Goal: Task Accomplishment & Management: Manage account settings

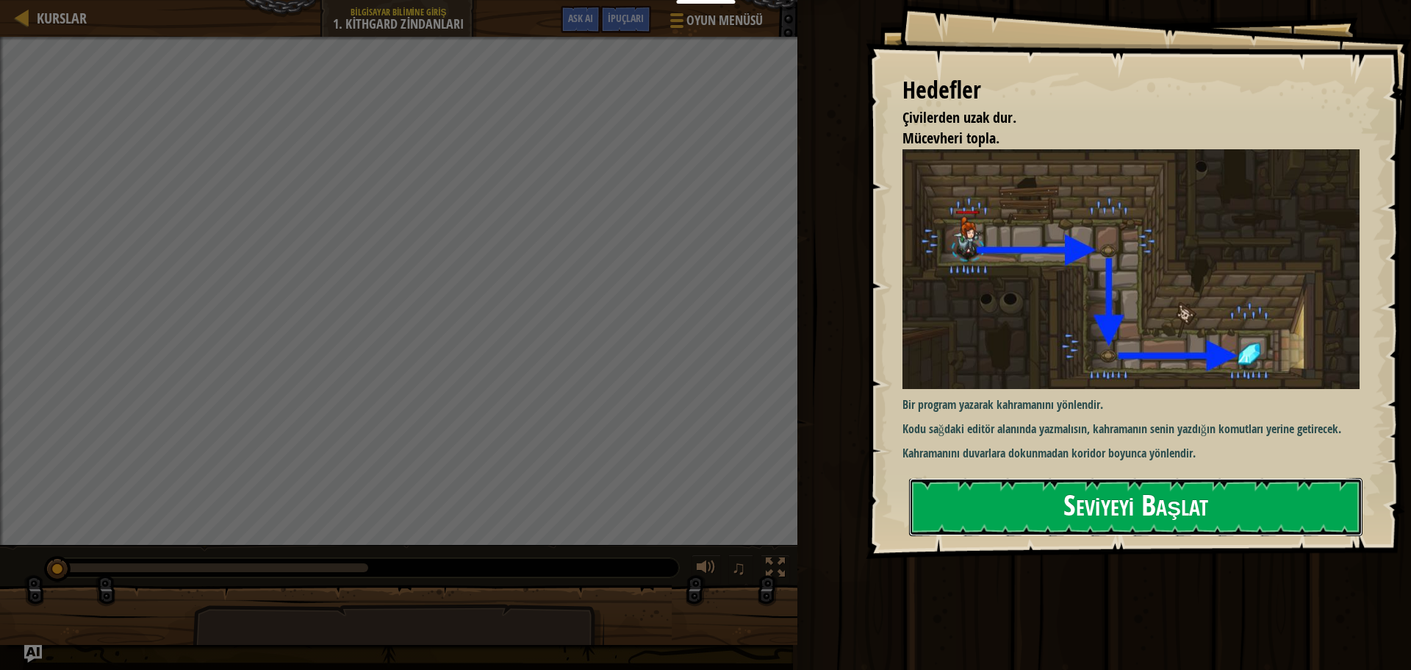
click at [1003, 492] on button "Seviyeyi Başlat" at bounding box center [1135, 507] width 453 height 58
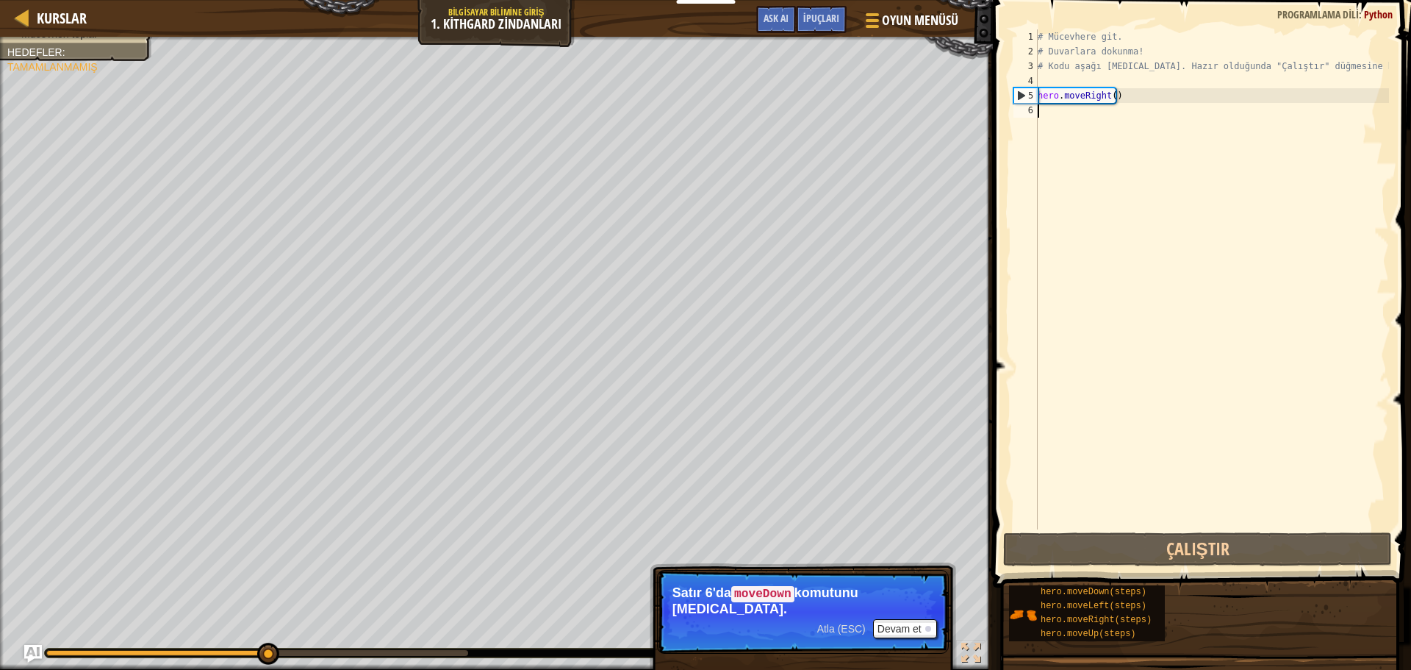
click at [1047, 112] on div "# Mücevhere git. # Duvarlara dokunma! # Kodu aşağı [MEDICAL_DATA]. Hazır olduğu…" at bounding box center [1212, 293] width 354 height 529
type textarea "h"
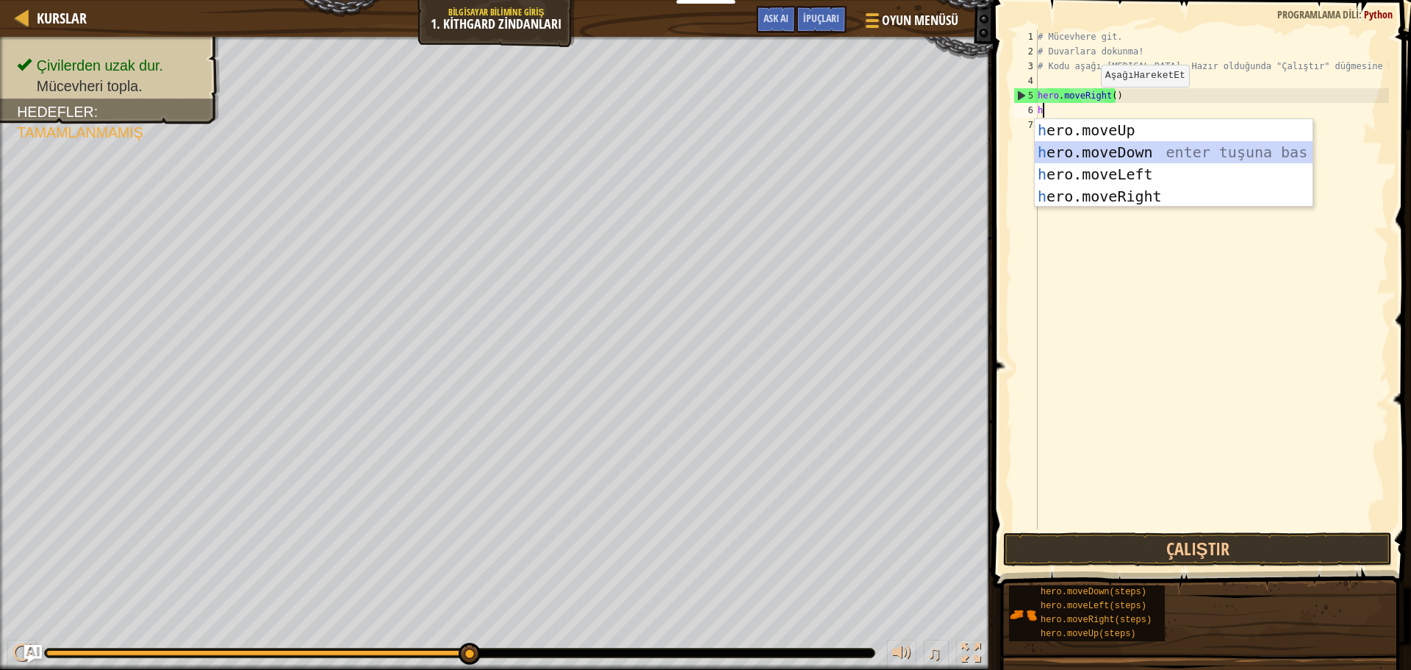
click at [1122, 150] on div "h ero.moveUp enter tuşuna bas h ero.moveDown enter tuşuna bas h ero.moveLeft en…" at bounding box center [1174, 185] width 278 height 132
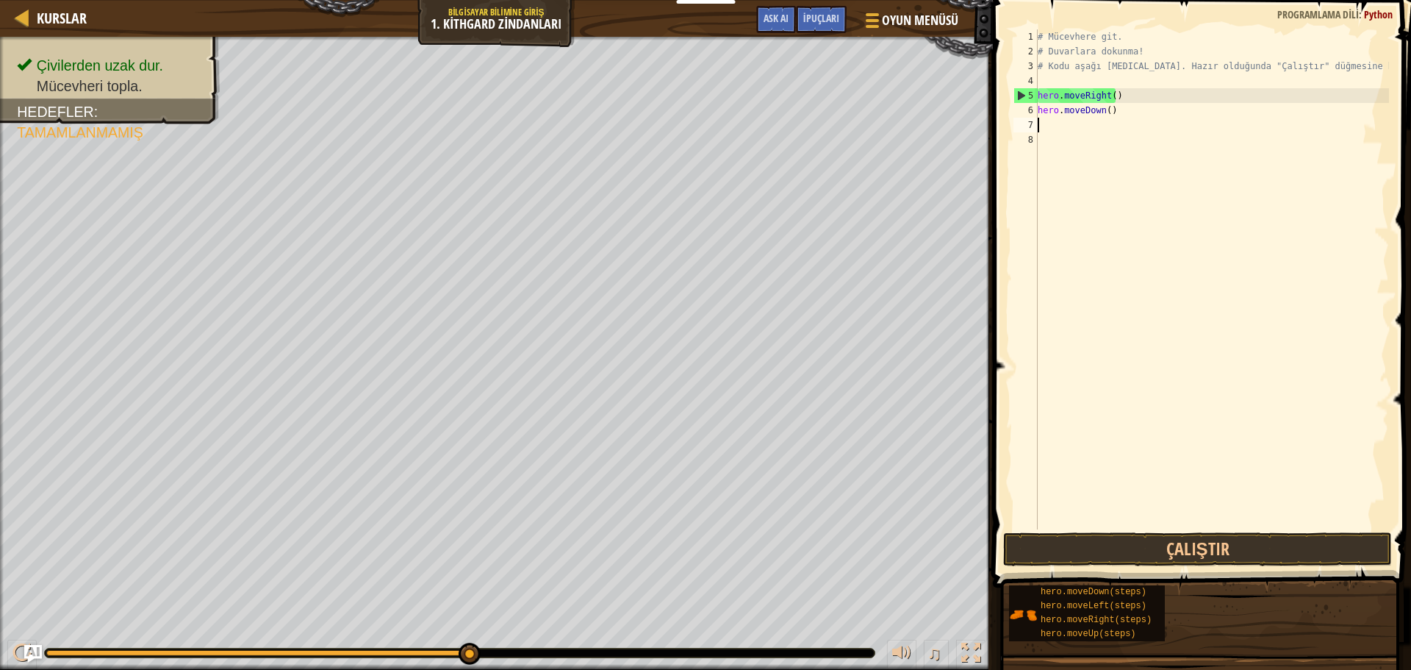
type textarea "h"
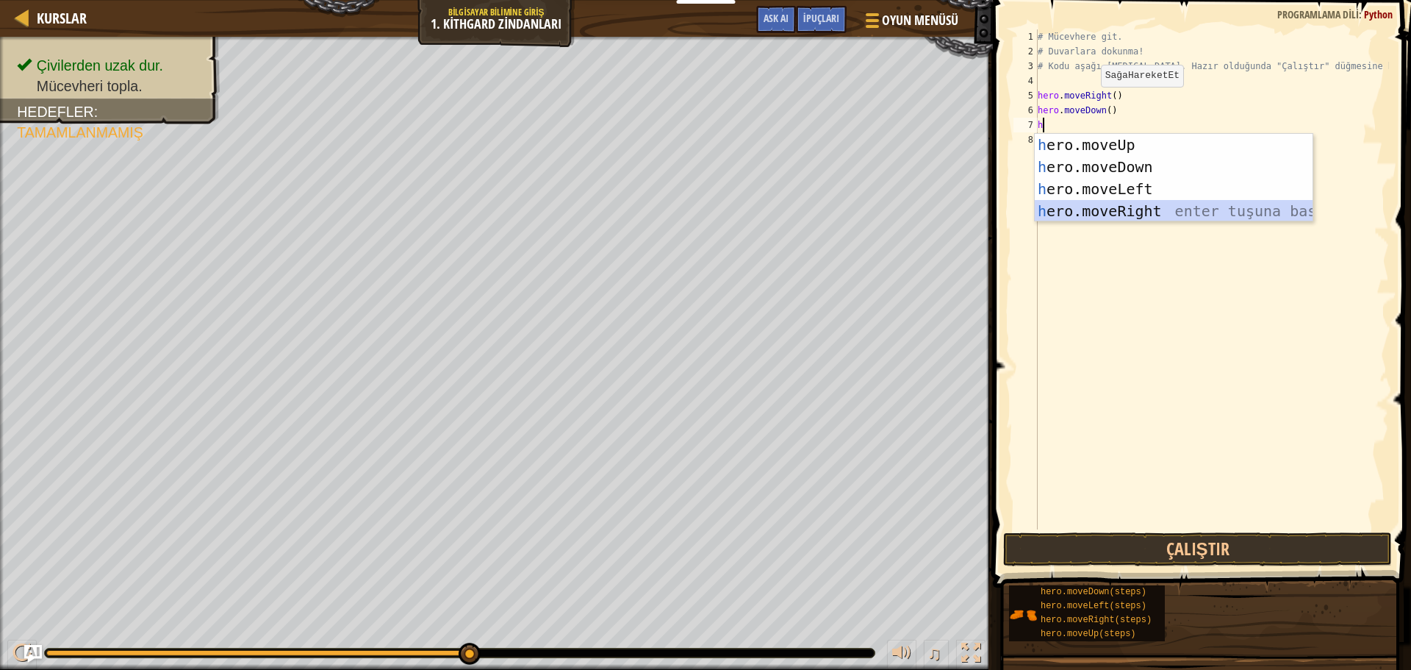
click at [1147, 201] on div "h ero.moveUp enter tuşuna bas h ero.moveDown enter tuşuna bas h ero.moveLeft en…" at bounding box center [1174, 200] width 278 height 132
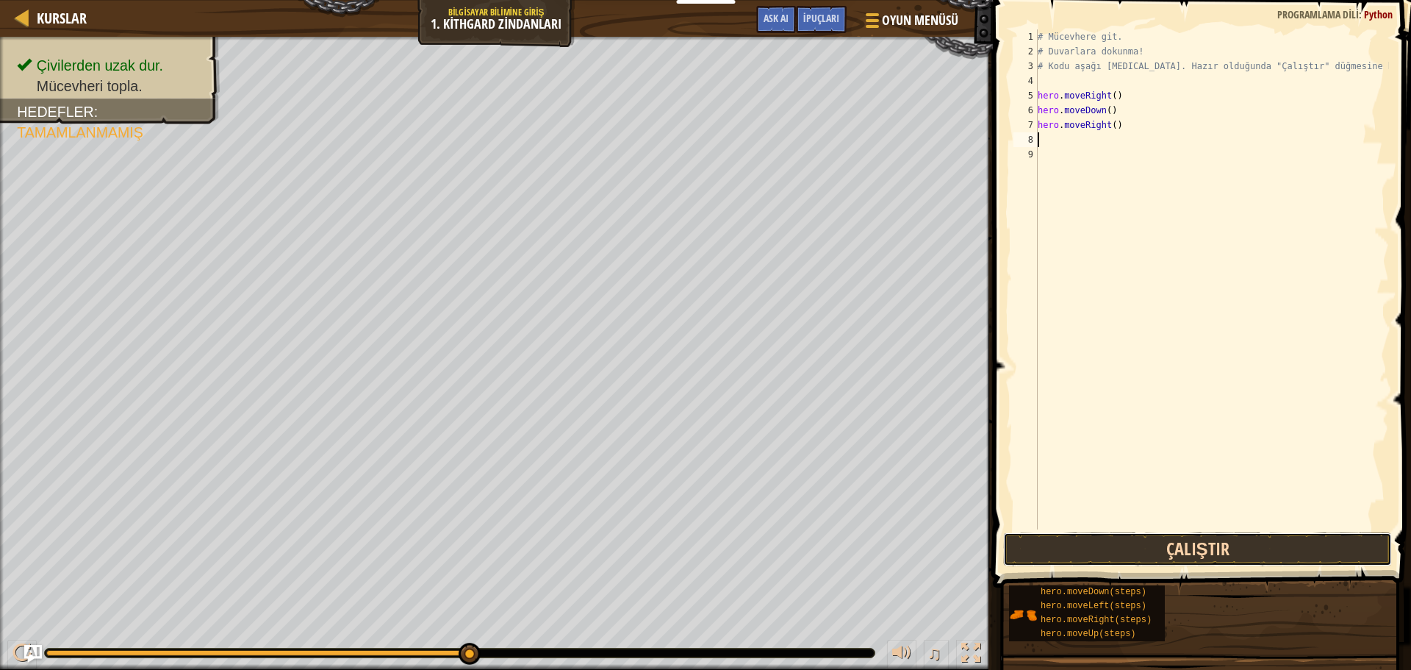
click at [1212, 539] on button "Çalıştır" at bounding box center [1197, 549] width 389 height 34
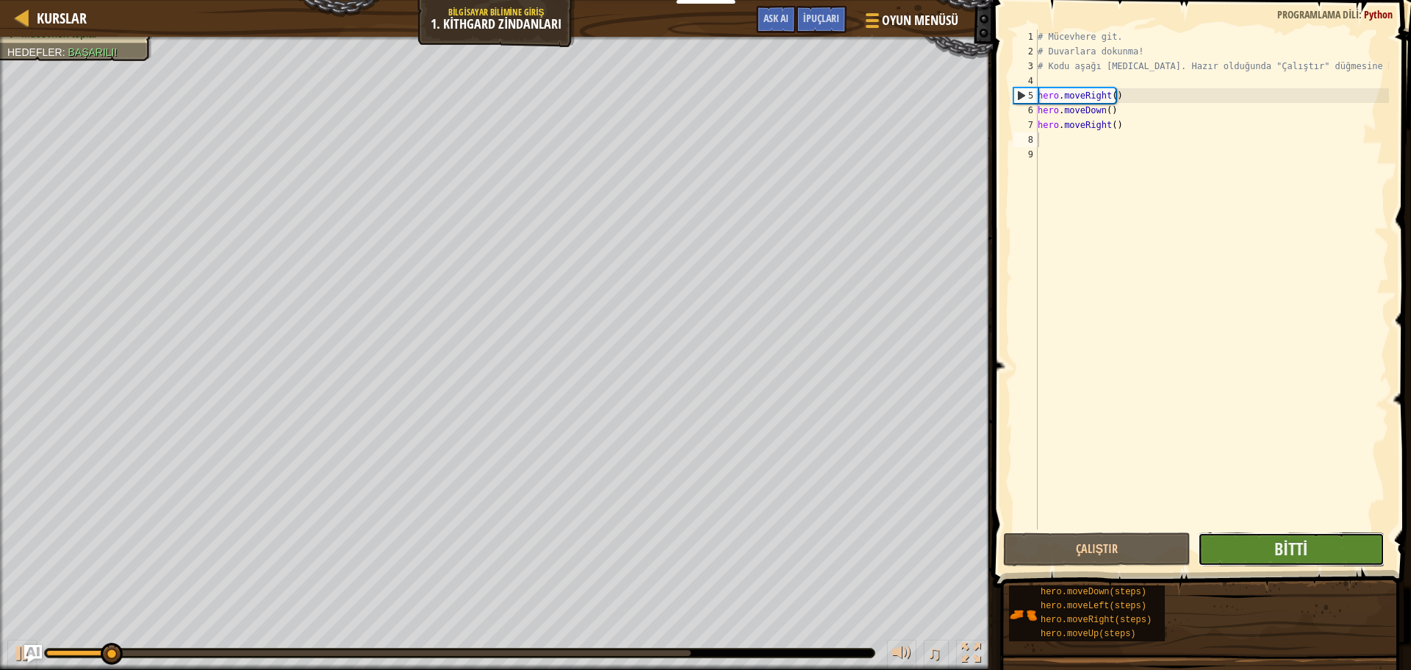
click at [1260, 536] on button "Bitti" at bounding box center [1291, 549] width 187 height 34
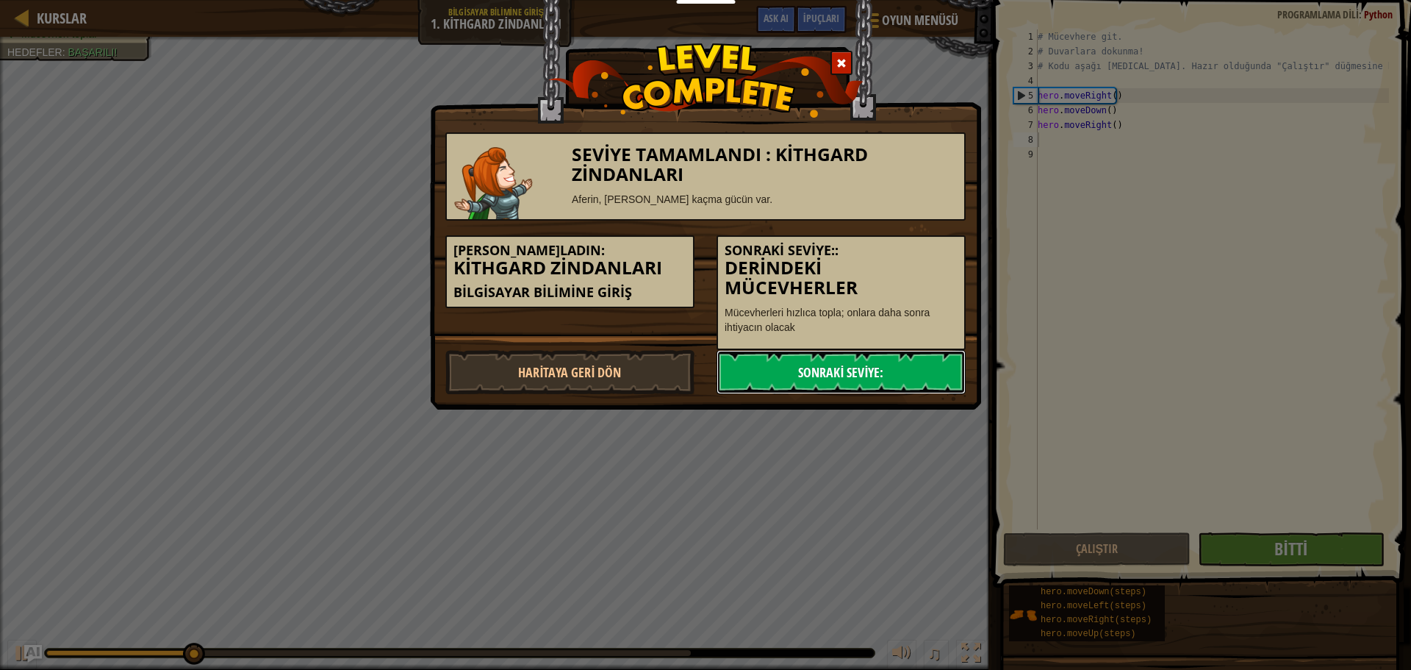
click at [949, 375] on link "Sonraki Seviye:" at bounding box center [841, 372] width 249 height 44
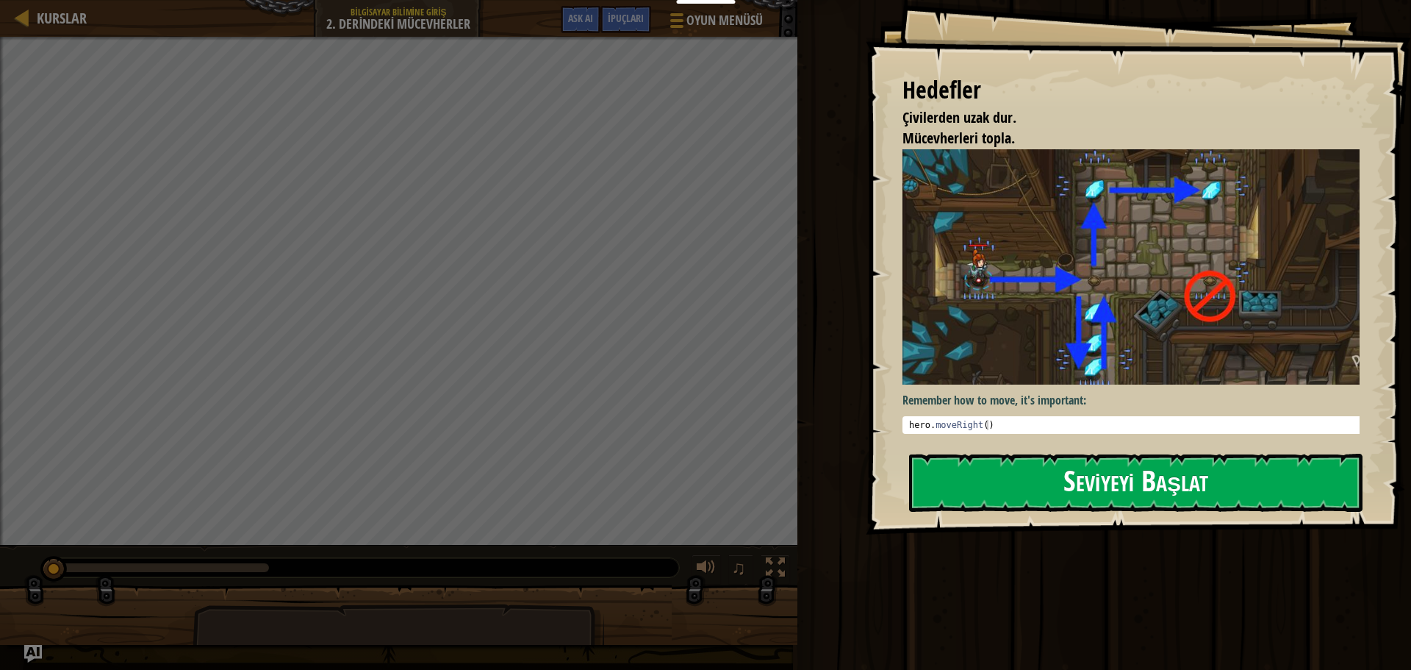
click at [1086, 490] on button "Seviyeyi Başlat" at bounding box center [1135, 482] width 453 height 58
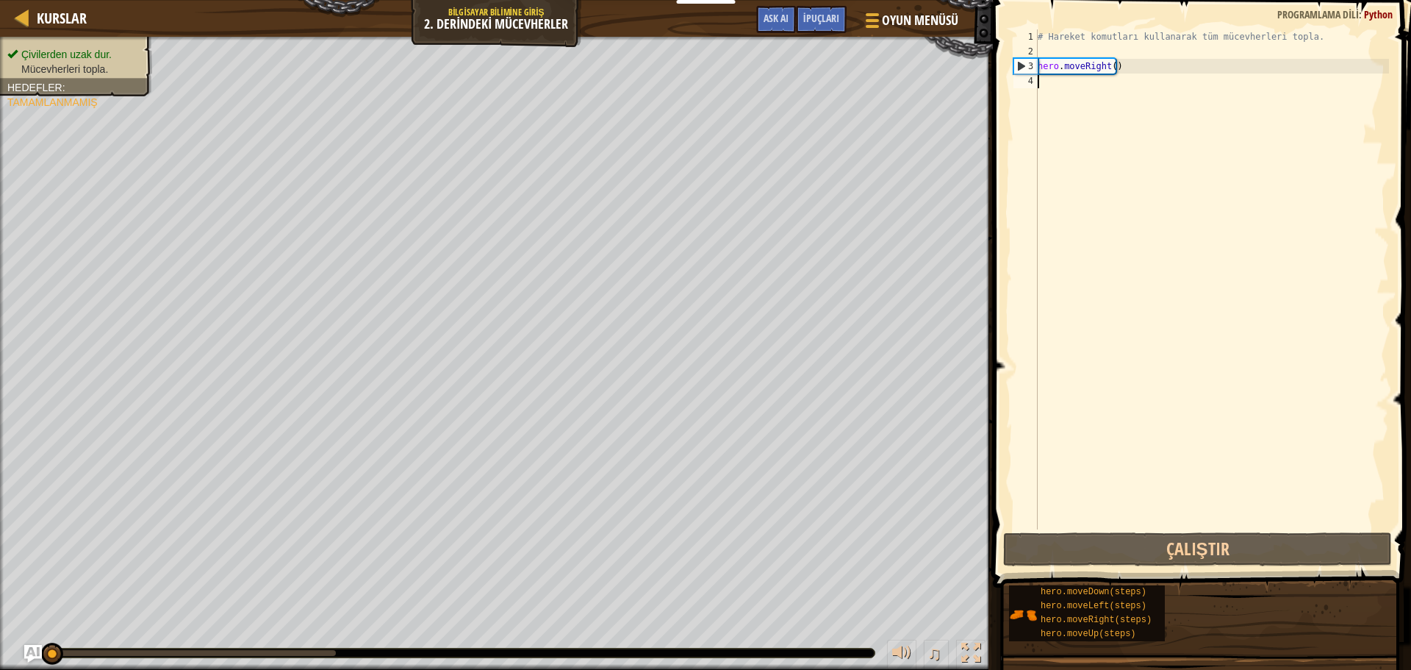
type textarea "h"
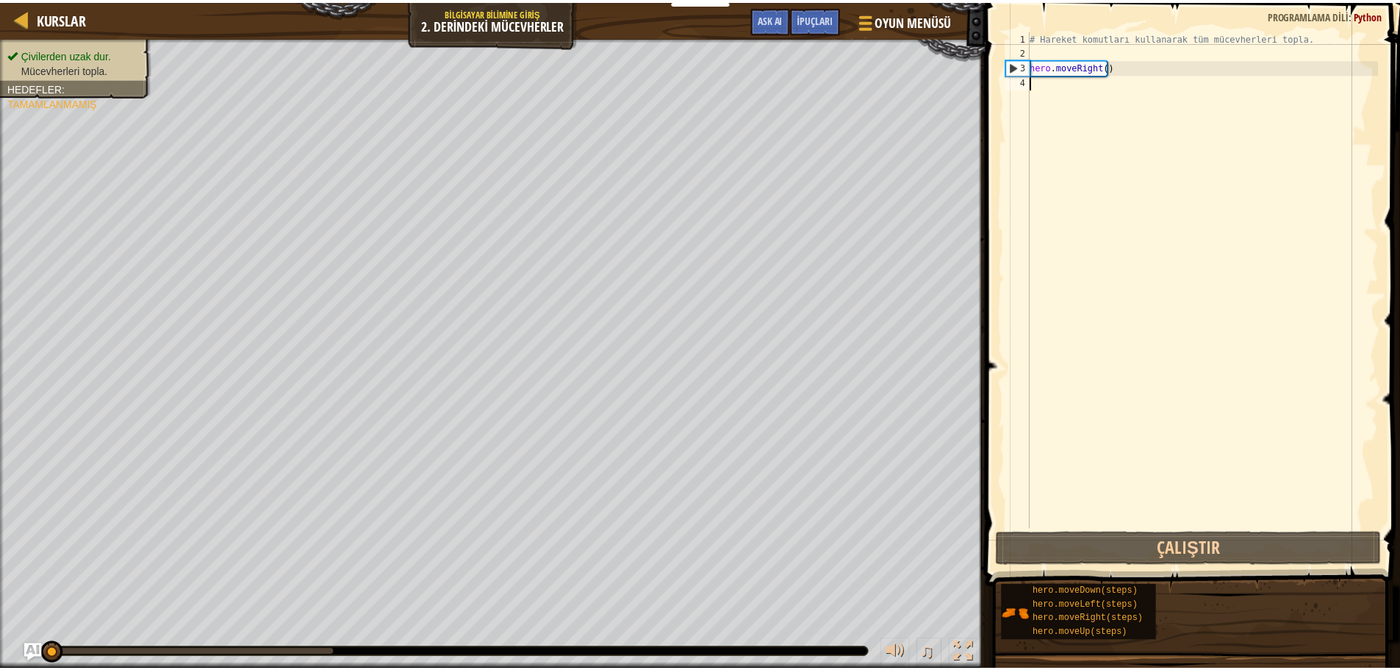
scroll to position [7, 0]
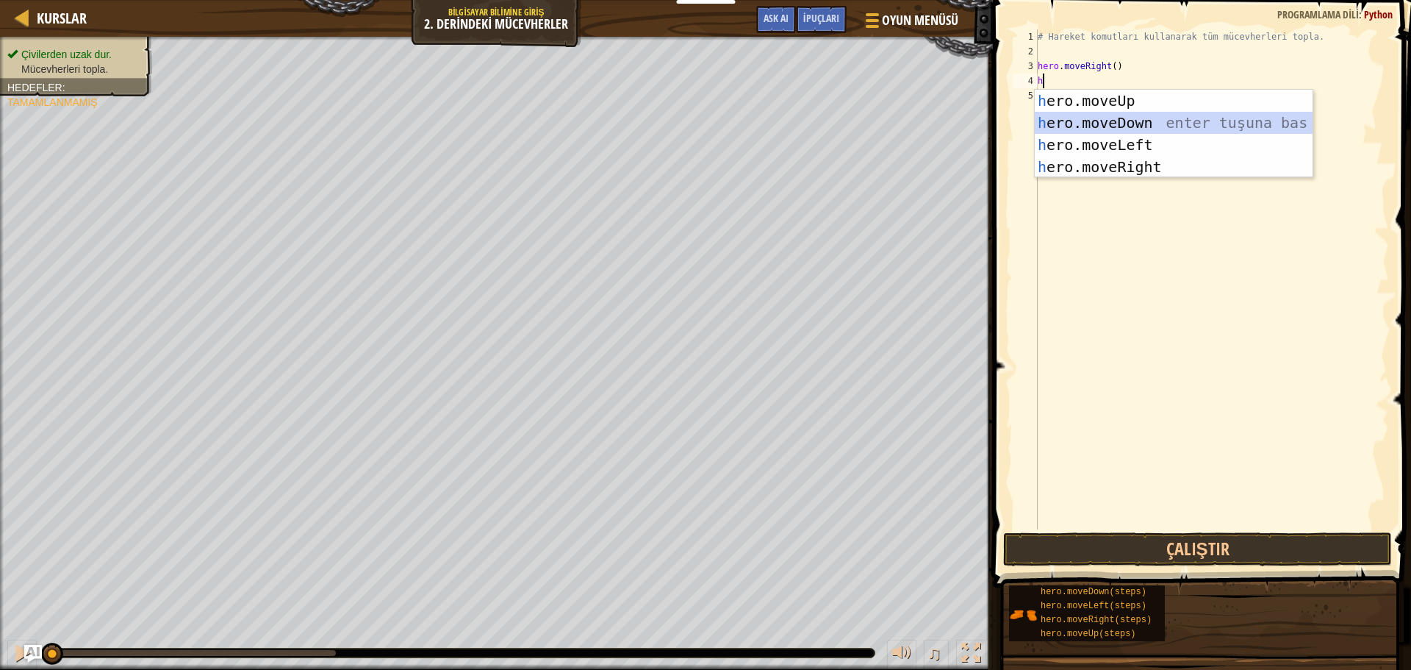
click at [1105, 121] on div "h ero.moveUp enter tuşuna bas h ero.moveDown enter tuşuna bas h ero.moveLeft en…" at bounding box center [1174, 156] width 278 height 132
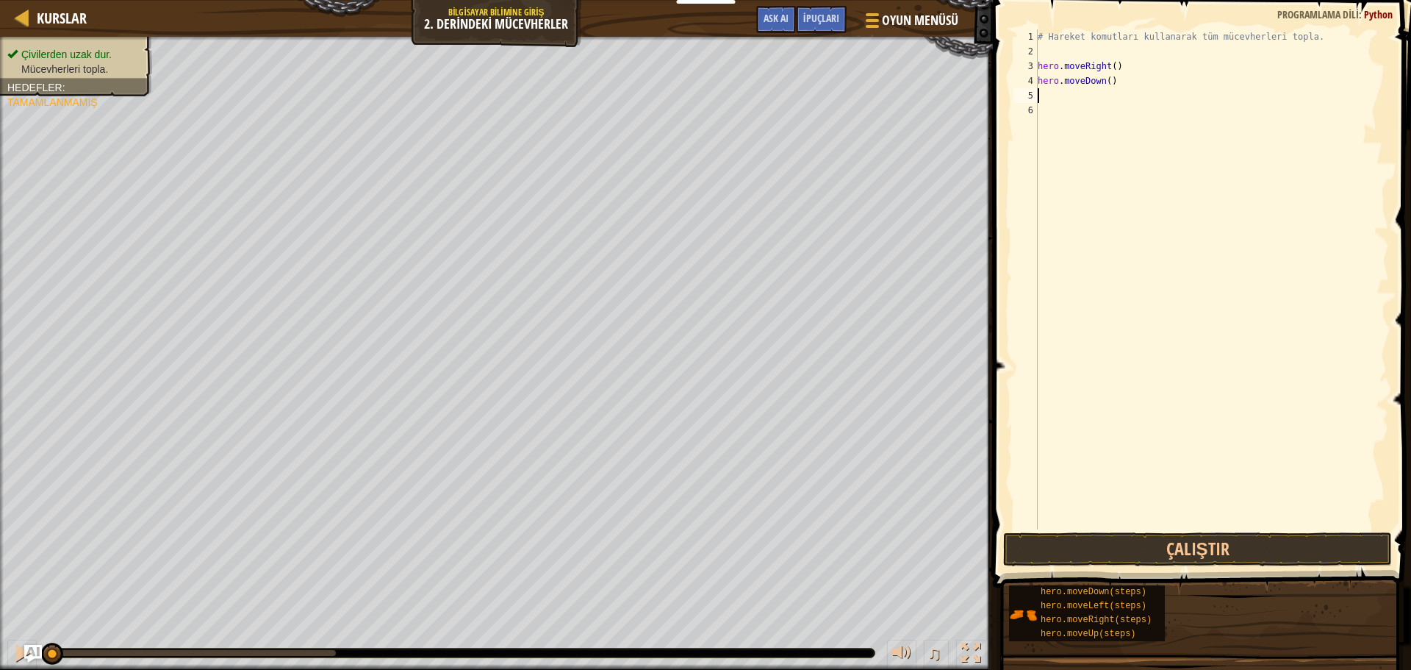
type textarea "h"
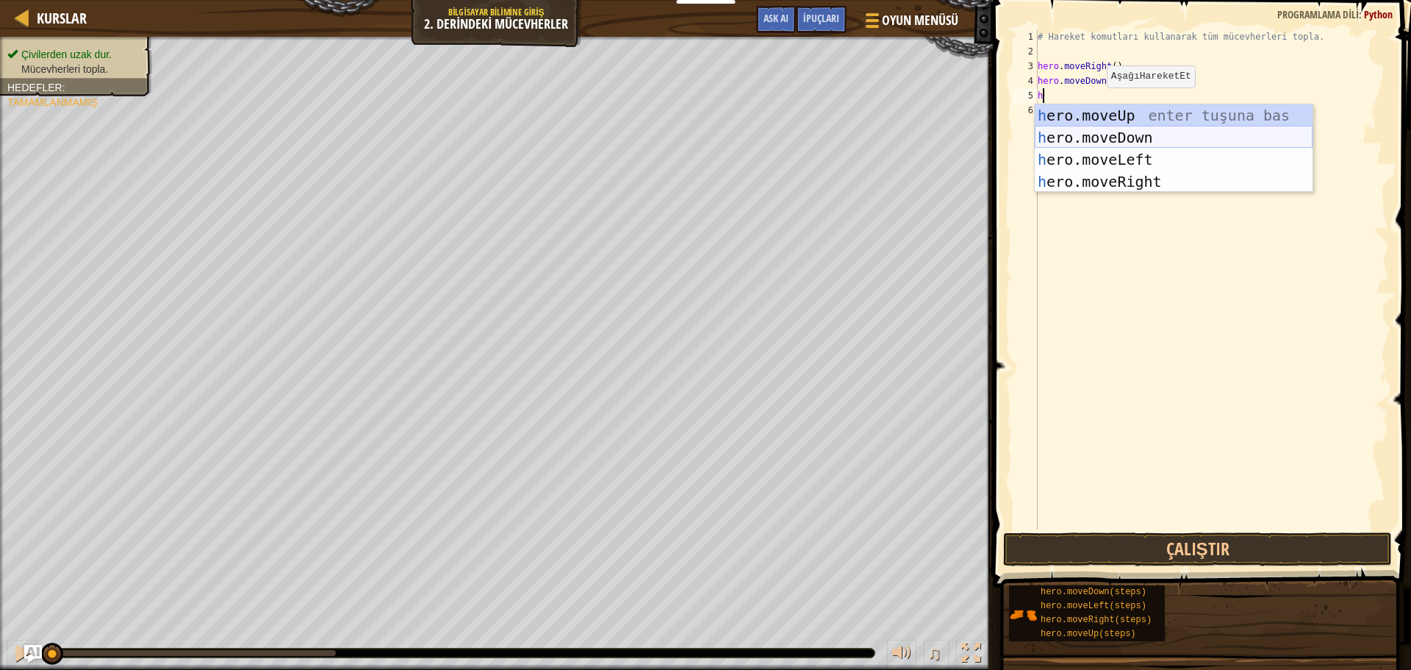
click at [1102, 127] on div "h ero.moveUp enter tuşuna bas h ero.moveDown enter tuşuna bas h ero.moveLeft en…" at bounding box center [1174, 170] width 278 height 132
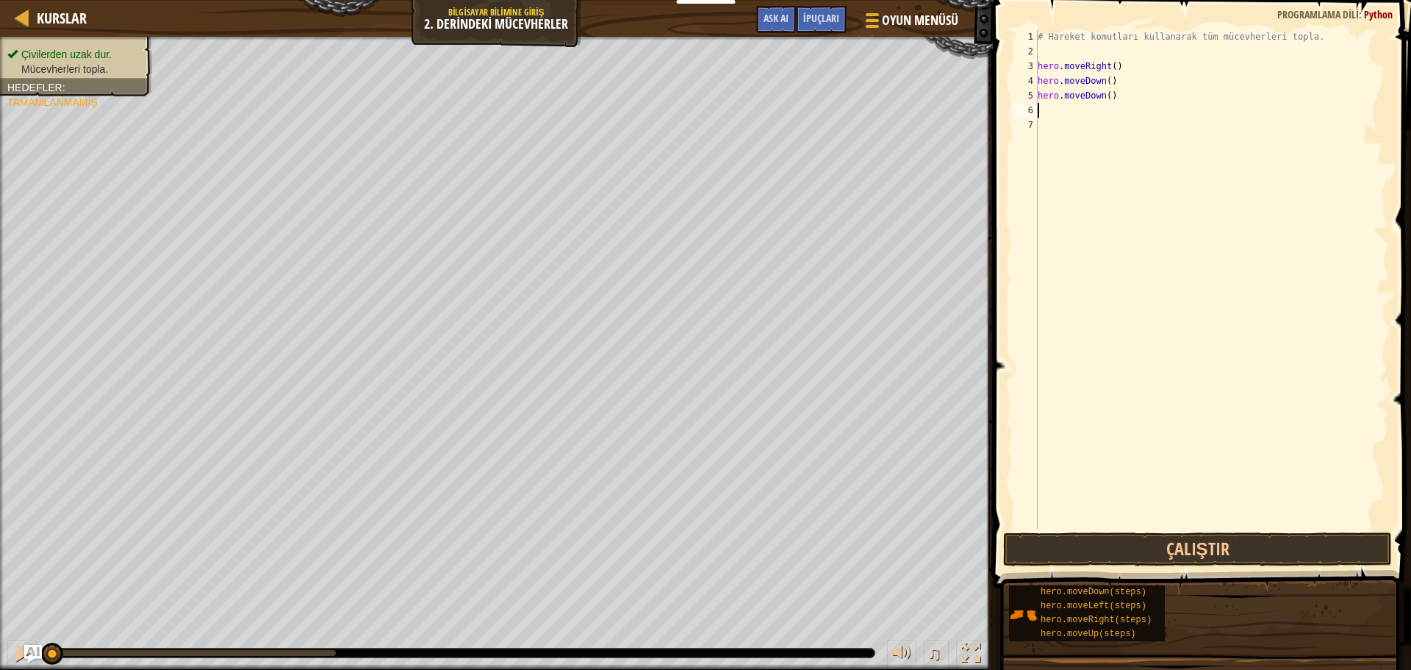
click at [1130, 96] on div "# Hareket komutları kullanarak tüm mücevherleri topla. hero . moveRight ( ) her…" at bounding box center [1212, 293] width 354 height 529
type textarea "h"
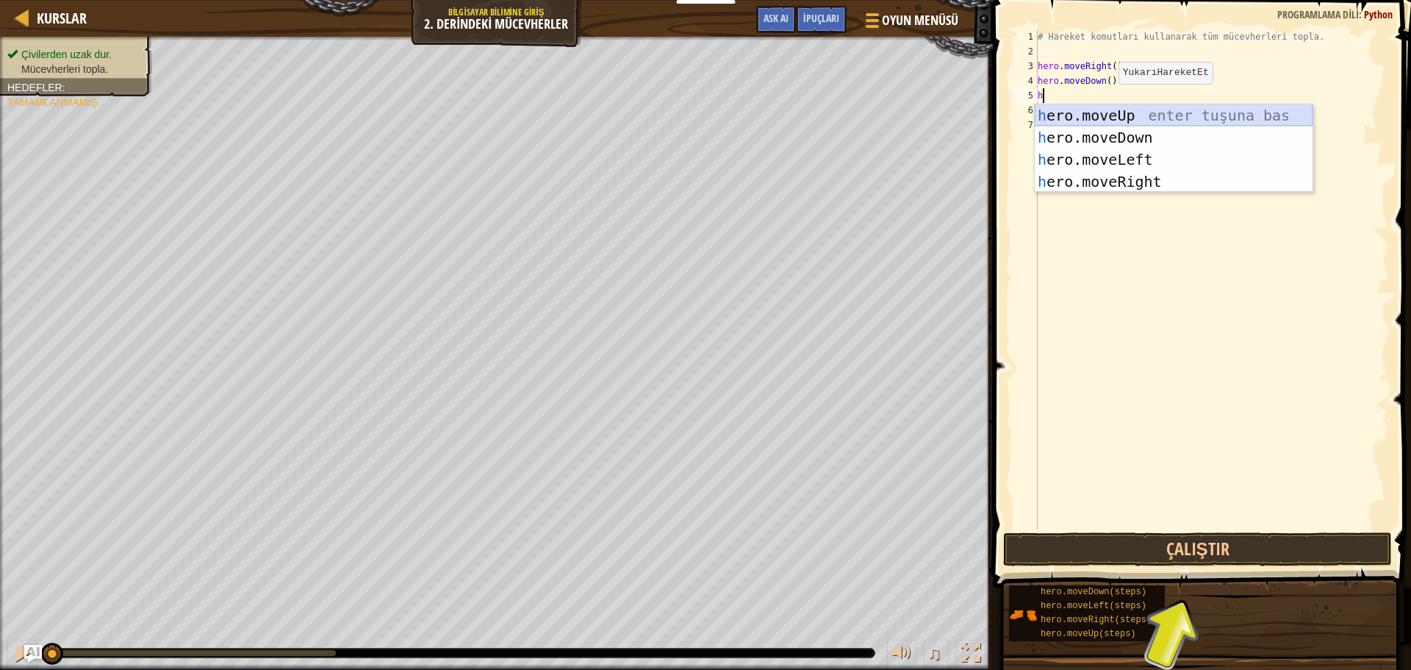
click at [1127, 115] on div "h ero.moveUp enter tuşuna bas h ero.moveDown enter tuşuna bas h ero.moveLeft en…" at bounding box center [1174, 170] width 278 height 132
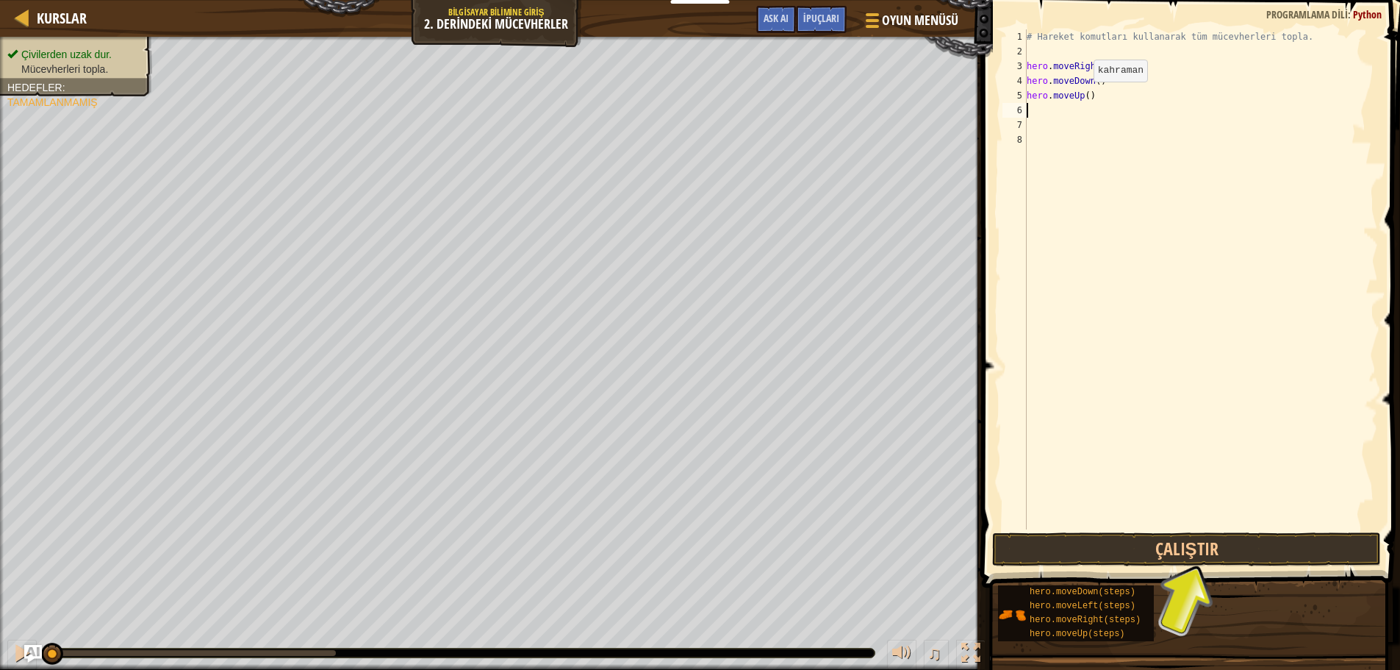
click at [1081, 96] on div "# Hareket komutları kullanarak tüm mücevherleri topla. hero . moveRight ( ) her…" at bounding box center [1201, 293] width 354 height 529
type textarea "hero.moveUp(2)"
click at [1064, 118] on div "# Hareket komutları kullanarak tüm mücevherleri topla. hero . moveRight ( ) her…" at bounding box center [1201, 293] width 354 height 529
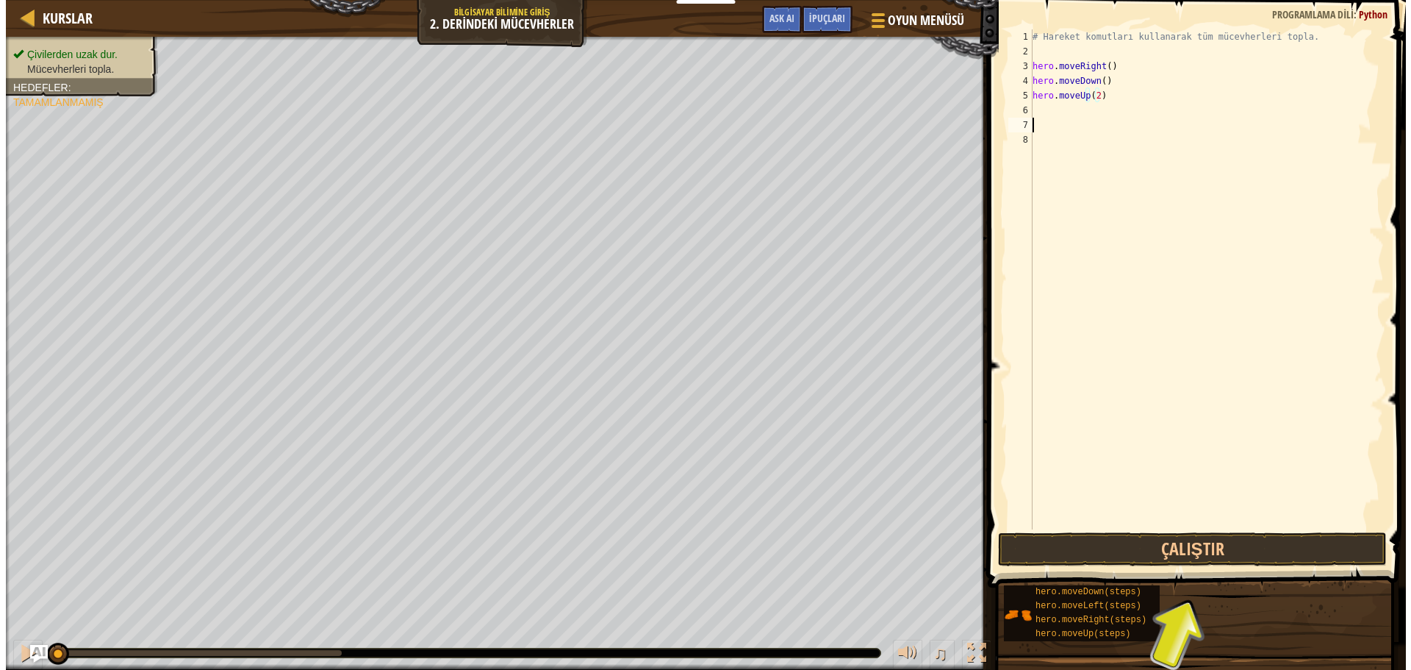
scroll to position [7, 0]
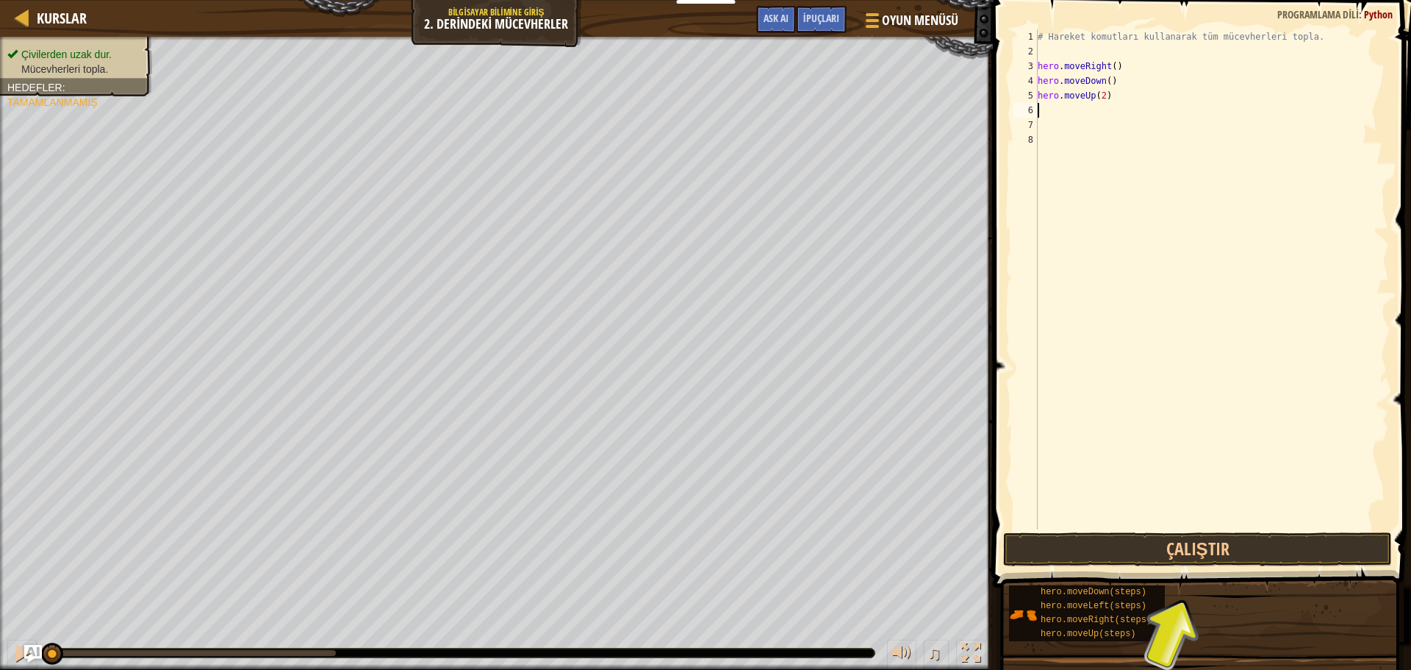
click at [1064, 112] on div "# Hareket komutları kullanarak tüm mücevherleri topla. hero . moveRight ( ) her…" at bounding box center [1212, 293] width 354 height 529
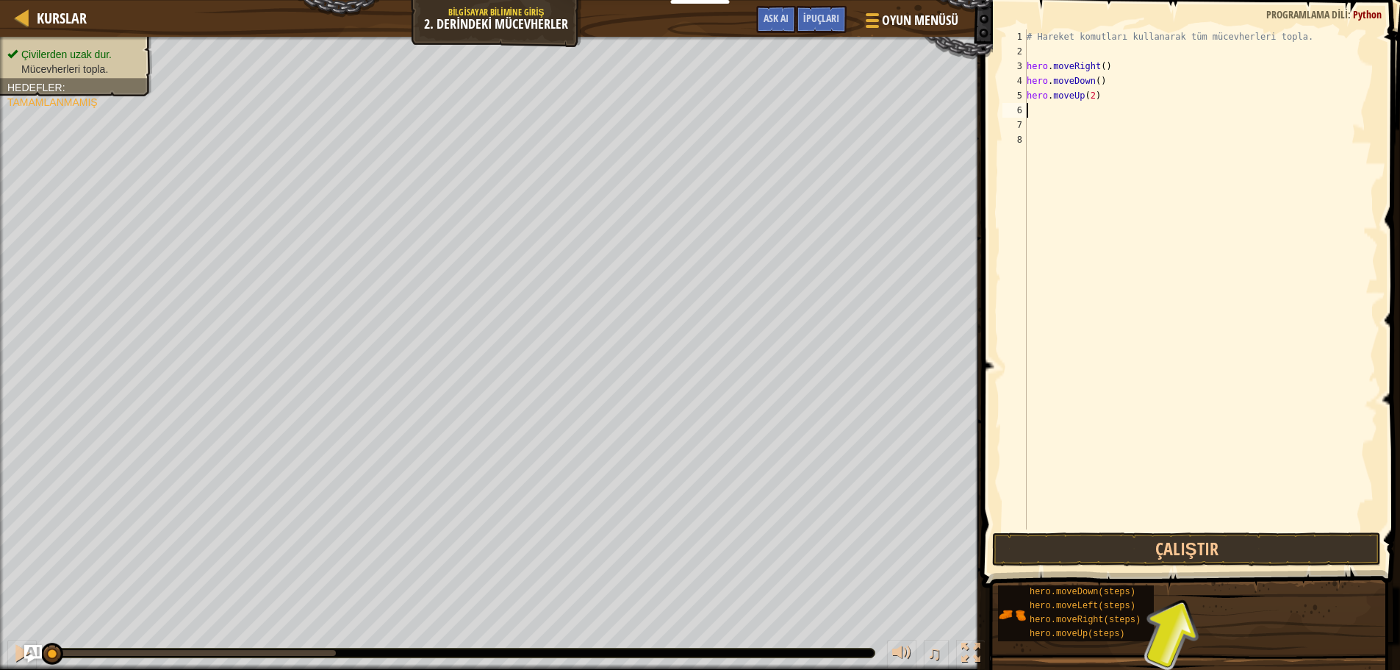
type textarea "h"
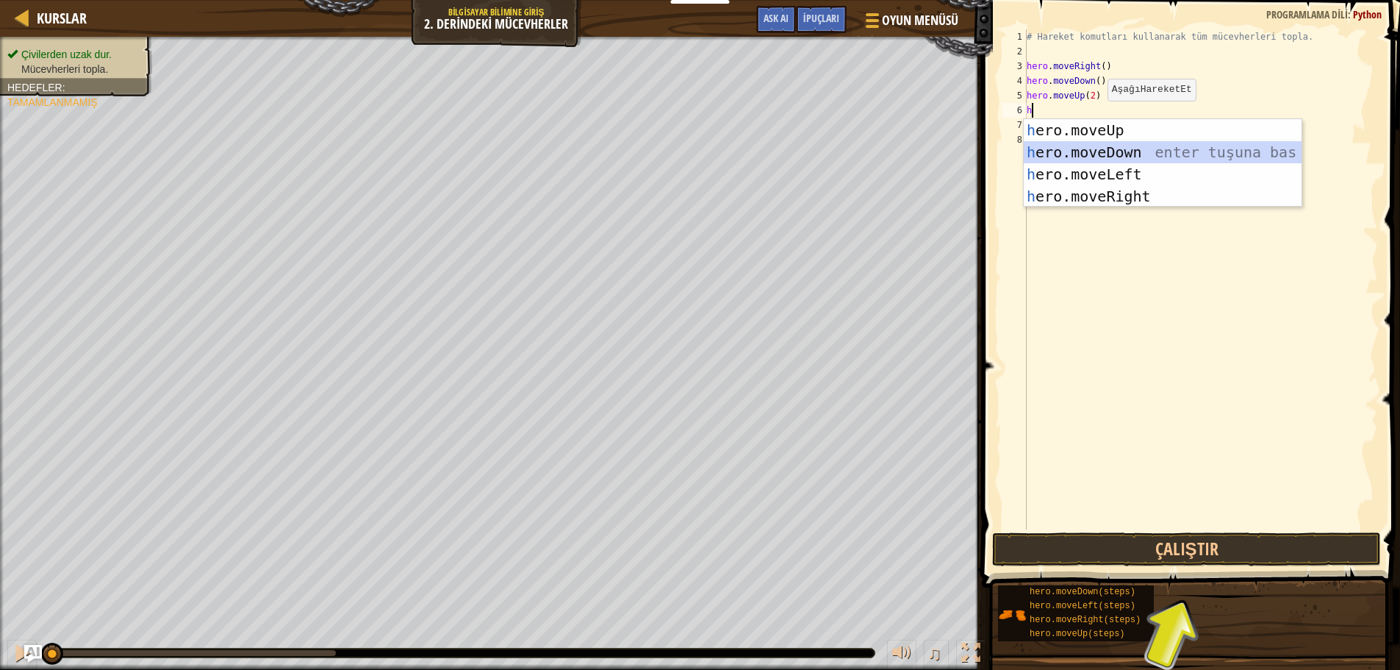
click at [1108, 154] on div "h ero.moveUp enter tuşuna bas h ero.moveDown enter tuşuna bas h ero.moveLeft en…" at bounding box center [1163, 185] width 278 height 132
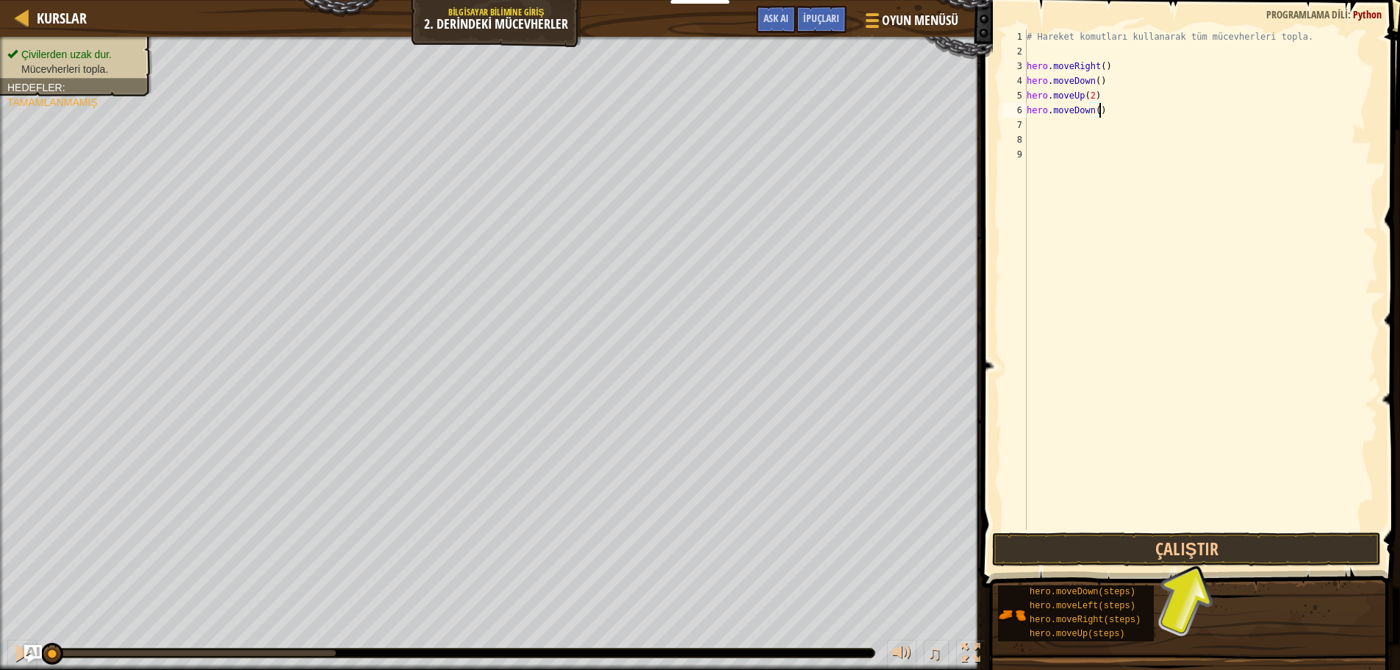
click at [1134, 110] on div "# Hareket komutları kullanarak tüm mücevherleri topla. hero . moveRight ( ) her…" at bounding box center [1201, 293] width 354 height 529
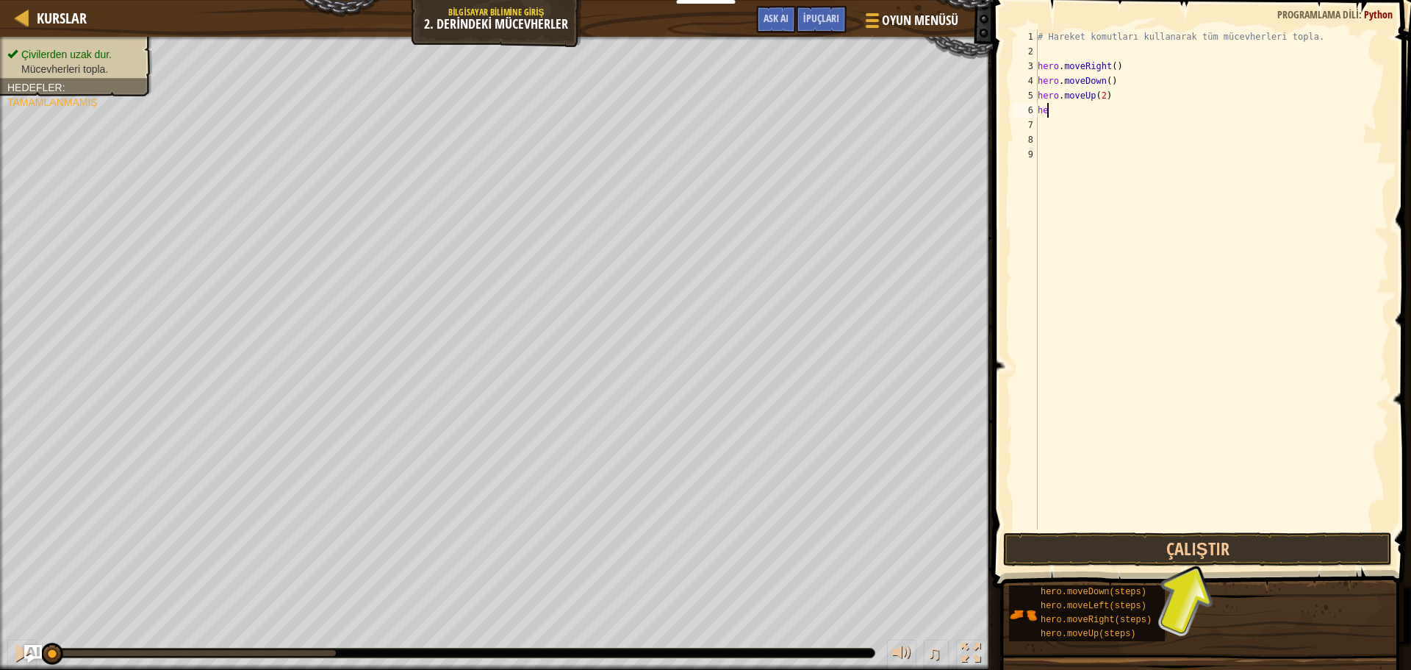
type textarea "h"
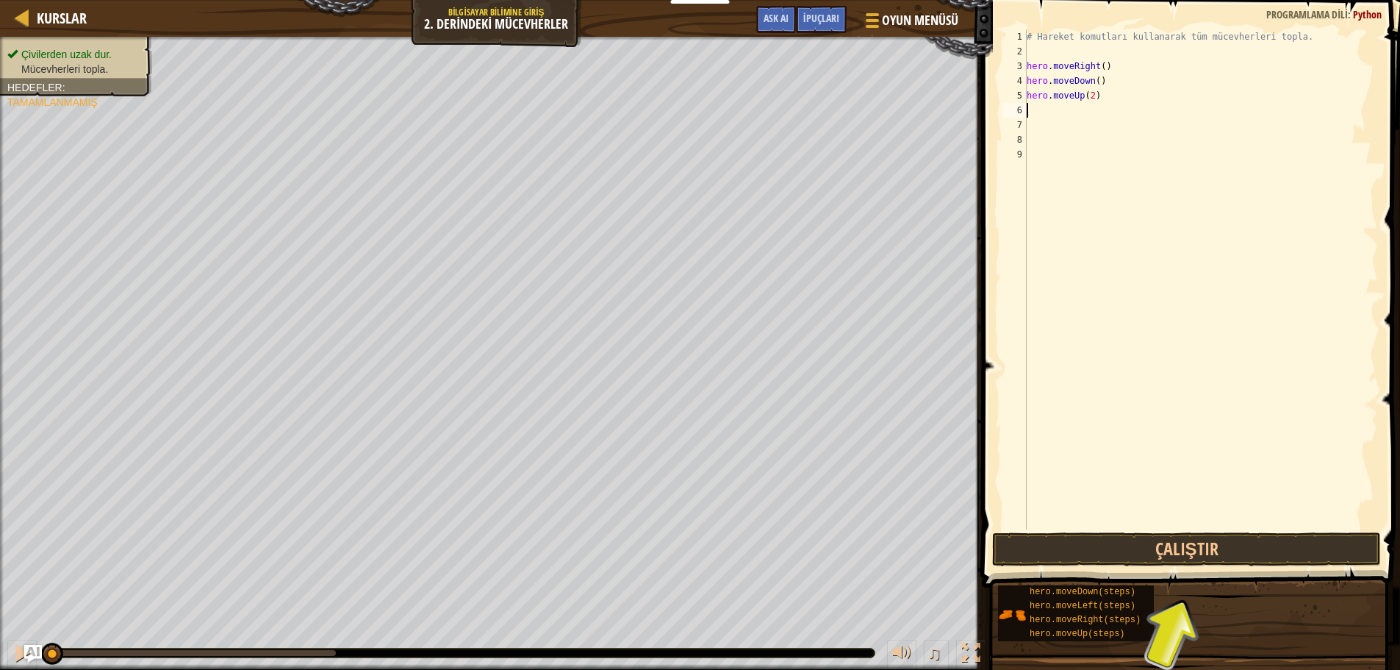
type textarea "h"
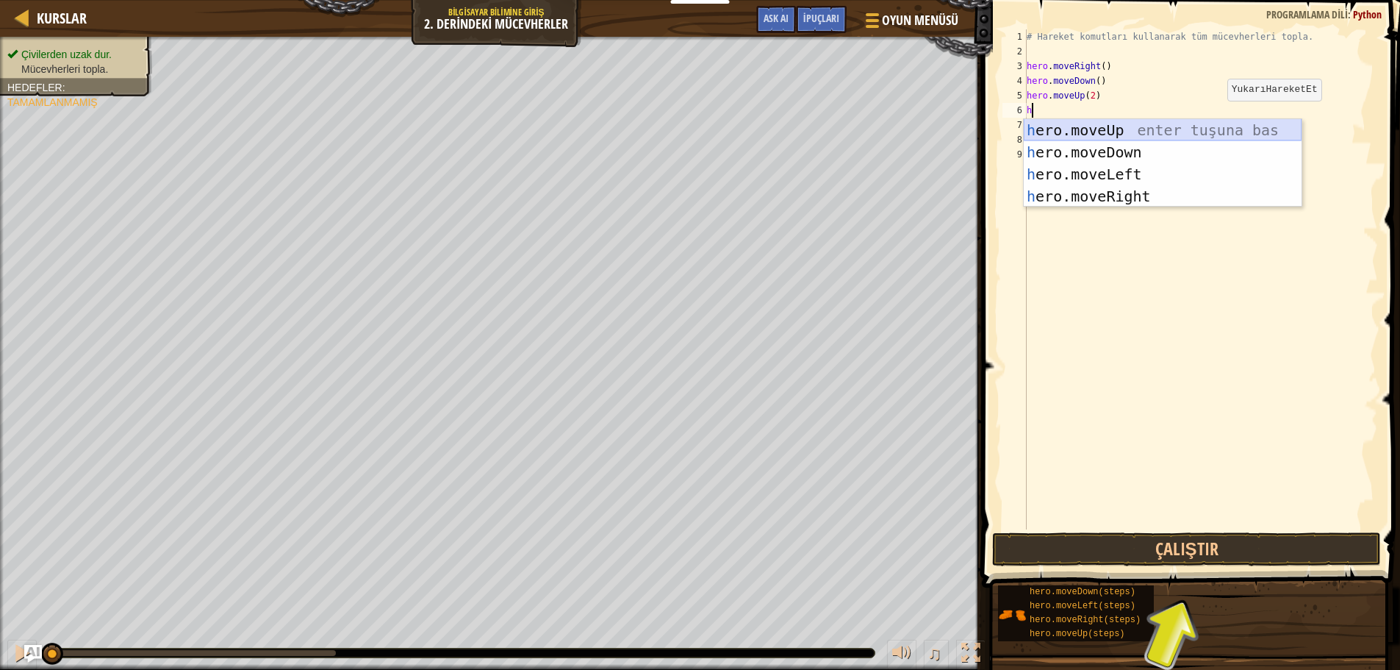
click at [1169, 121] on div "h ero.moveUp enter tuşuna bas h ero.moveDown enter tuşuna bas h ero.moveLeft en…" at bounding box center [1163, 185] width 278 height 132
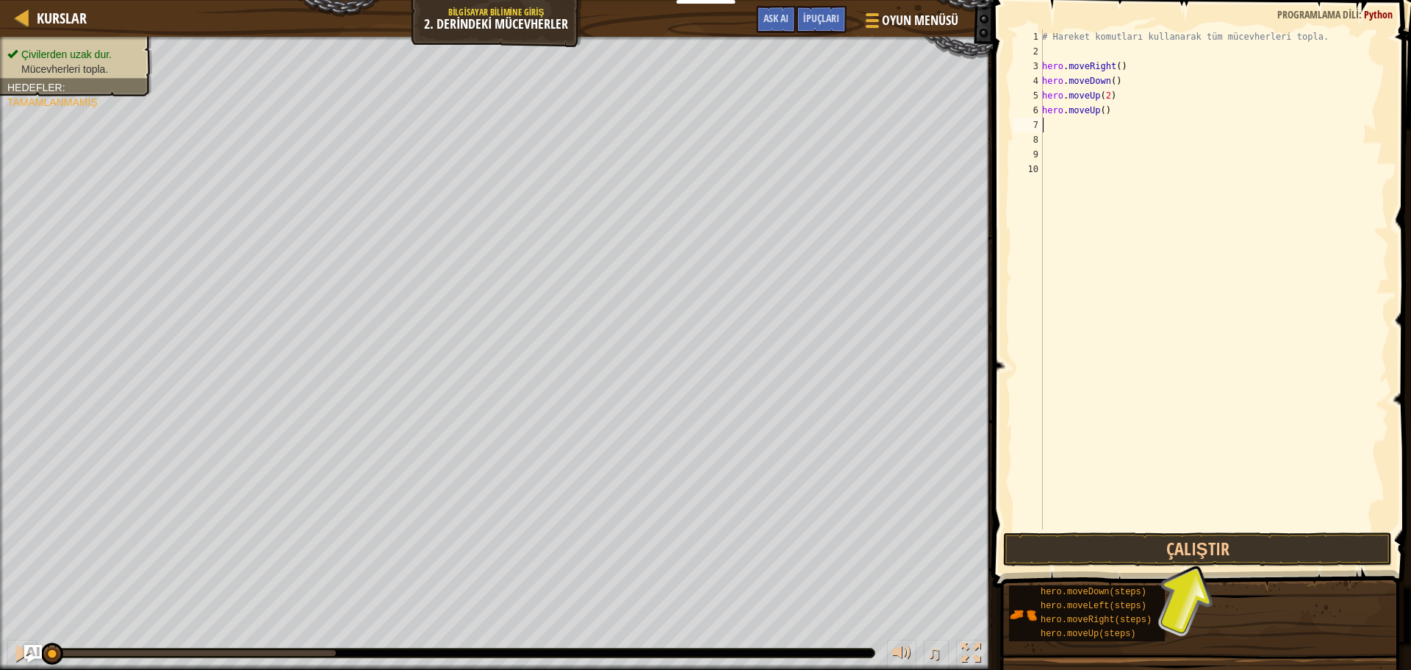
click at [1117, 119] on div "# Hareket komutları kullanarak tüm mücevherleri topla. hero . moveRight ( ) her…" at bounding box center [1214, 293] width 350 height 529
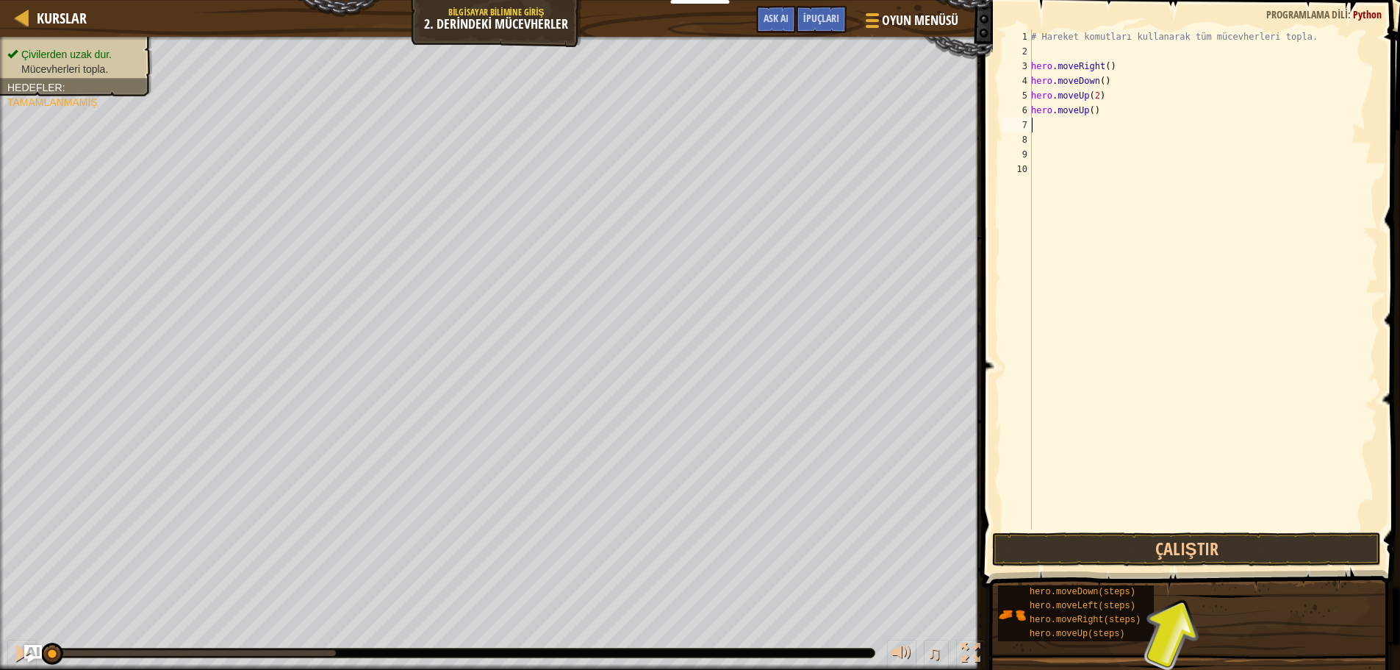
click at [1116, 116] on div "# Hareket komutları kullanarak tüm mücevherleri topla. hero . moveRight ( ) her…" at bounding box center [1203, 293] width 350 height 529
type textarea "h"
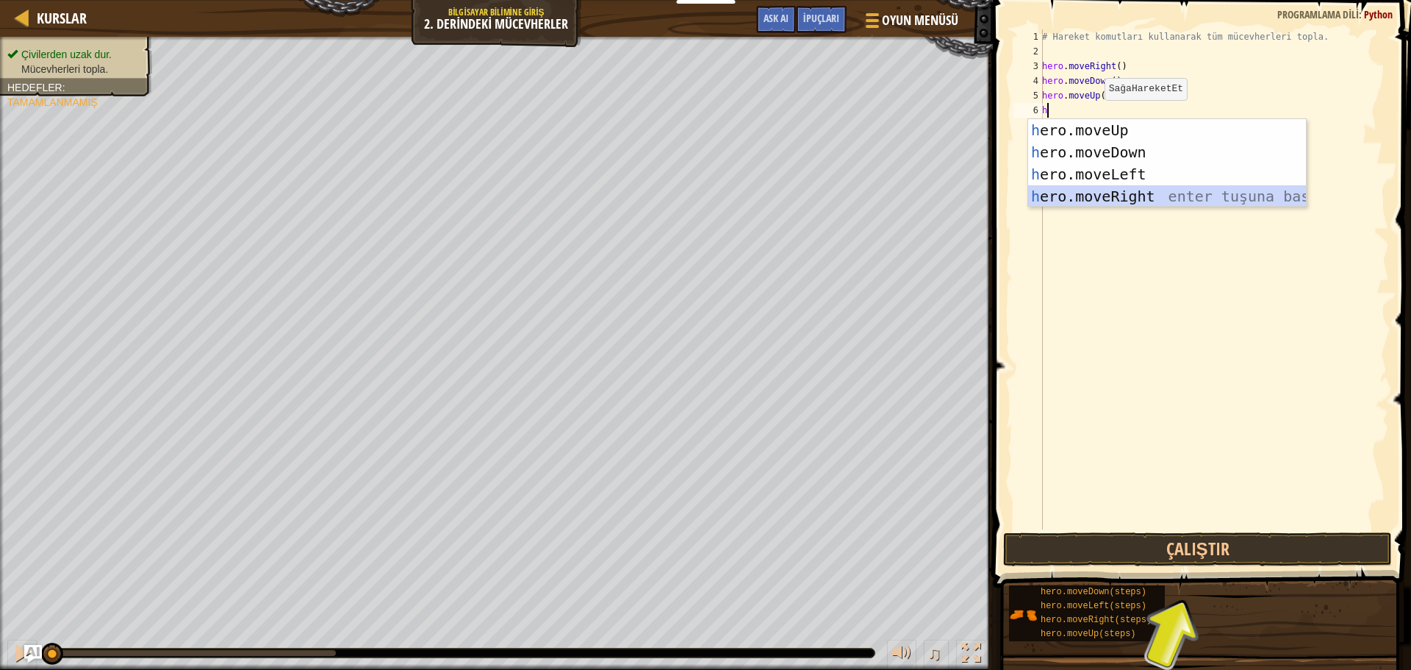
click at [1152, 190] on div "h ero.moveUp enter tuşuna bas h ero.moveDown enter tuşuna bas h ero.moveLeft en…" at bounding box center [1167, 185] width 278 height 132
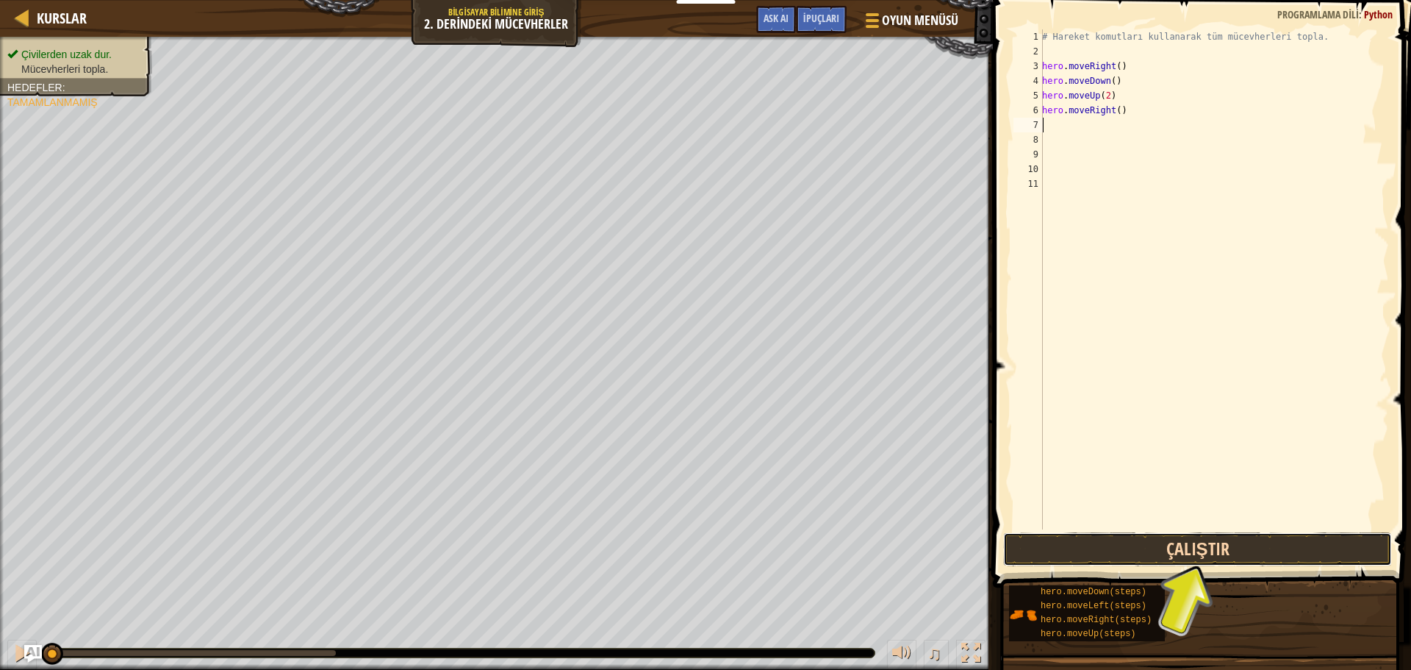
click at [1222, 553] on button "Çalıştır" at bounding box center [1197, 549] width 389 height 34
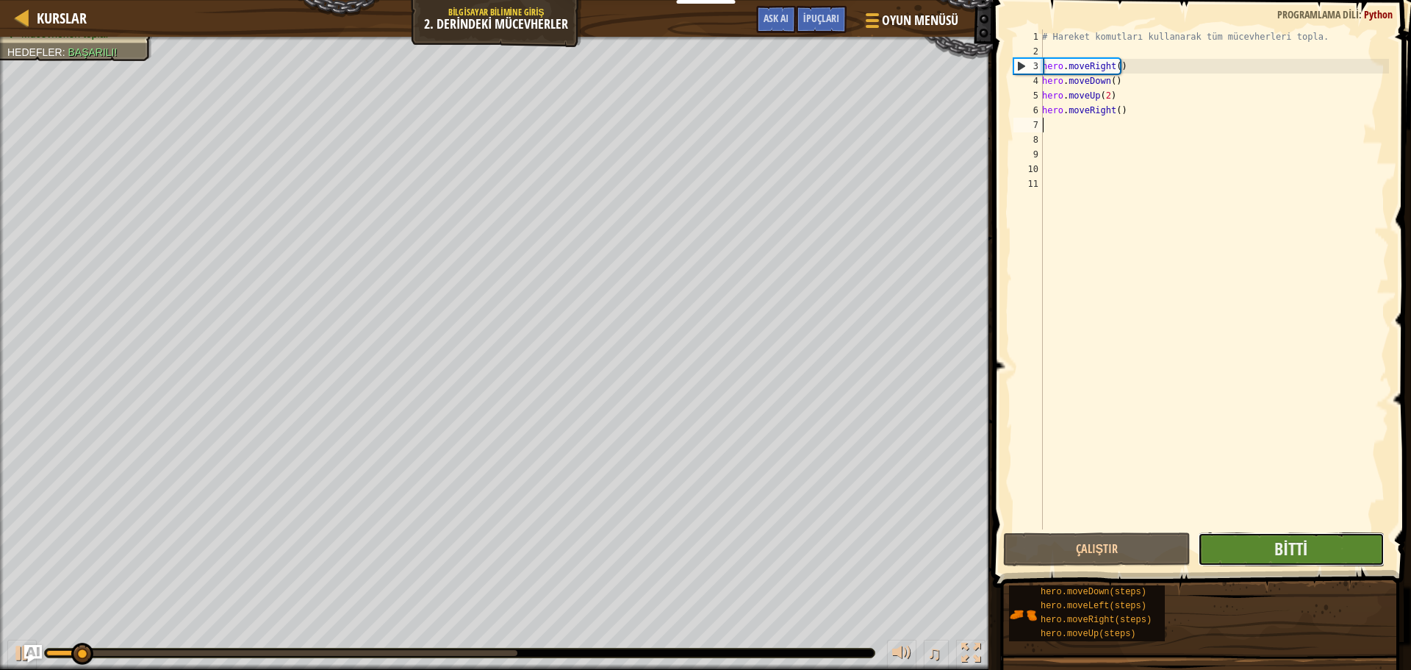
click at [1222, 548] on button "Bitti" at bounding box center [1291, 549] width 187 height 34
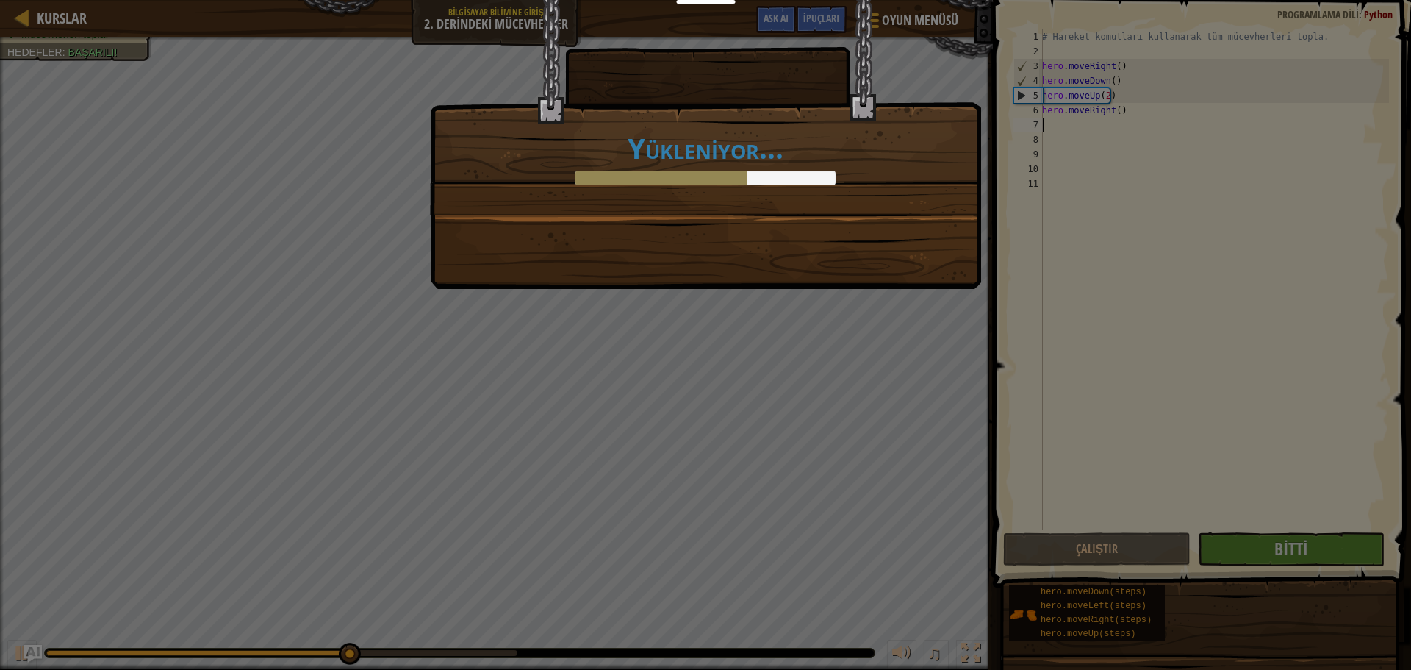
click at [898, 209] on div "Yükleniyor..." at bounding box center [706, 107] width 550 height 215
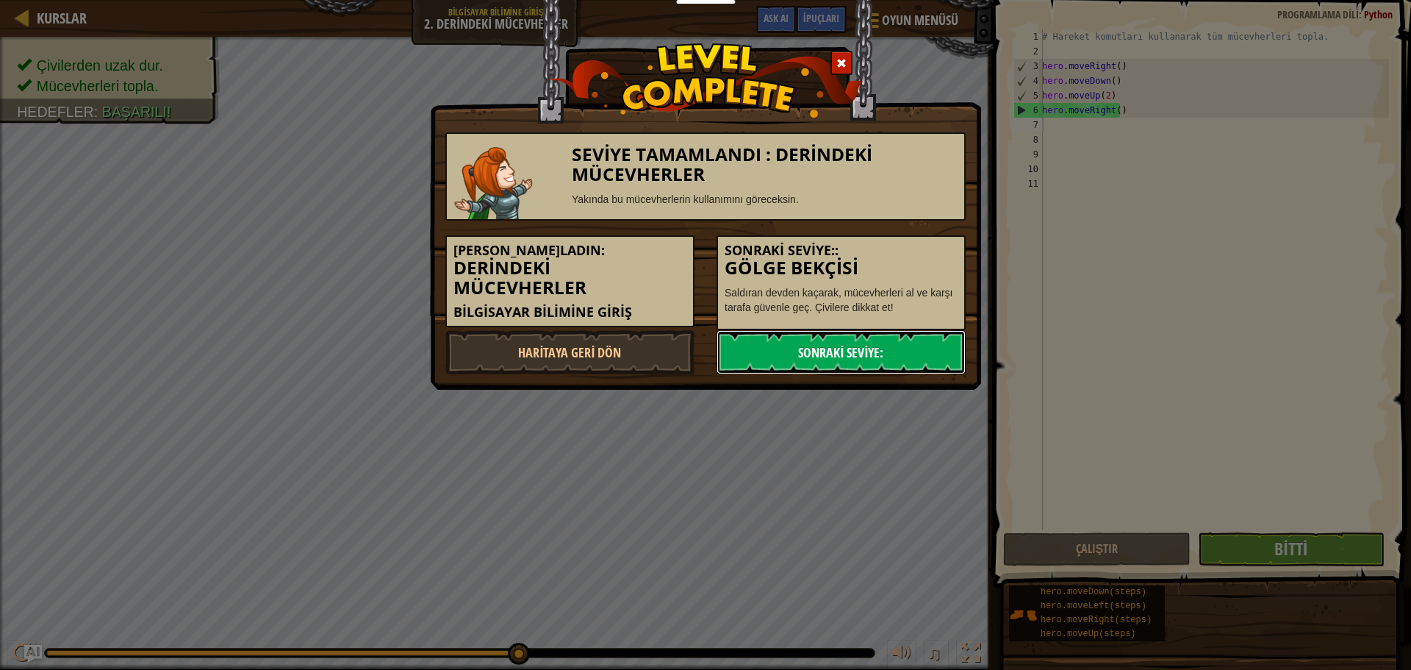
click at [861, 367] on link "Sonraki Seviye:" at bounding box center [841, 352] width 249 height 44
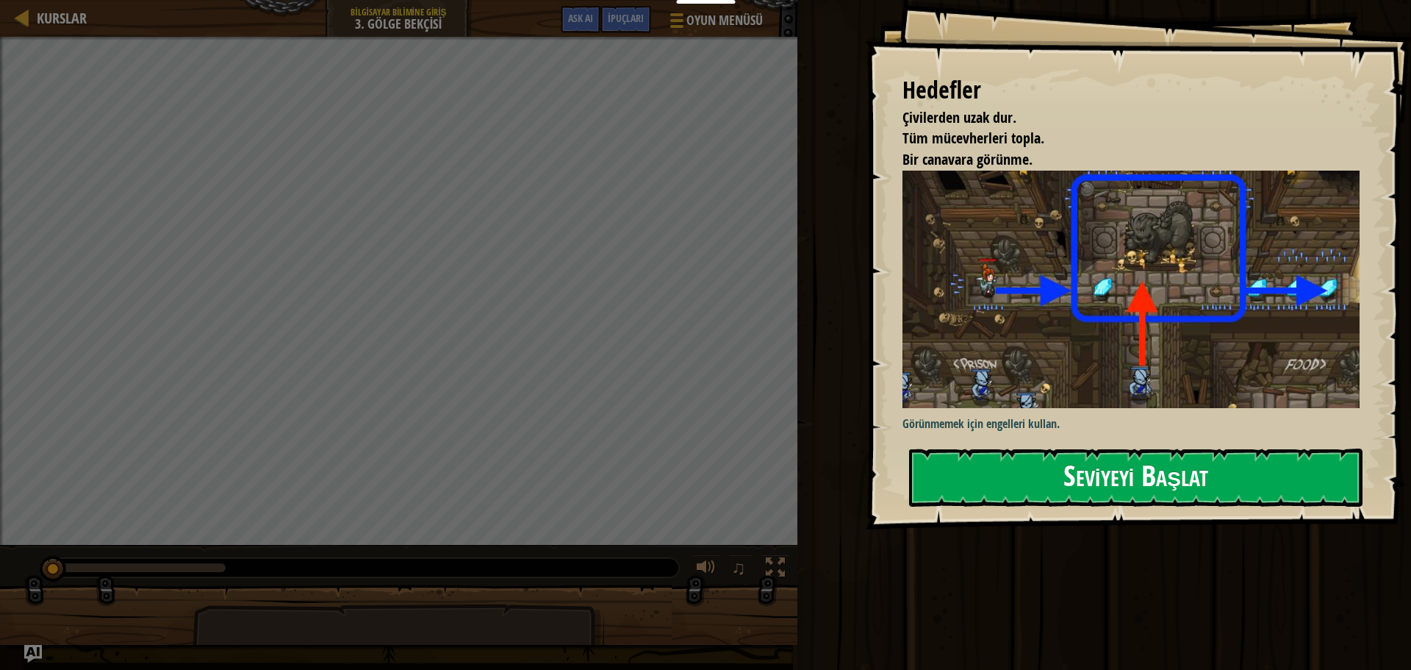
click at [1101, 448] on button "Seviyeyi Başlat" at bounding box center [1135, 477] width 453 height 58
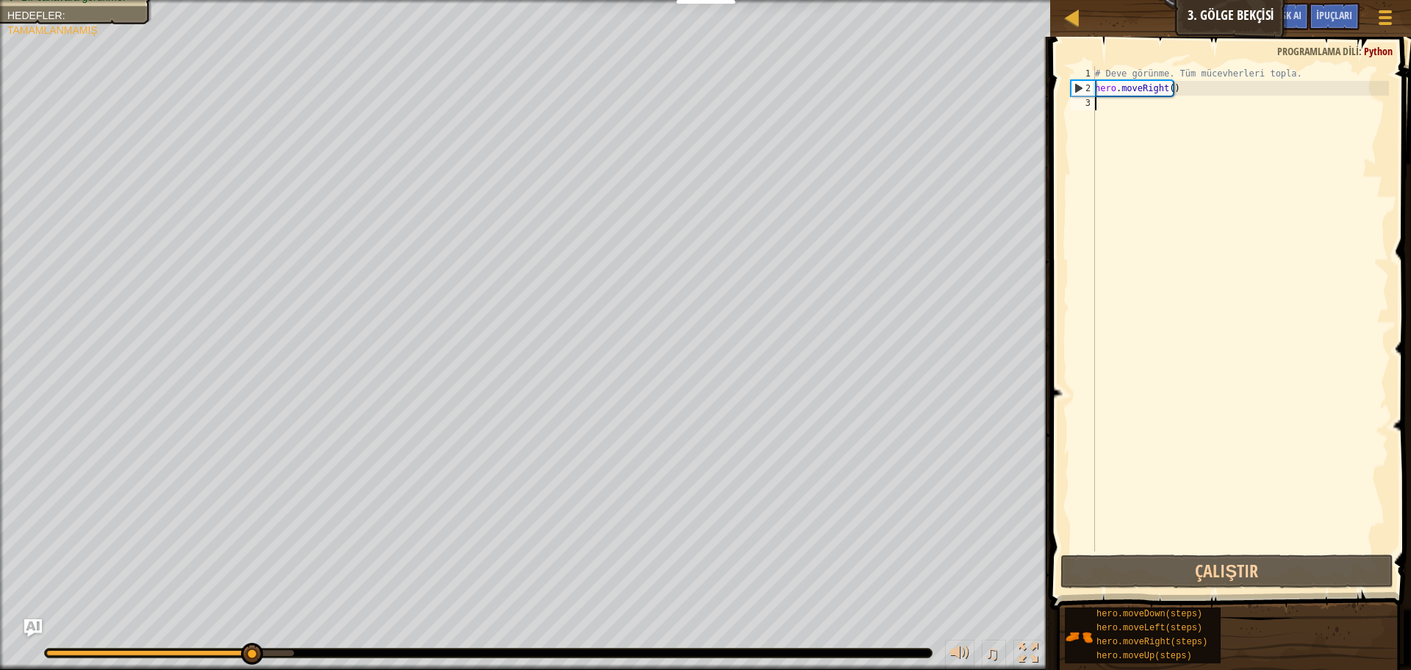
click at [1130, 112] on div "# Deve görünme. Tüm mücevherleri topla. hero . moveRight ( )" at bounding box center [1240, 323] width 297 height 514
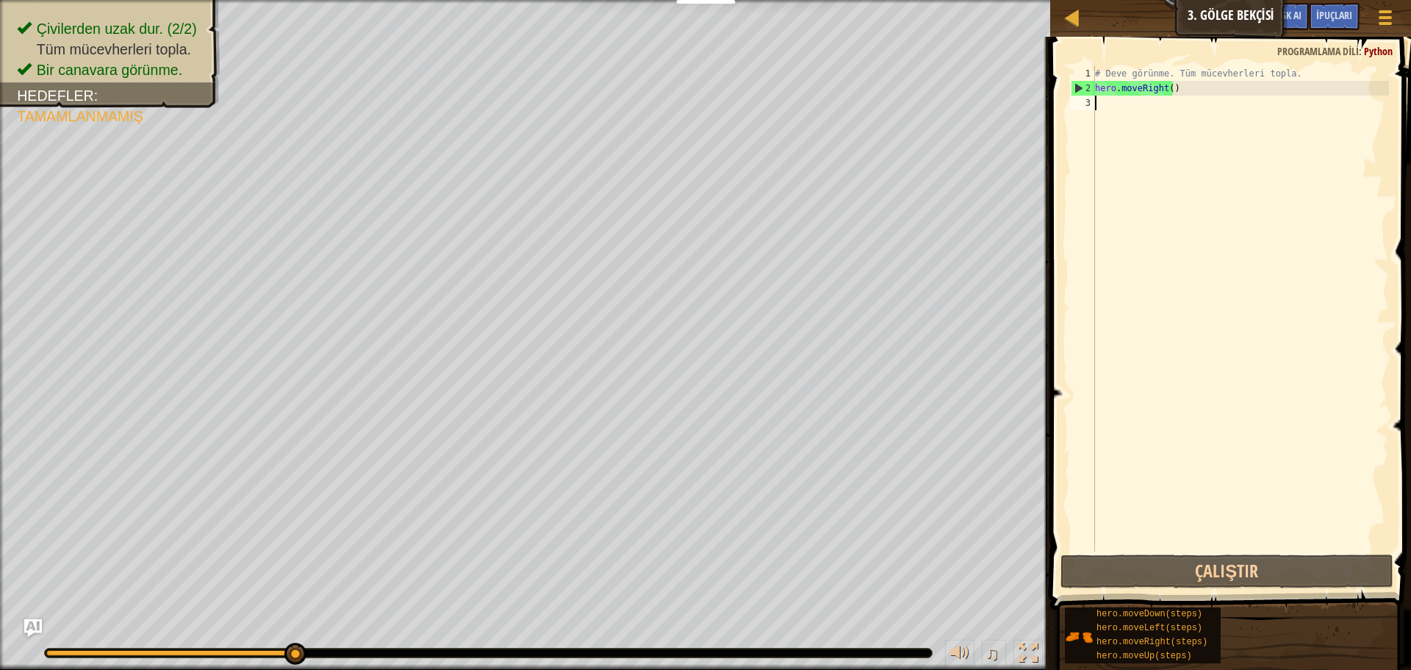
type textarea "h"
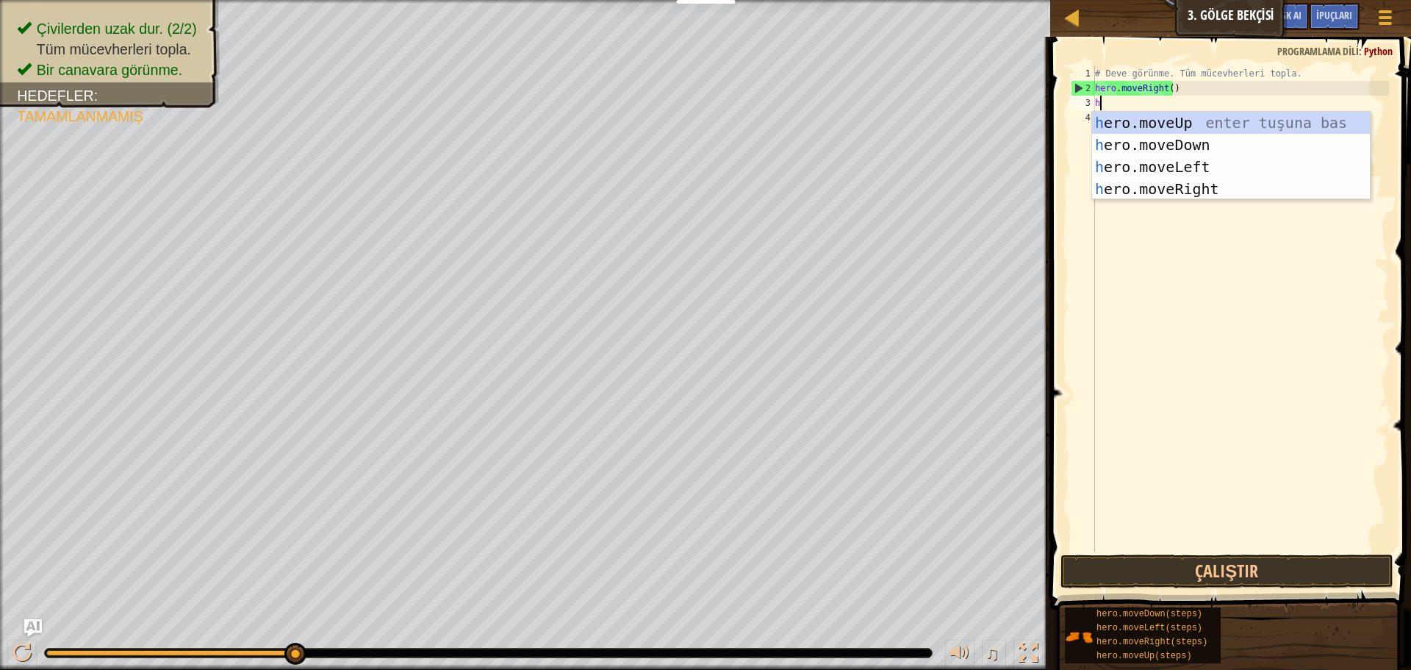
scroll to position [7, 0]
click at [1191, 118] on div "h ero.moveUp enter tuşuna bas h ero.moveDown enter tuşuna bas h ero.moveLeft en…" at bounding box center [1231, 178] width 278 height 132
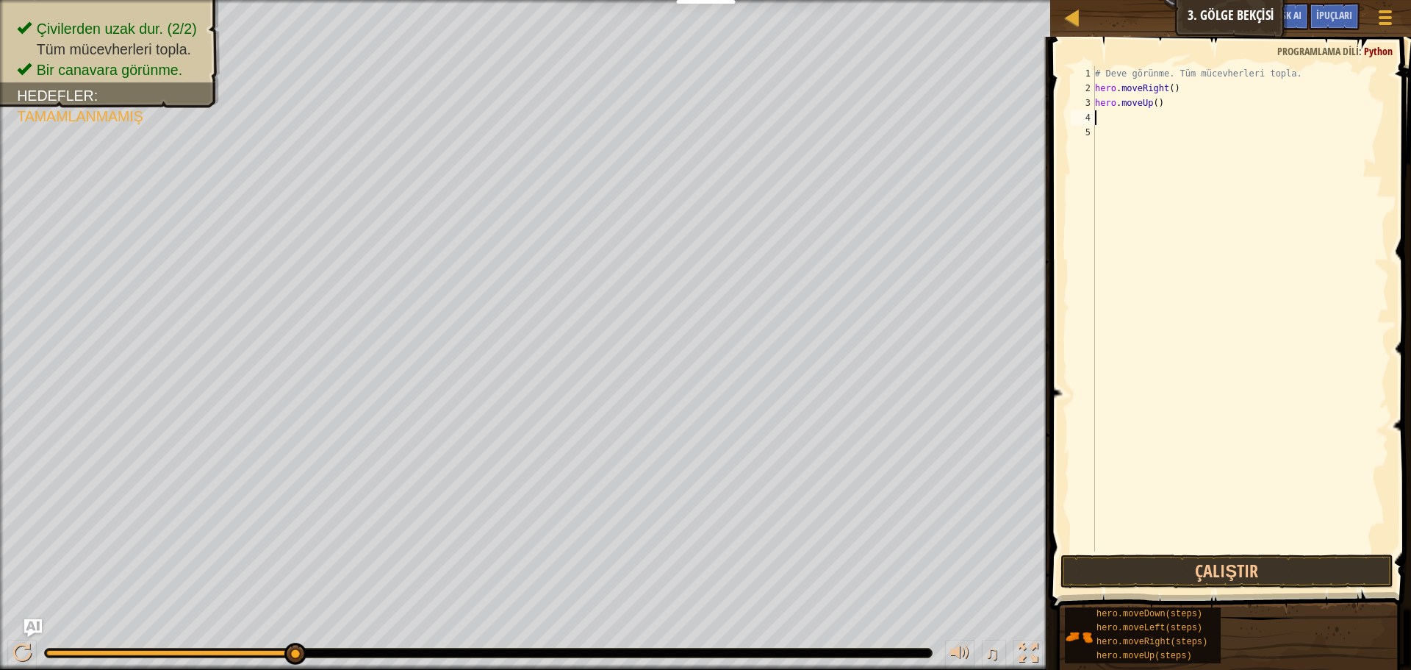
type textarea "h"
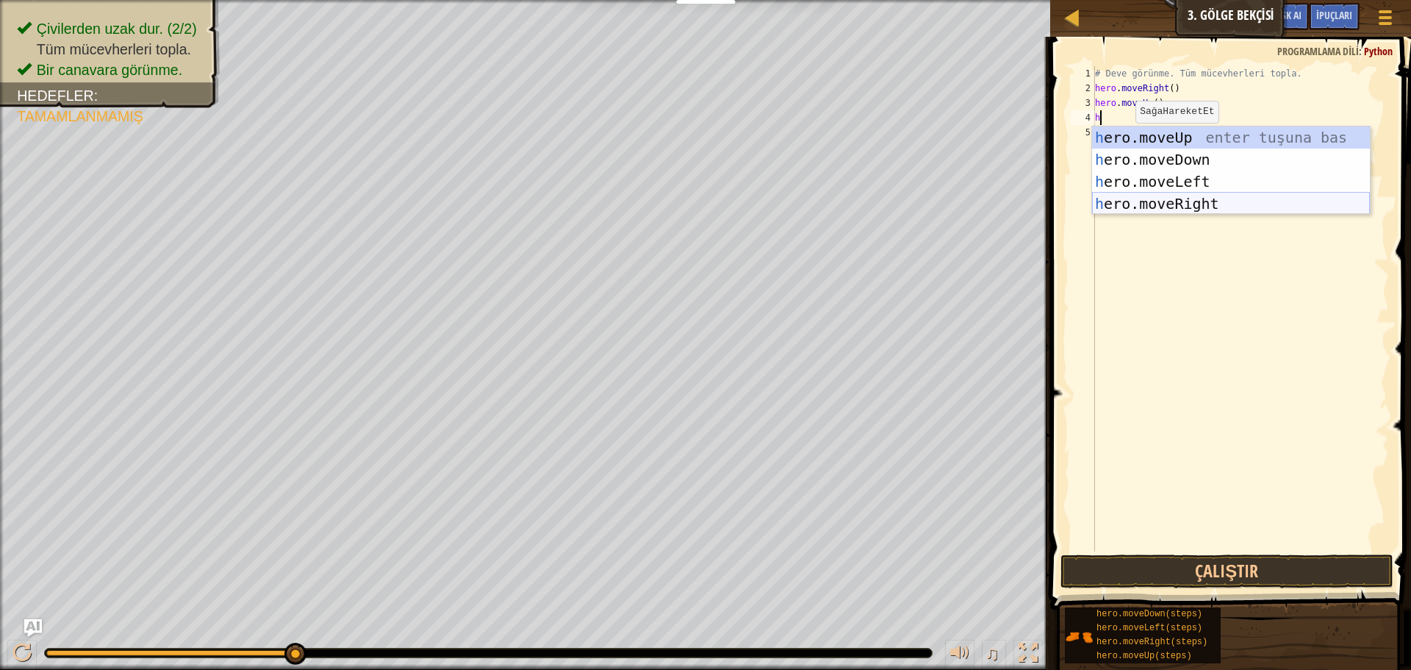
click at [1165, 197] on div "h ero.moveUp enter tuşuna bas h ero.moveDown enter tuşuna bas h ero.moveLeft en…" at bounding box center [1231, 192] width 278 height 132
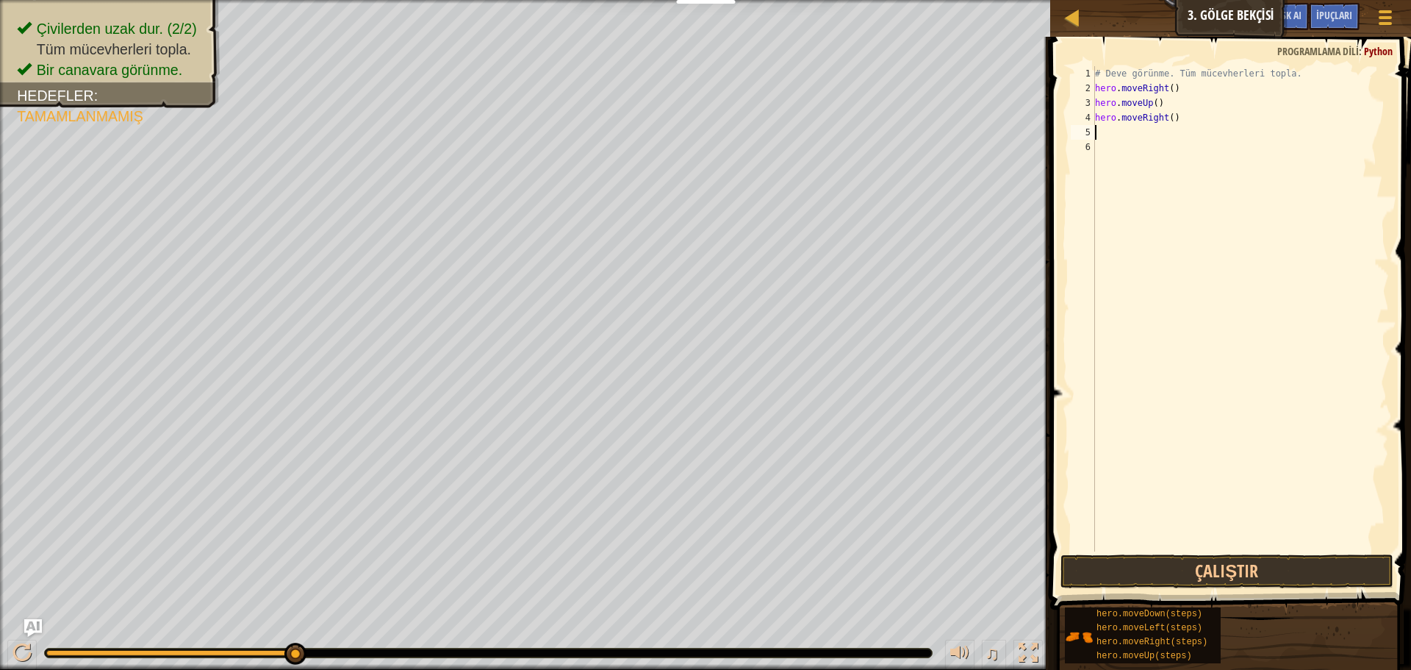
type textarea "h"
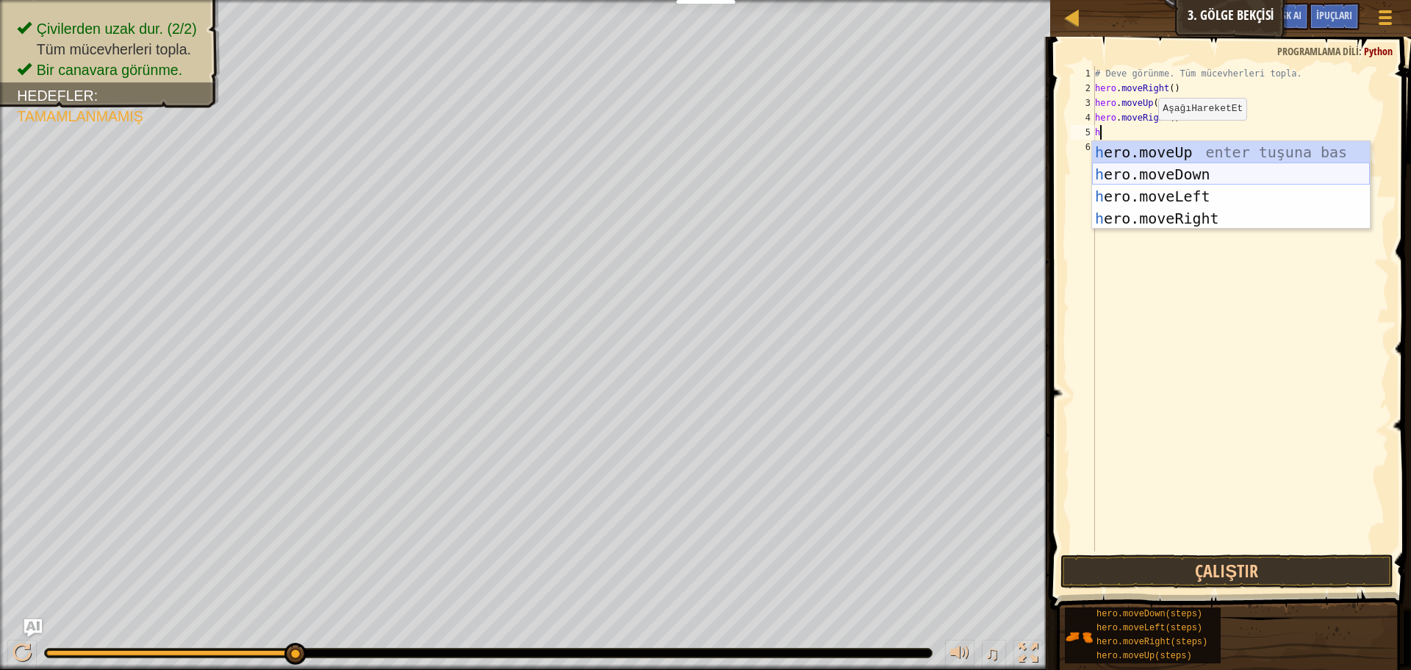
click at [1149, 170] on div "h ero.moveUp enter tuşuna bas h ero.moveDown enter tuşuna bas h ero.moveLeft en…" at bounding box center [1231, 207] width 278 height 132
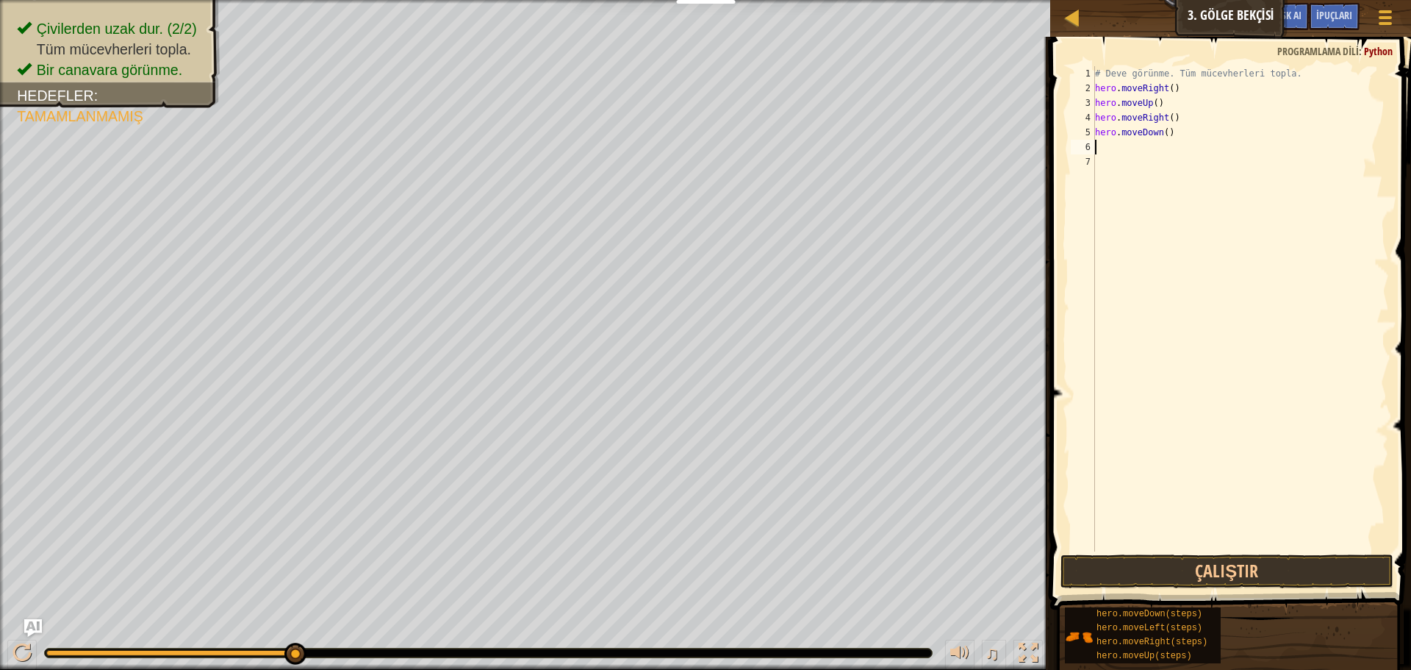
type textarea "h"
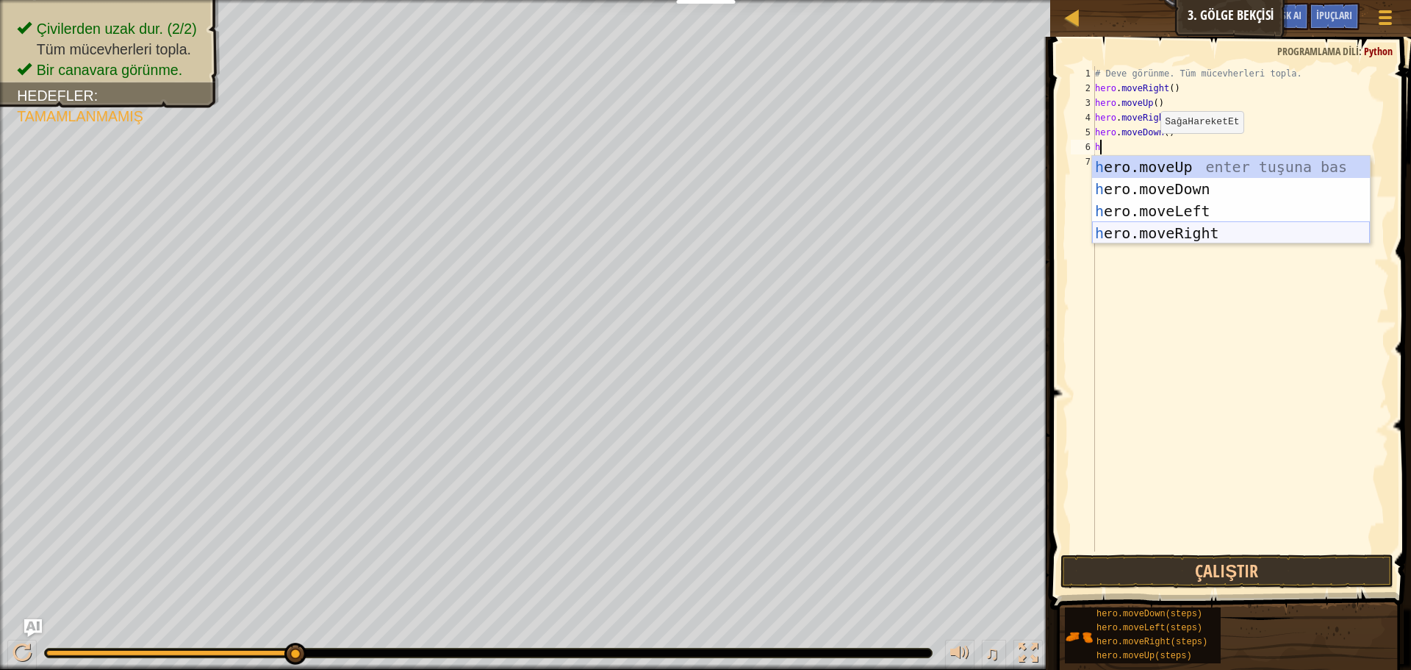
click at [1166, 230] on div "h ero.moveUp enter tuşuna bas h ero.moveDown enter tuşuna bas h ero.moveLeft en…" at bounding box center [1231, 222] width 278 height 132
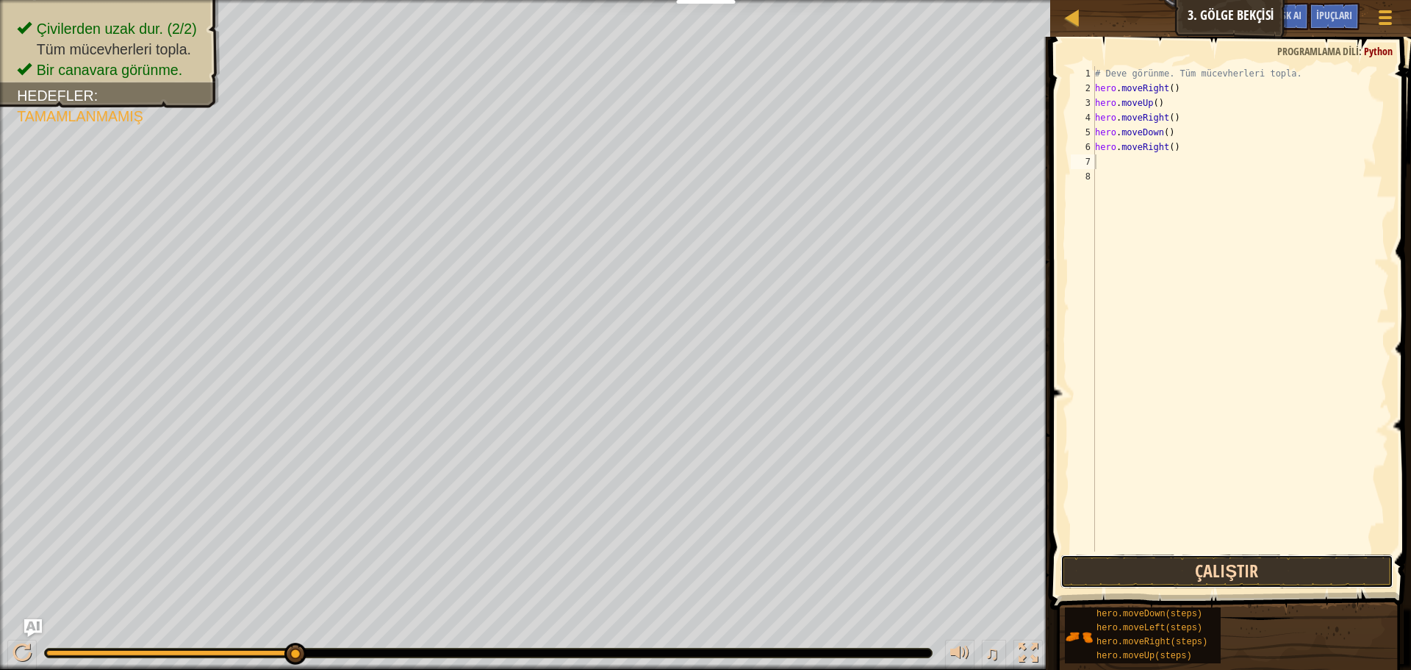
click at [1185, 570] on button "Çalıştır" at bounding box center [1227, 571] width 333 height 34
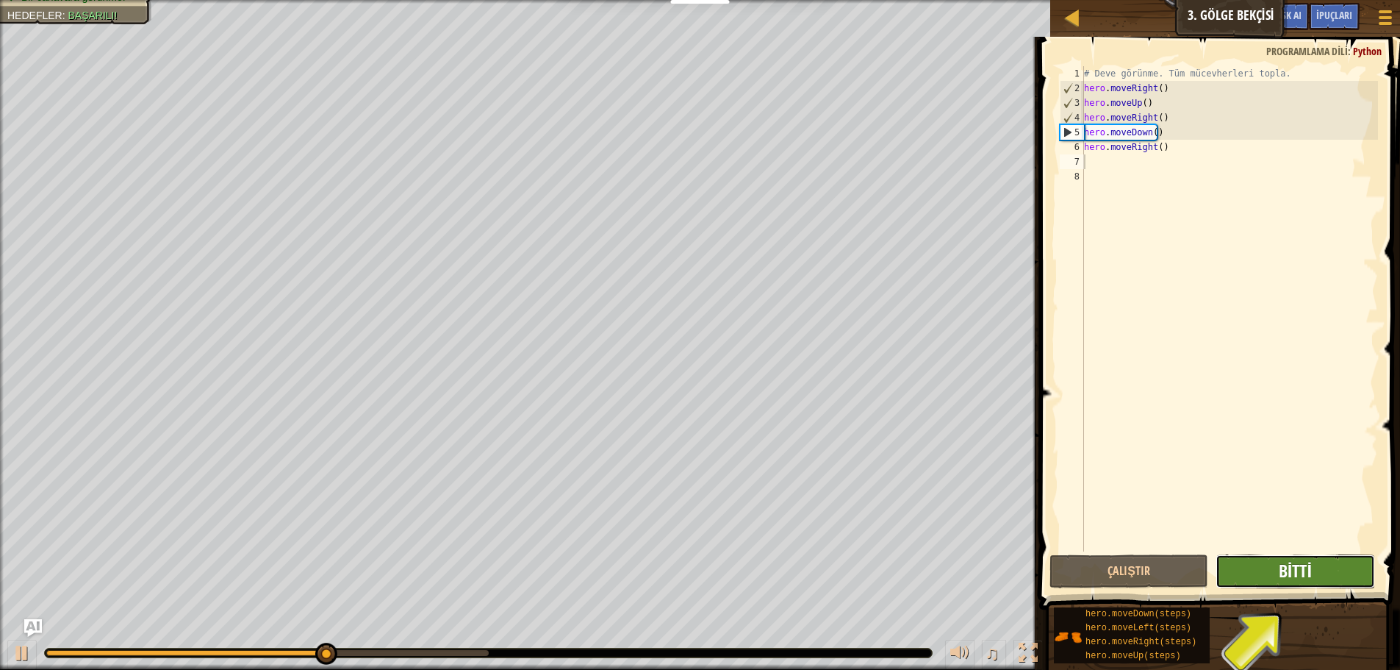
click at [1308, 575] on span "Bitti" at bounding box center [1295, 571] width 33 height 24
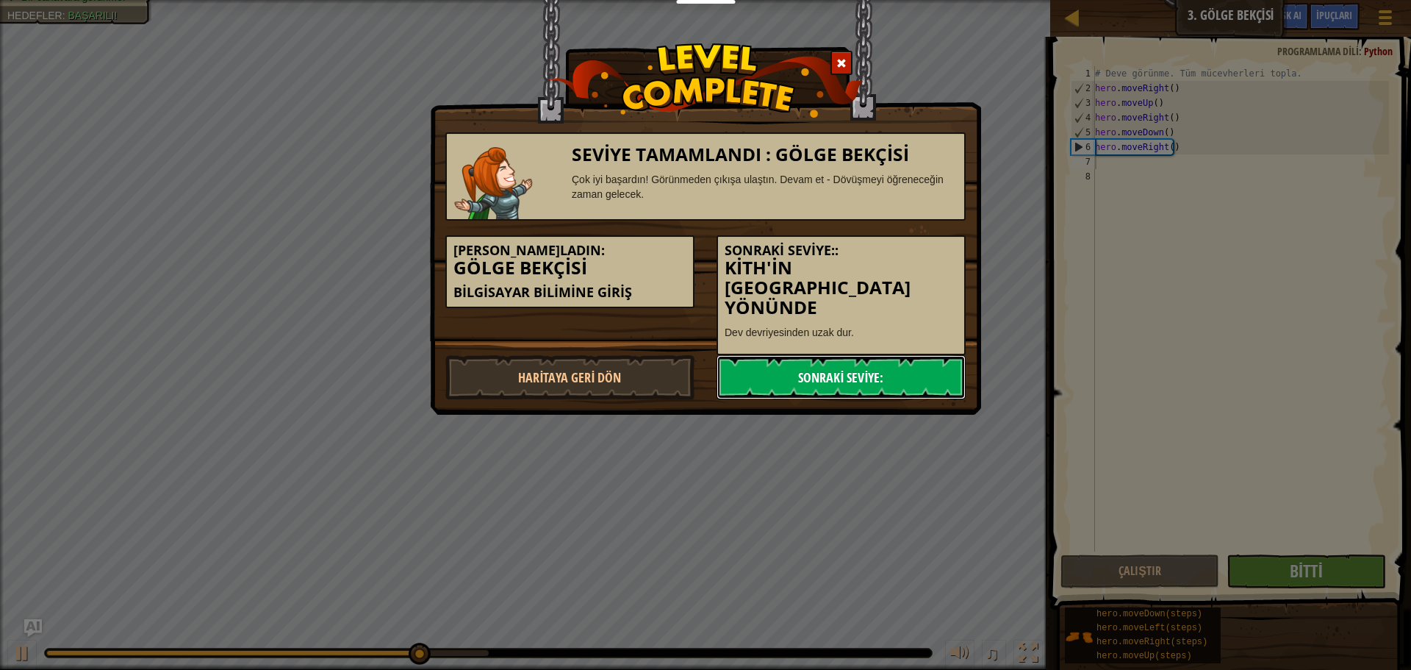
click at [840, 355] on link "Sonraki Seviye:" at bounding box center [841, 377] width 249 height 44
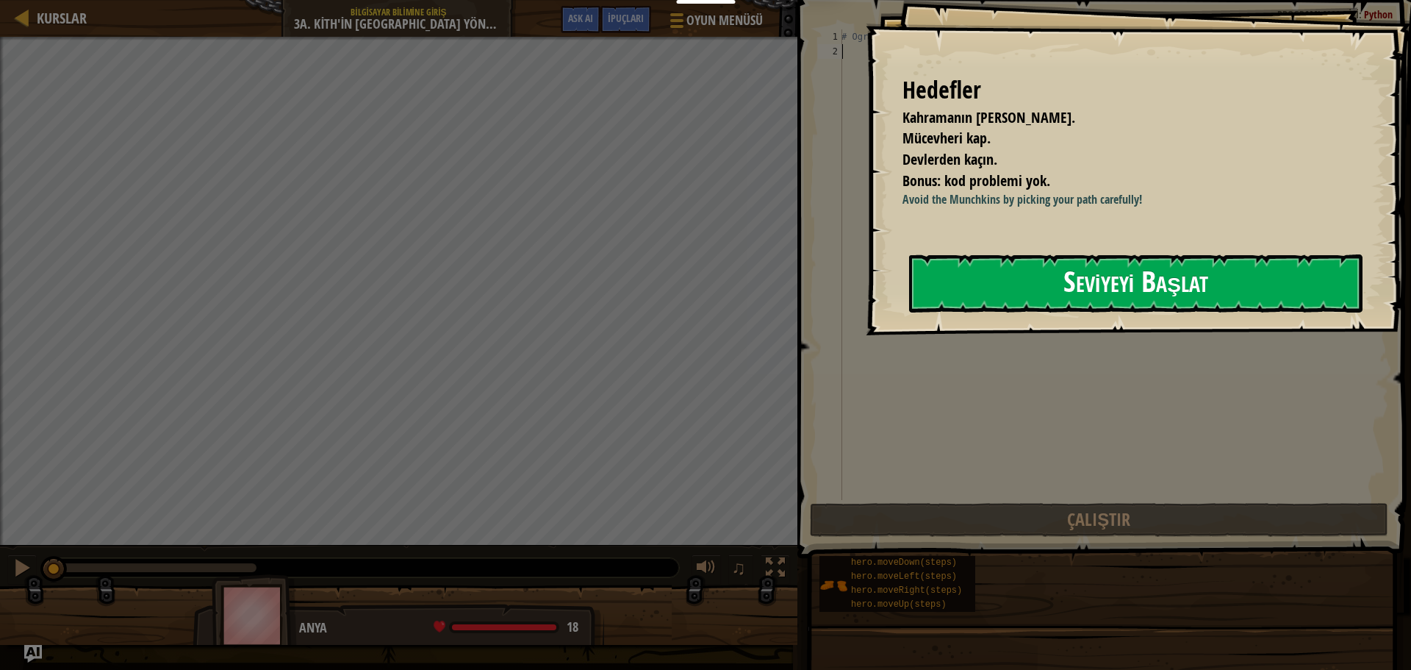
click at [1176, 287] on button "Seviyeyi Başlat" at bounding box center [1135, 283] width 453 height 58
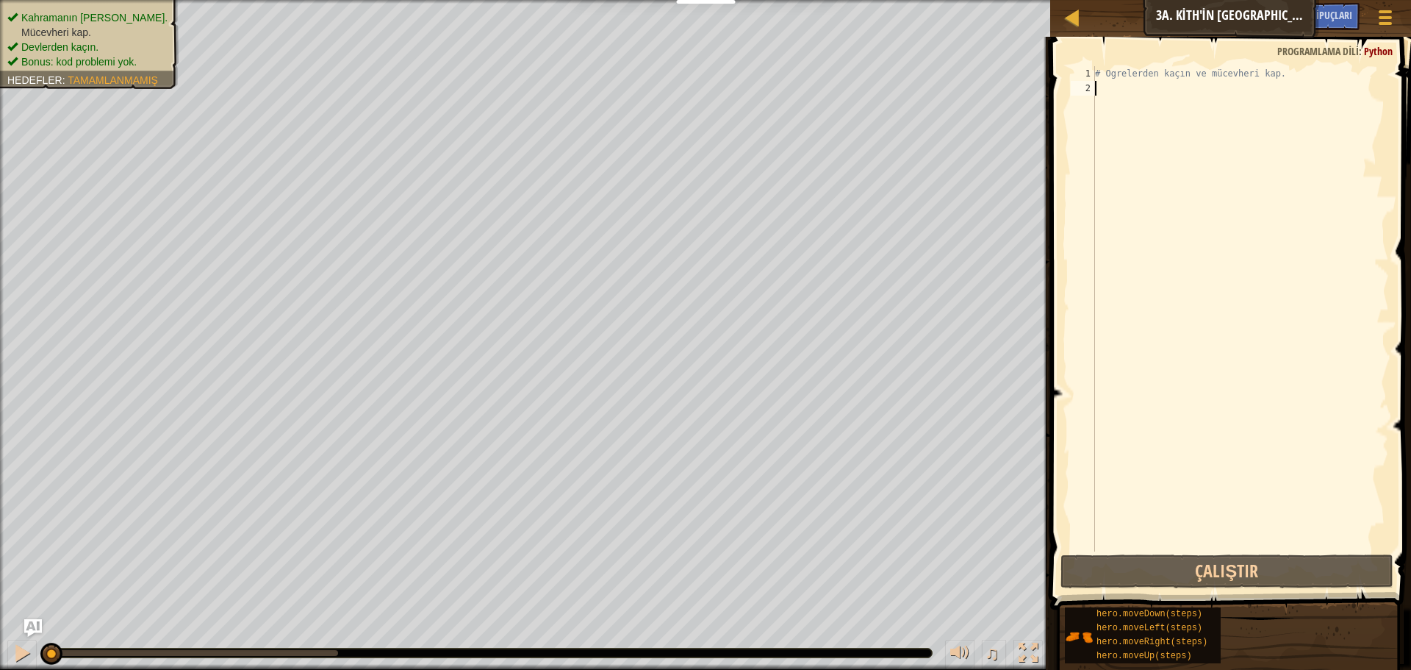
type textarea "h"
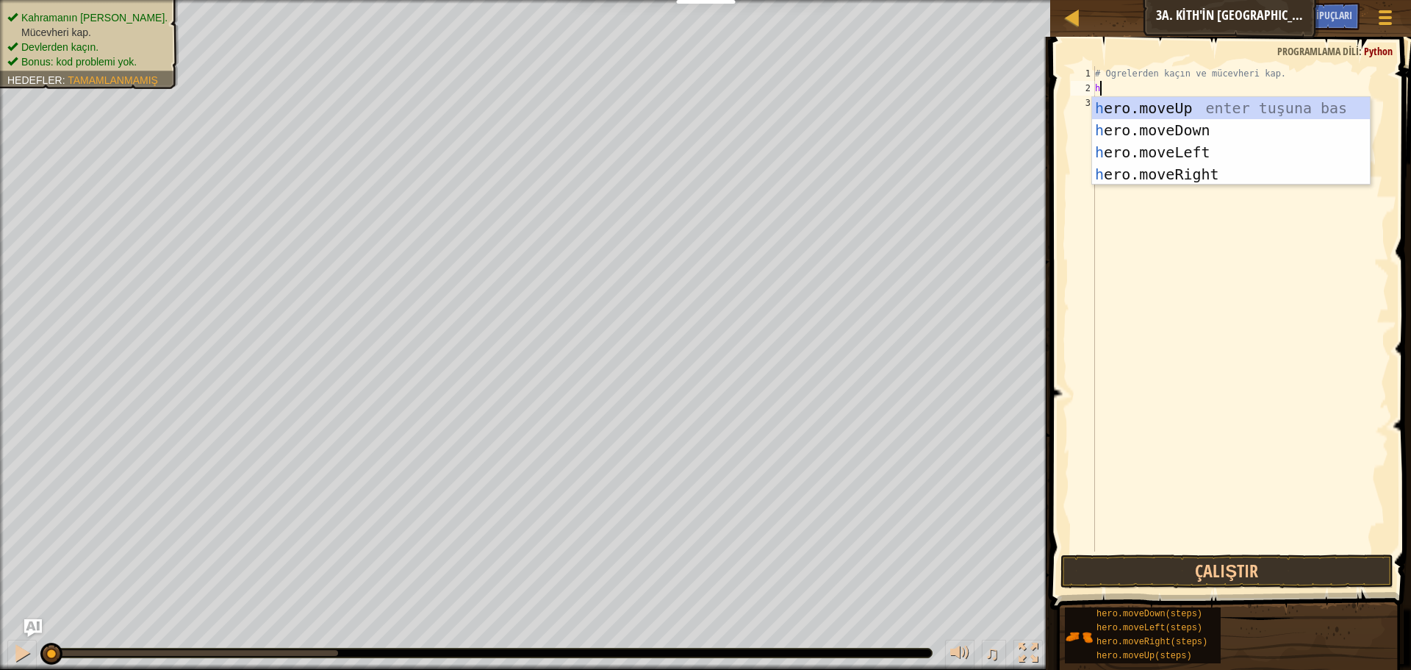
scroll to position [7, 0]
click at [1190, 105] on div "h ero.moveUp enter tuşuna bas h ero.moveDown enter tuşuna bas h ero.moveLeft en…" at bounding box center [1231, 163] width 278 height 132
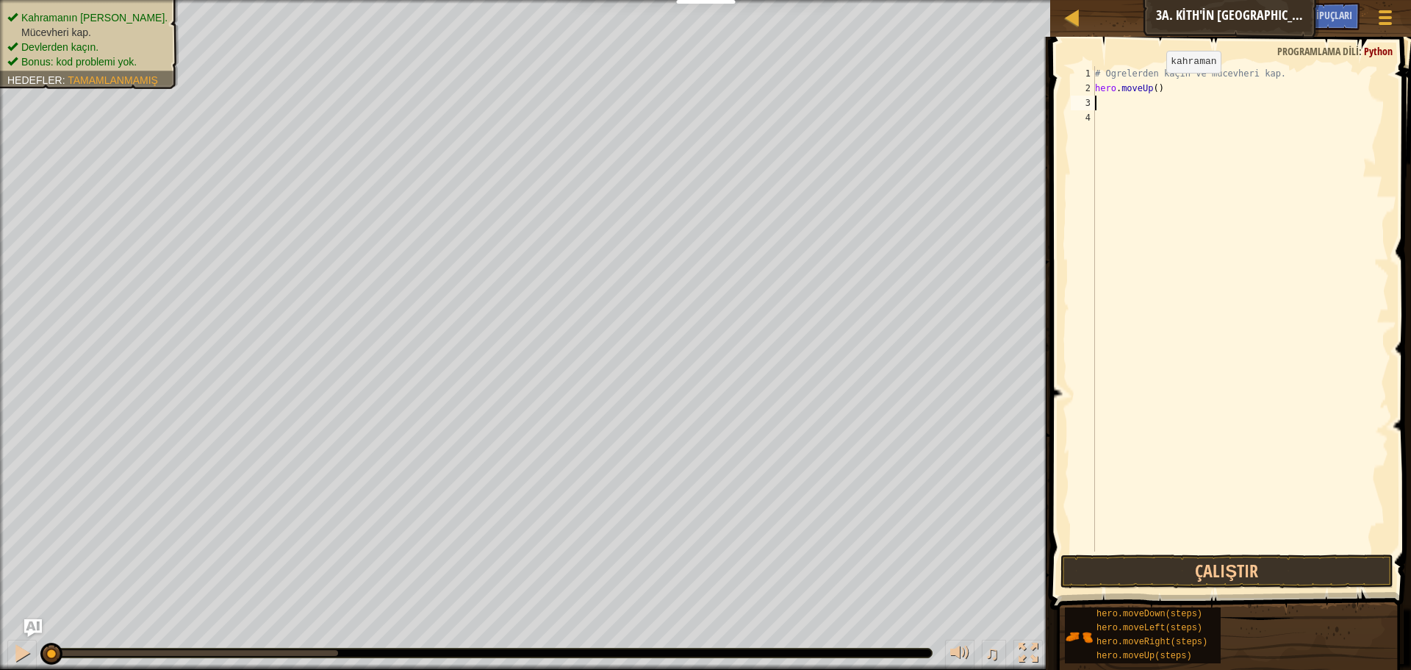
click at [1154, 87] on div "# Ogrelerden kaçın ve mücevheri kap. hero . moveUp ( )" at bounding box center [1240, 323] width 297 height 514
type textarea "hero.moveUp(2)"
click at [1142, 110] on div "# Ogrelerden kaçın ve mücevheri kap. hero . moveUp ( 2 )" at bounding box center [1240, 323] width 297 height 514
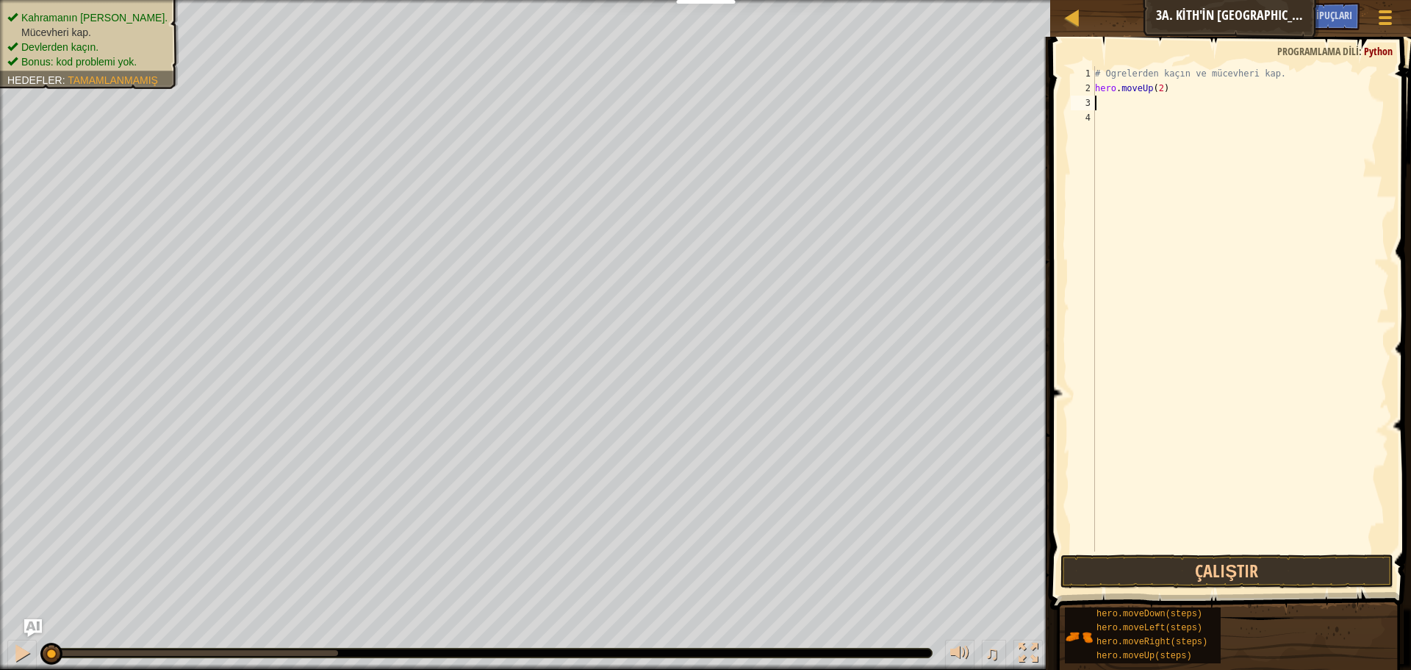
click at [1143, 101] on div "# Ogrelerden kaçın ve mücevheri kap. hero . moveUp ( 2 )" at bounding box center [1240, 323] width 297 height 514
type textarea "h"
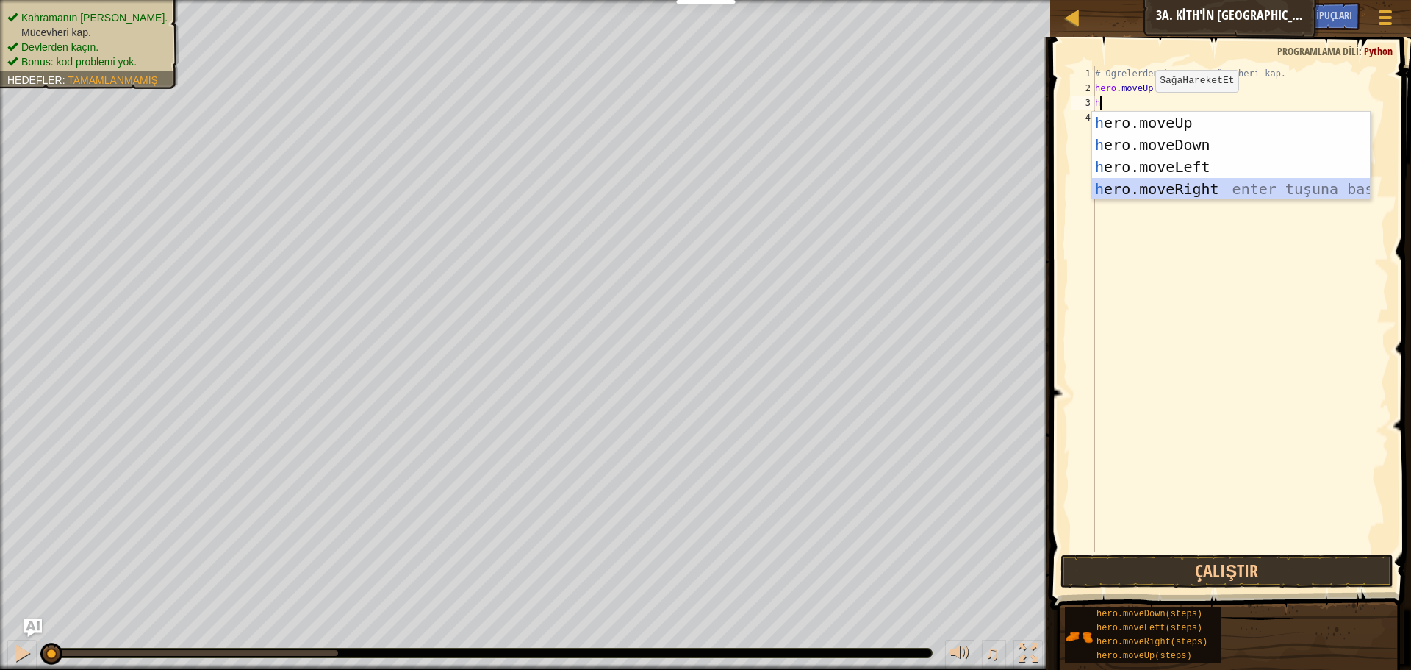
click at [1183, 186] on div "h ero.moveUp enter tuşuna bas h ero.moveDown enter tuşuna bas h ero.moveLeft en…" at bounding box center [1231, 178] width 278 height 132
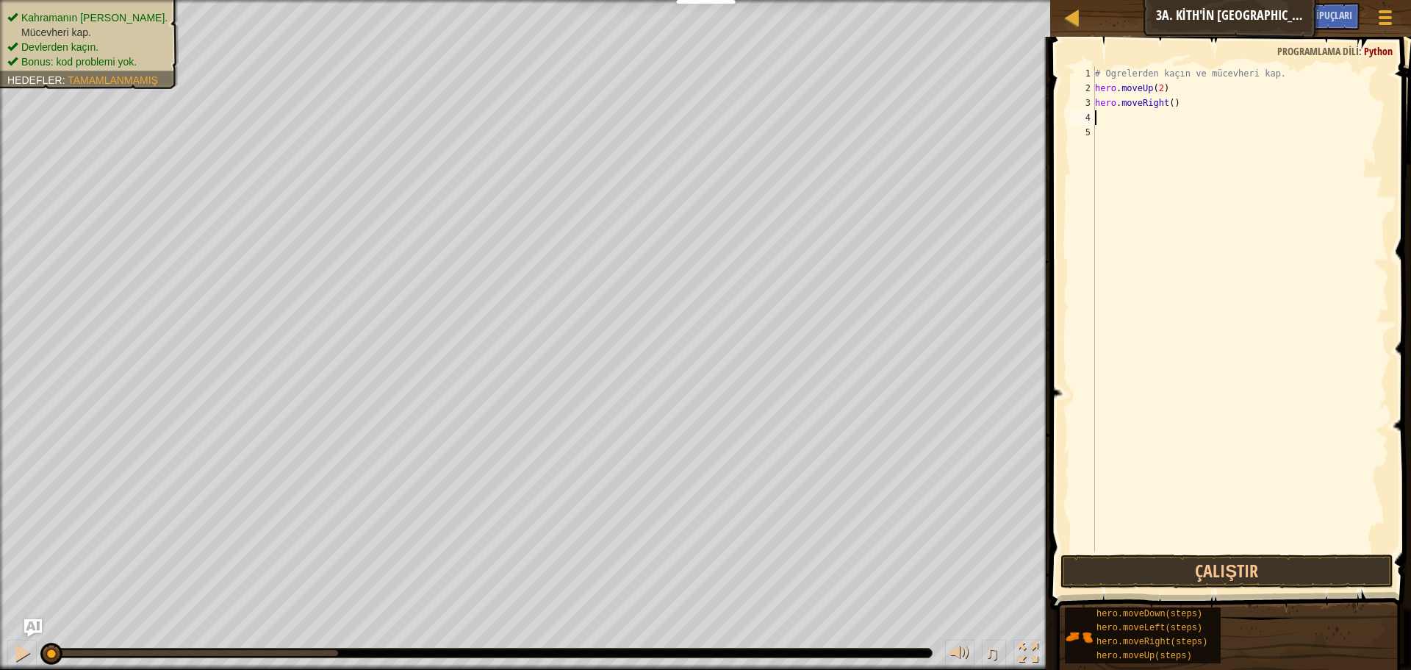
type textarea "h"
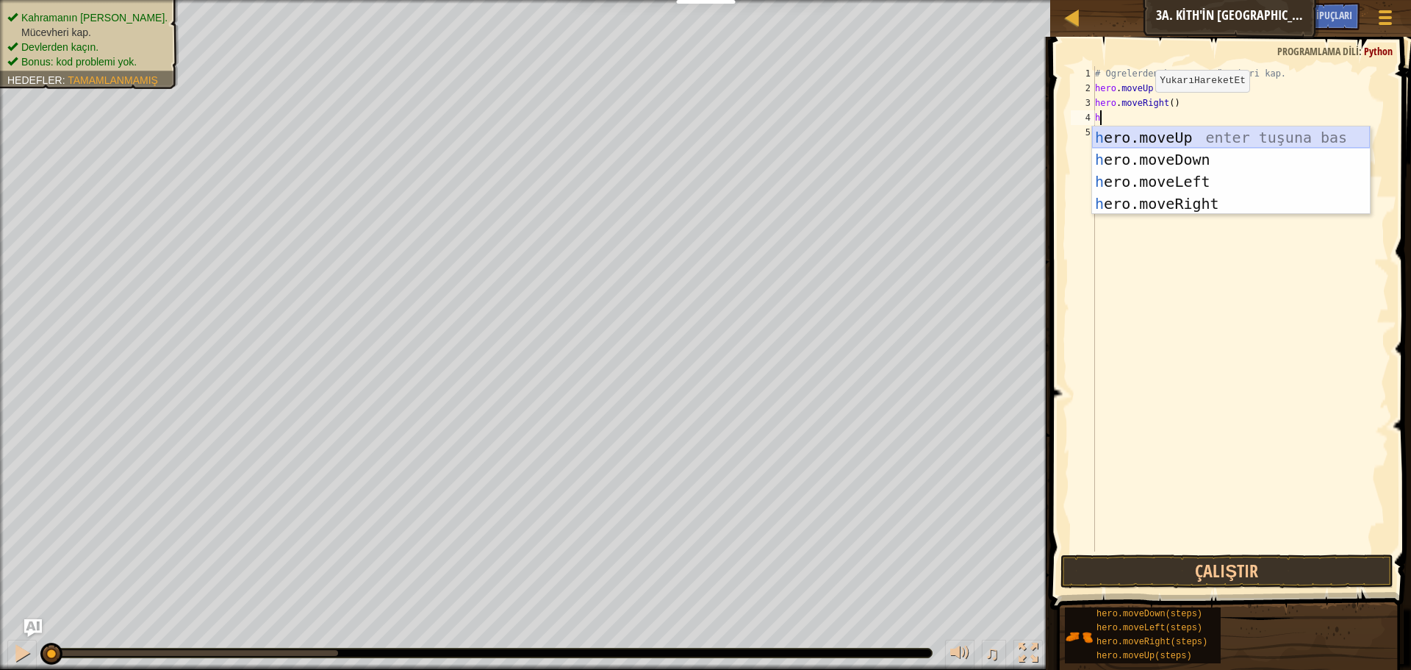
click at [1172, 138] on div "h ero.moveUp enter tuşuna bas h ero.moveDown enter tuşuna bas h ero.moveLeft en…" at bounding box center [1231, 192] width 278 height 132
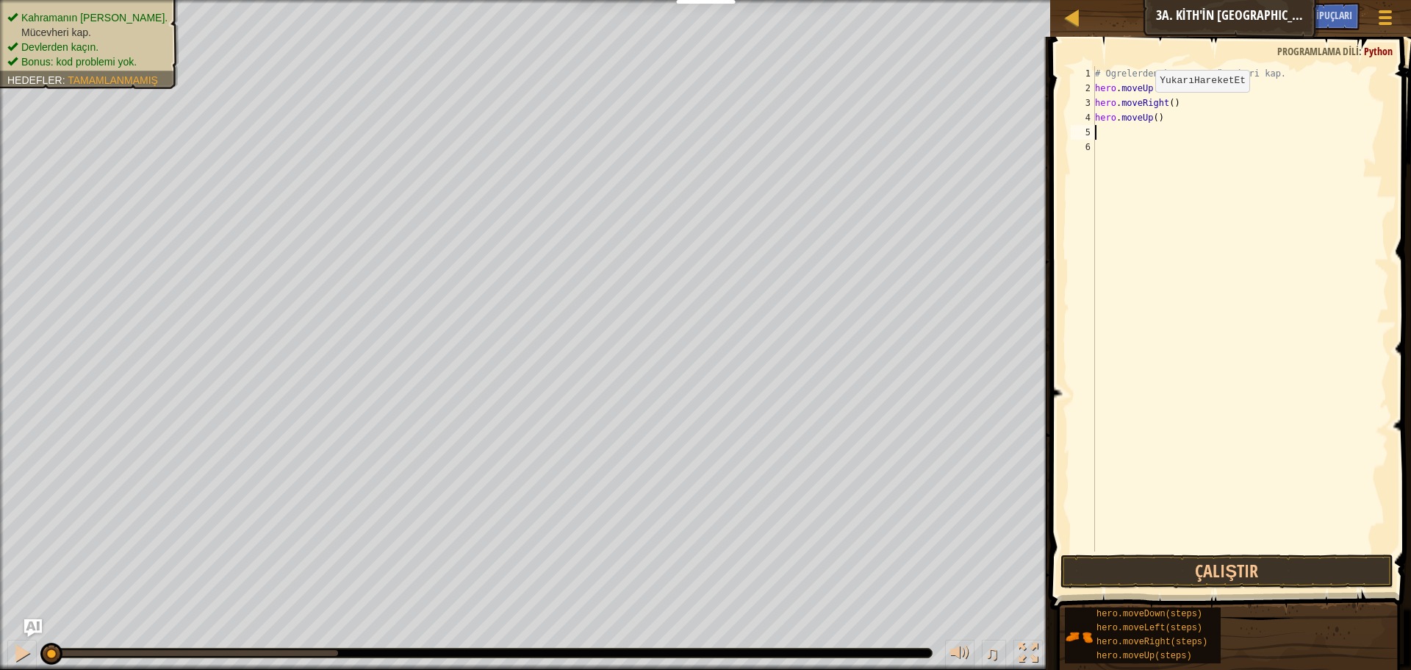
type textarea "h"
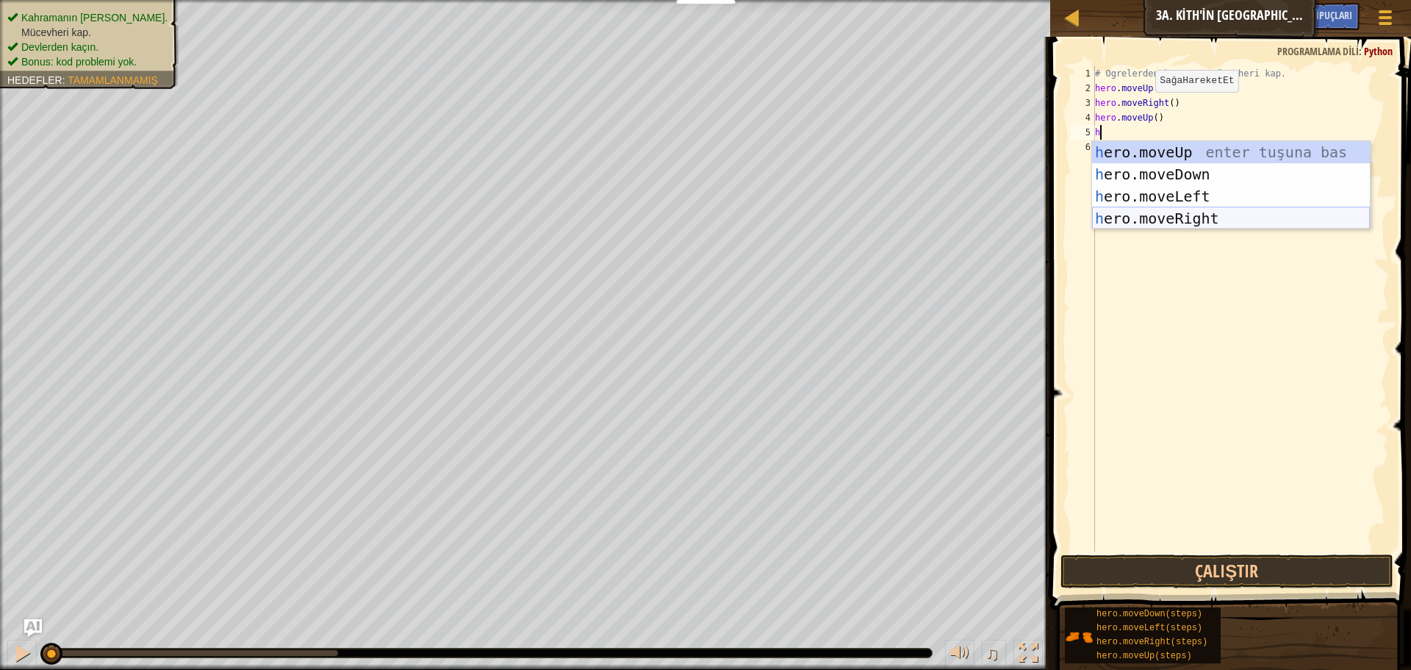
click at [1187, 226] on div "h ero.moveUp enter tuşuna bas h ero.moveDown enter tuşuna bas h ero.moveLeft en…" at bounding box center [1231, 207] width 278 height 132
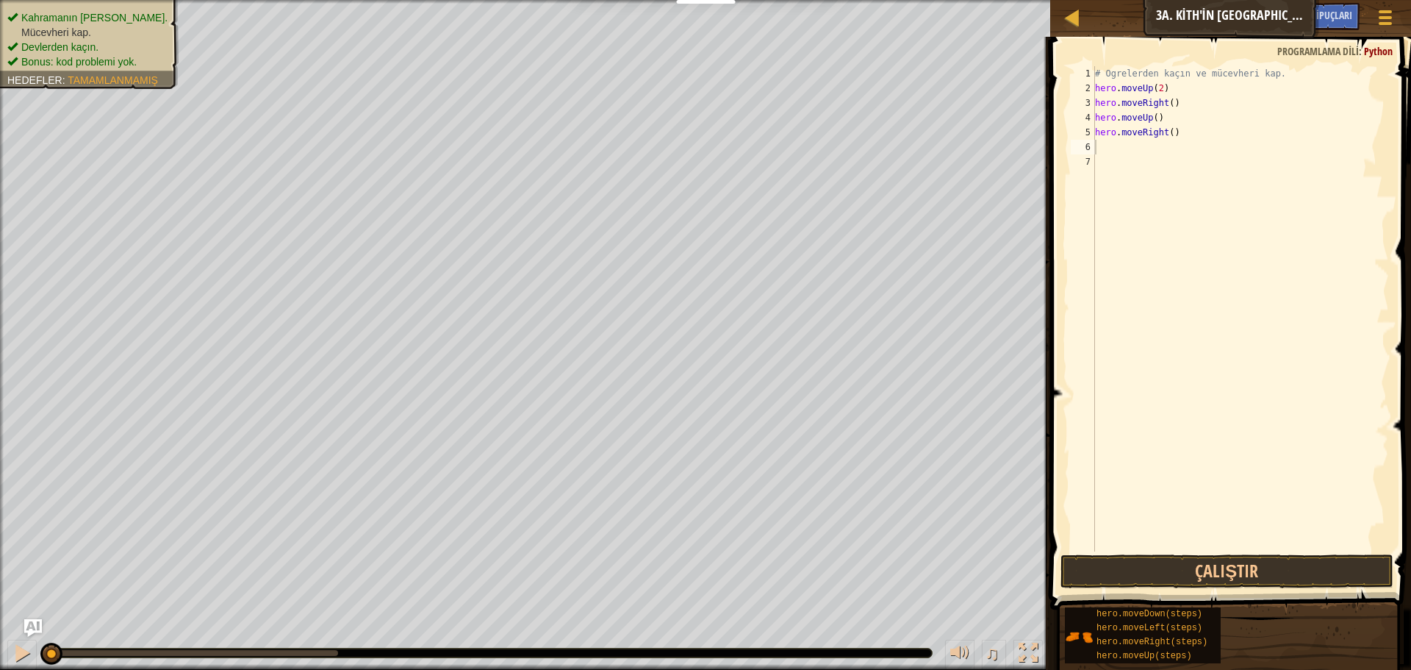
click at [1255, 589] on span at bounding box center [1232, 302] width 373 height 616
click at [1258, 569] on button "Çalıştır" at bounding box center [1227, 571] width 333 height 34
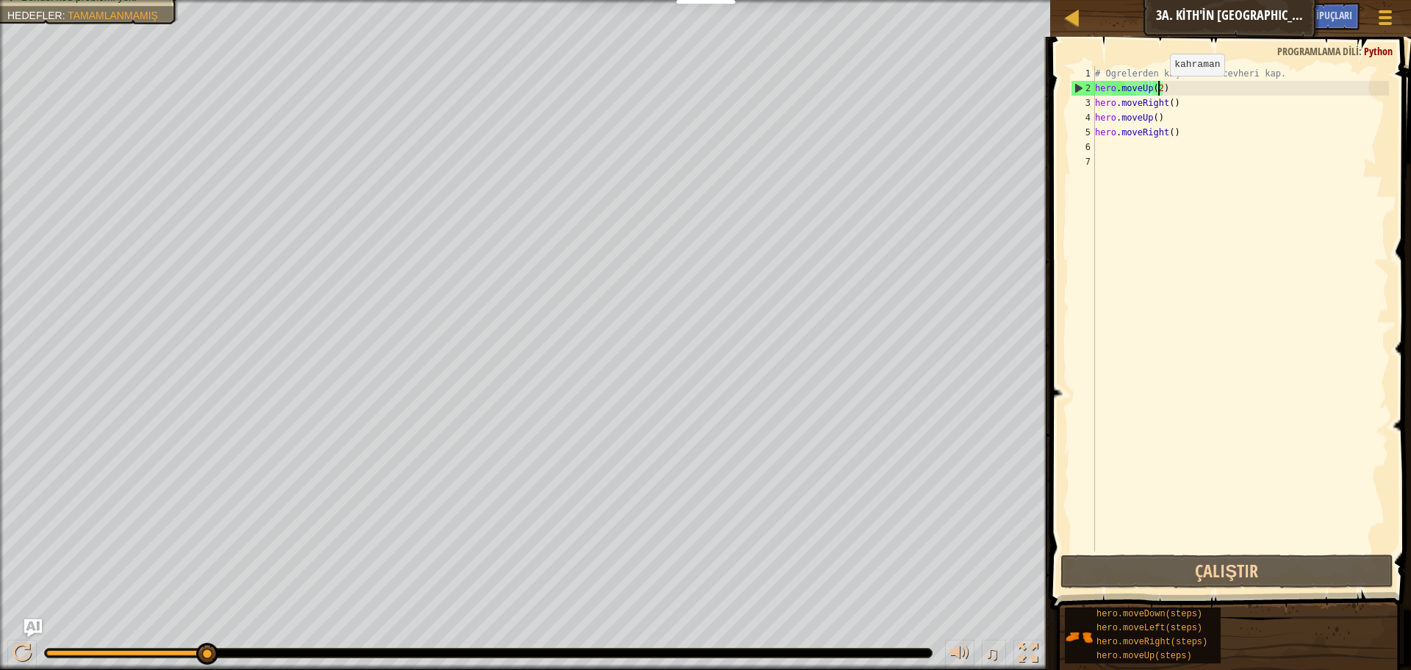
click at [1158, 90] on div "# Ogrelerden kaçın ve mücevheri kap. hero . moveUp ( 2 ) hero . moveRight ( ) h…" at bounding box center [1240, 323] width 297 height 514
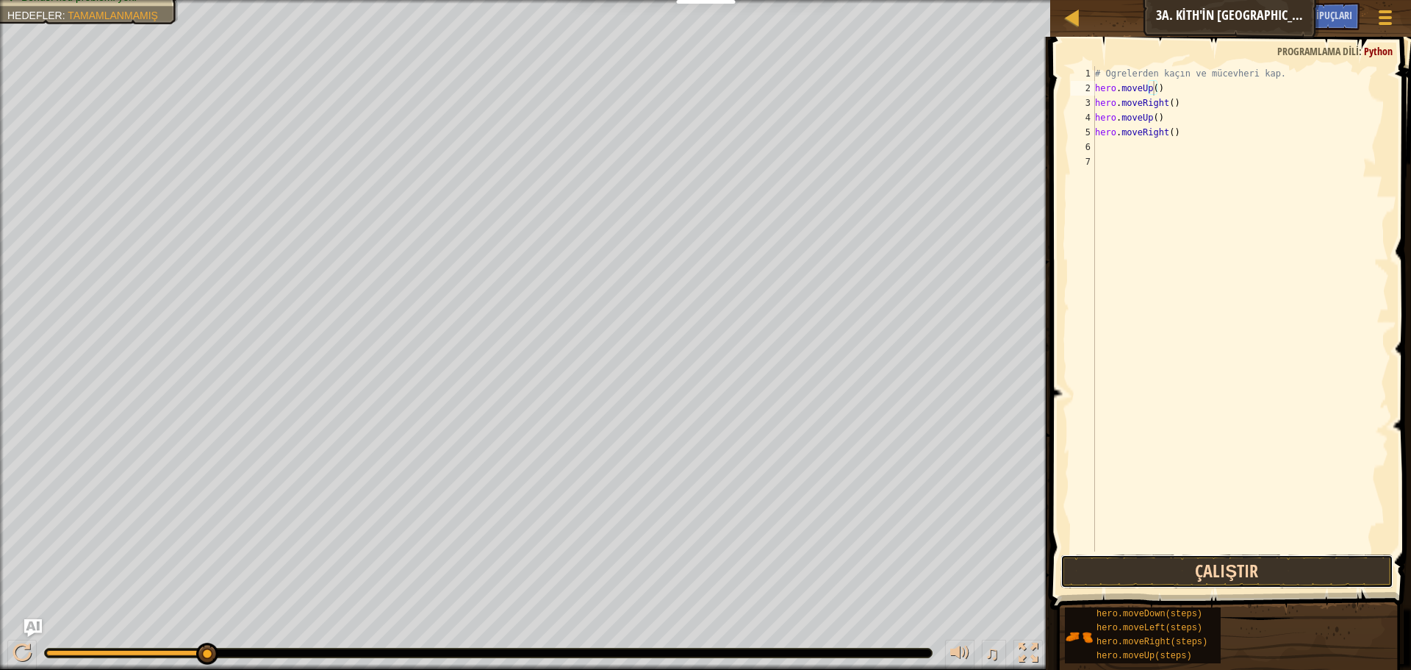
drag, startPoint x: 1259, startPoint y: 578, endPoint x: 1266, endPoint y: 577, distance: 7.5
click at [1260, 580] on button "Çalıştır" at bounding box center [1227, 571] width 333 height 34
click at [1230, 571] on button "Çalıştır" at bounding box center [1227, 571] width 333 height 34
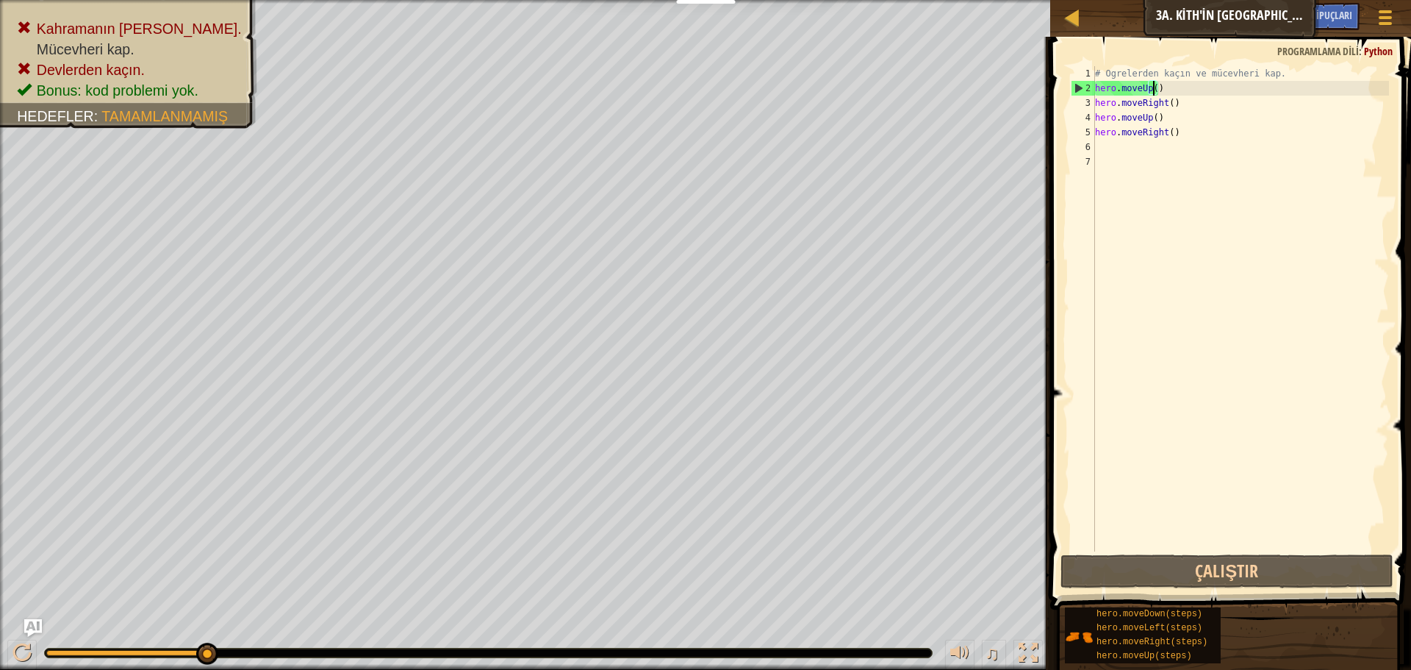
click at [1172, 94] on div "# Ogrelerden kaçın ve mücevheri kap. hero . moveUp ( ) hero . moveRight ( ) her…" at bounding box center [1240, 323] width 297 height 514
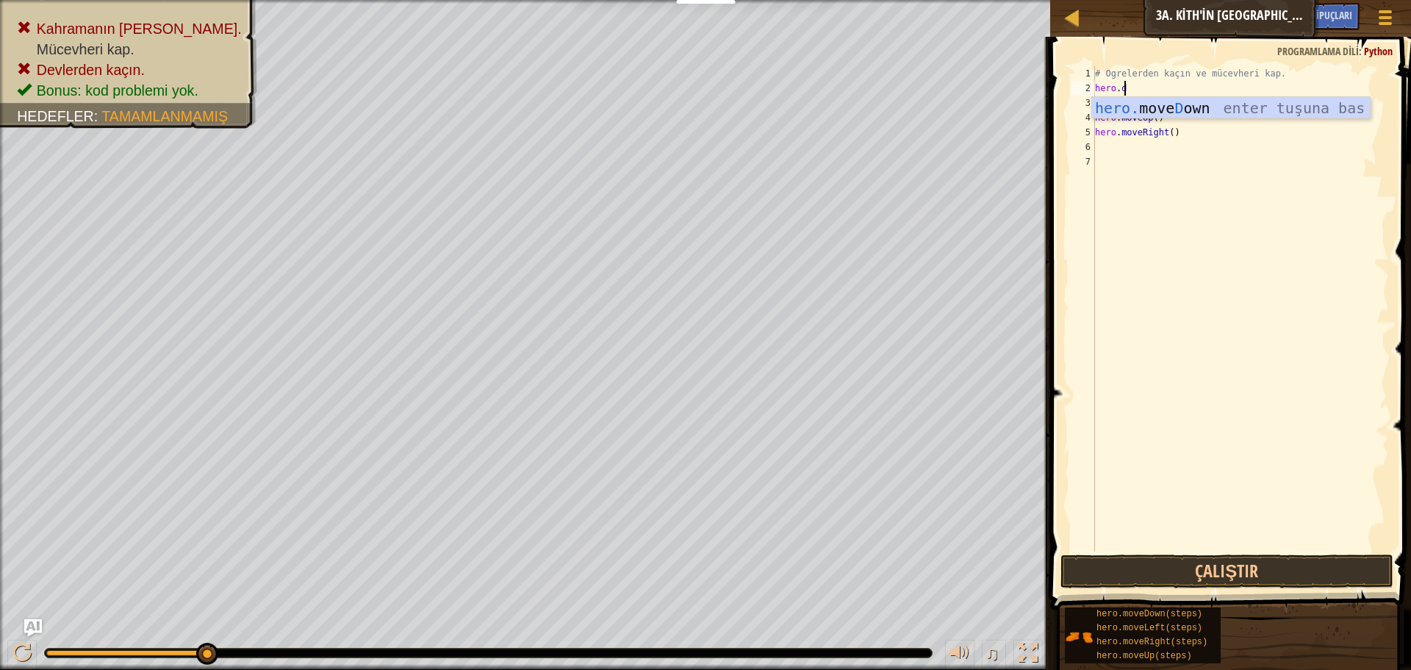
scroll to position [7, 2]
type textarea "hero.down"
click at [1163, 108] on div "hero. move Down enter tuşuna bas" at bounding box center [1231, 130] width 278 height 66
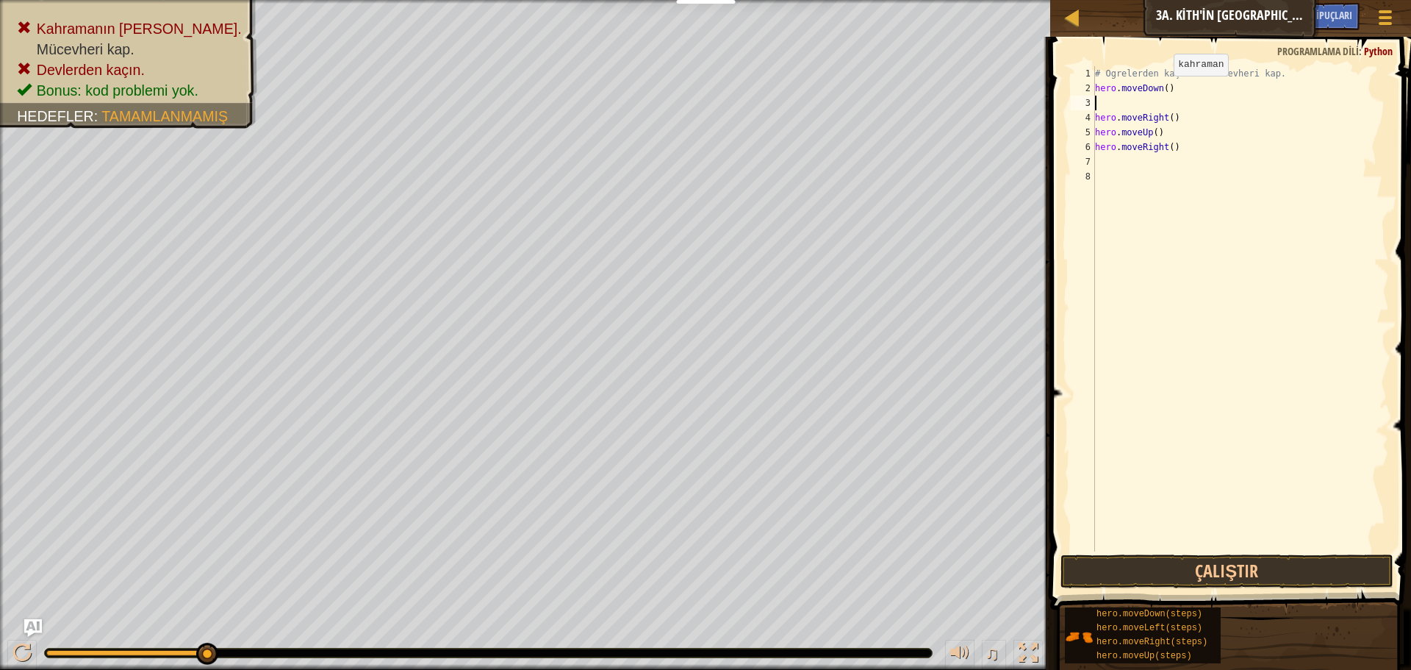
click at [1163, 90] on div "# Ogrelerden kaçın ve mücevheri kap. hero . moveDown ( ) hero . moveRight ( ) h…" at bounding box center [1240, 323] width 297 height 514
type textarea "hero.moveDown(2)"
click at [1155, 106] on div "# Ogrelerden kaçın ve mücevheri kap. hero . moveDown ( 2 ) hero . moveRight ( )…" at bounding box center [1240, 323] width 297 height 514
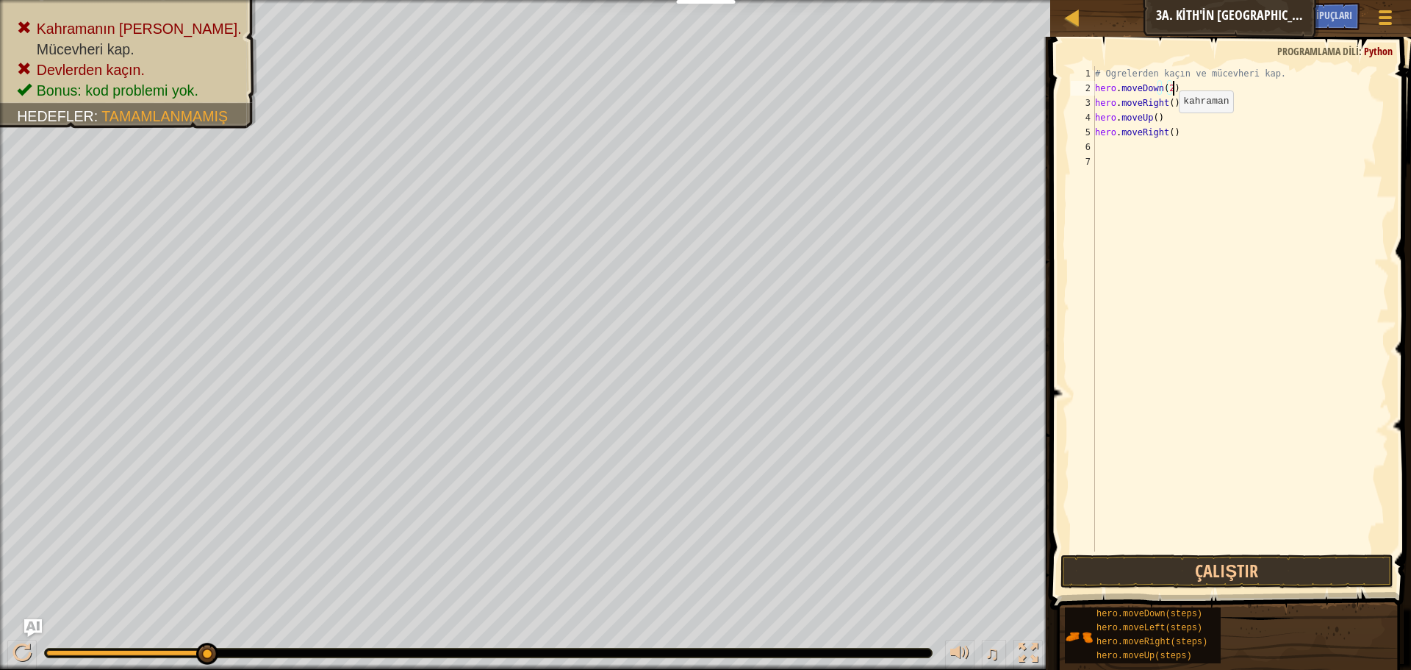
click at [1166, 127] on div "# Ogrelerden kaçın ve mücevheri kap. hero . moveDown ( 2 ) hero . moveRight ( )…" at bounding box center [1240, 323] width 297 height 514
type textarea "hero.moveRight()"
click at [1233, 562] on button "Çalıştır" at bounding box center [1227, 571] width 333 height 34
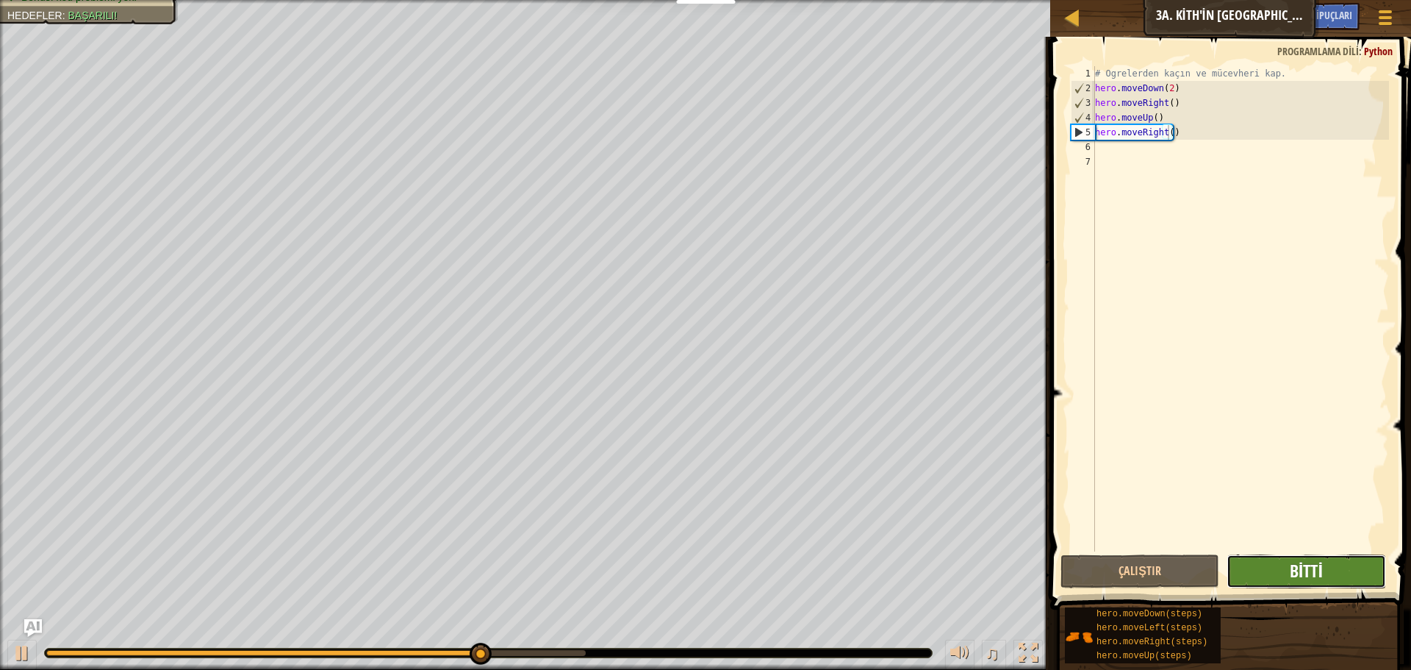
click at [1302, 562] on span "Bitti" at bounding box center [1306, 571] width 33 height 24
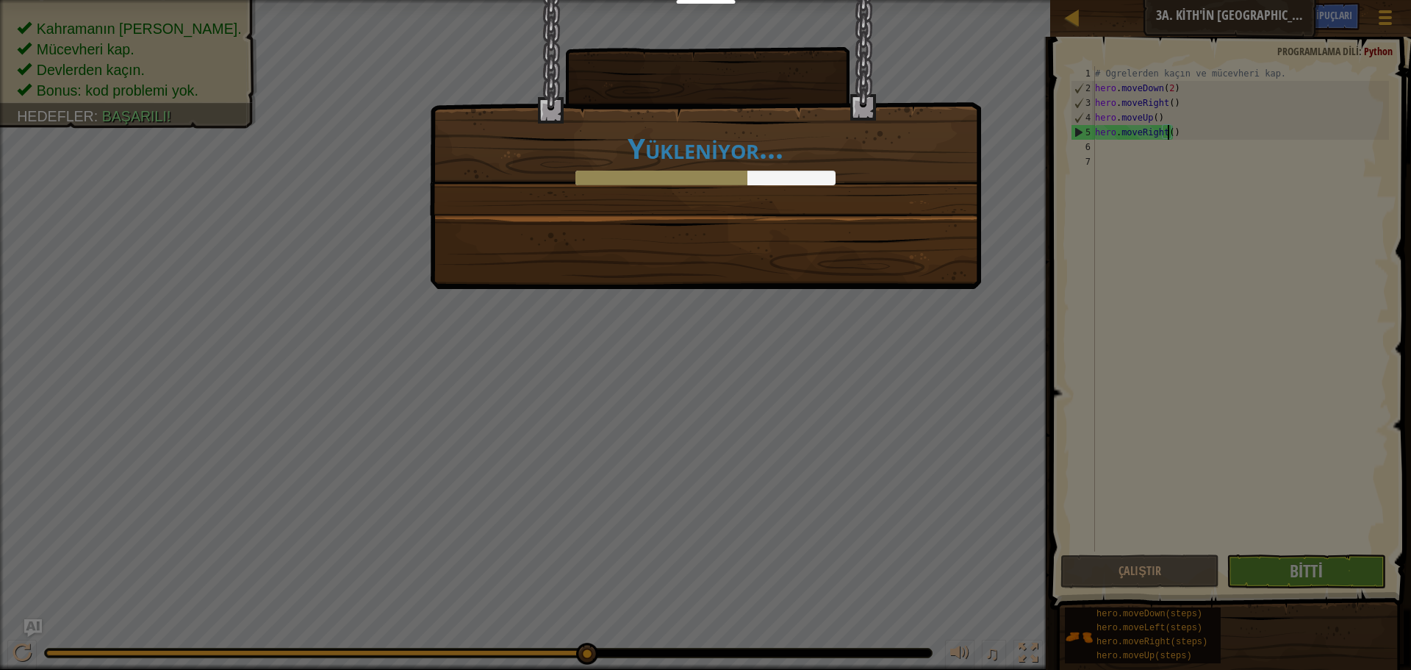
click at [795, 306] on div "Yükleniyor..." at bounding box center [705, 335] width 1411 height 670
click at [759, 233] on div "Yükleniyor..." at bounding box center [705, 144] width 551 height 289
click at [734, 148] on h1 "Yükleniyor..." at bounding box center [705, 147] width 520 height 31
click at [745, 176] on div at bounding box center [661, 178] width 172 height 15
click at [1274, 571] on div "Yükleniyor..." at bounding box center [705, 335] width 1411 height 670
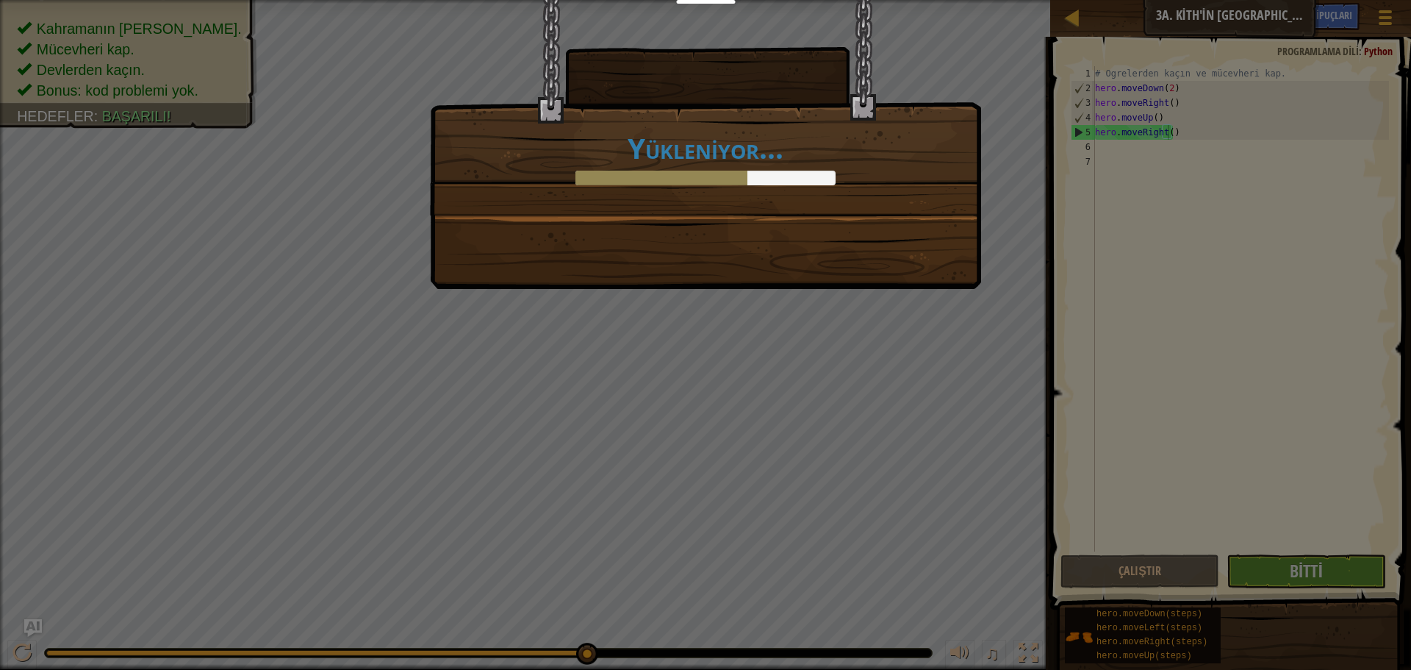
click at [772, 157] on h1 "Yükleniyor..." at bounding box center [705, 147] width 520 height 31
click at [938, 316] on div "Yükleniyor..." at bounding box center [705, 335] width 1411 height 670
click at [1295, 577] on div "Yükleniyor..." at bounding box center [705, 335] width 1411 height 670
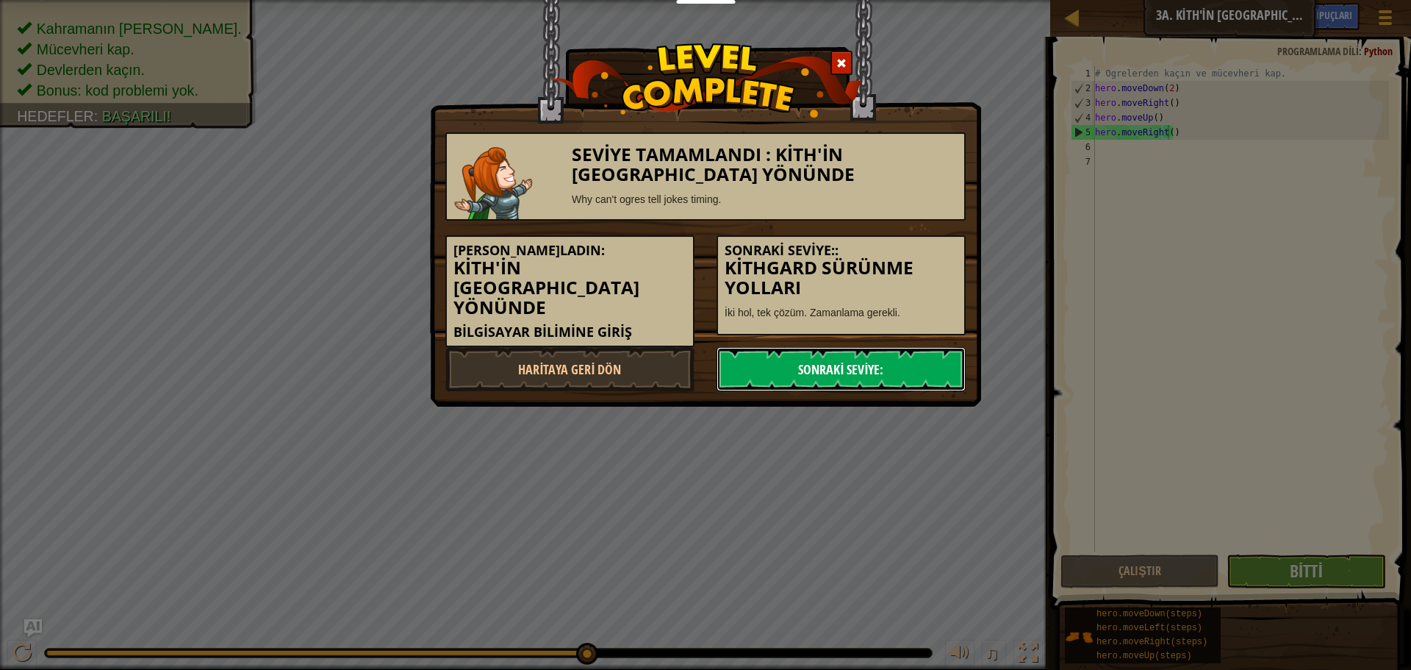
click at [894, 371] on link "Sonraki Seviye:" at bounding box center [841, 369] width 249 height 44
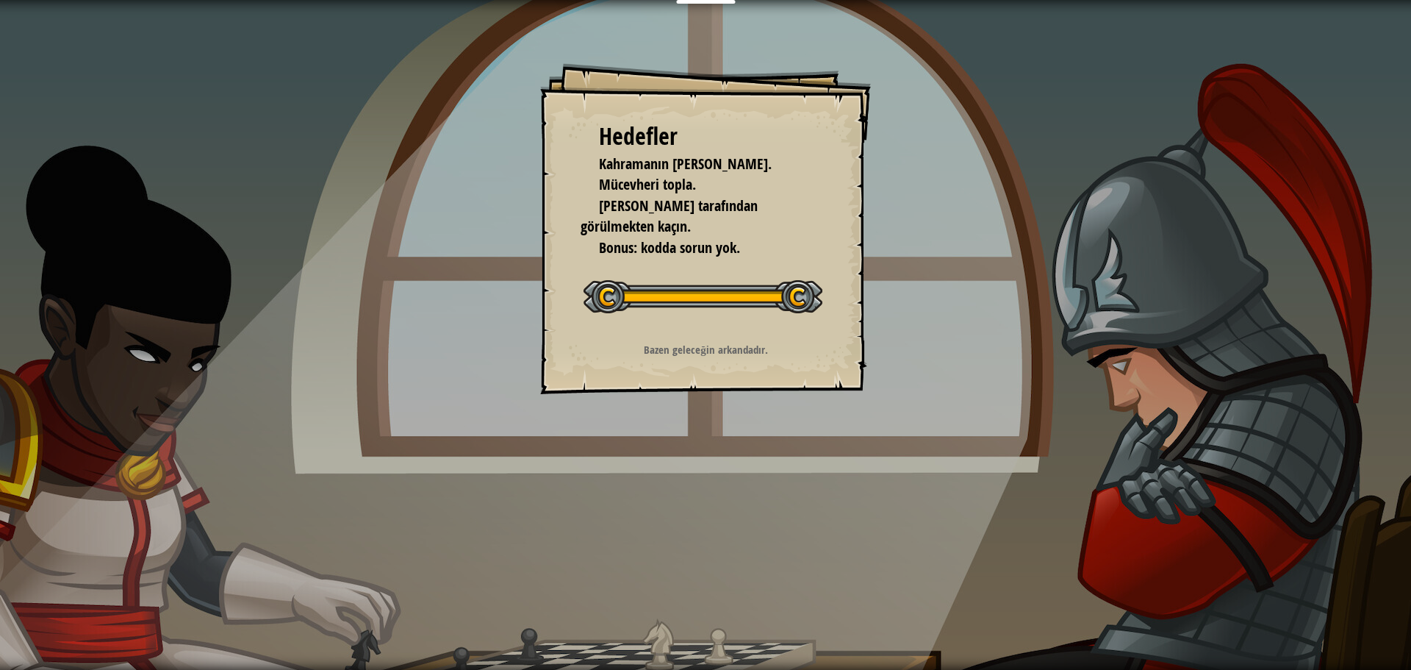
click at [764, 274] on div "Seviyeyi Başlat" at bounding box center [703, 294] width 239 height 59
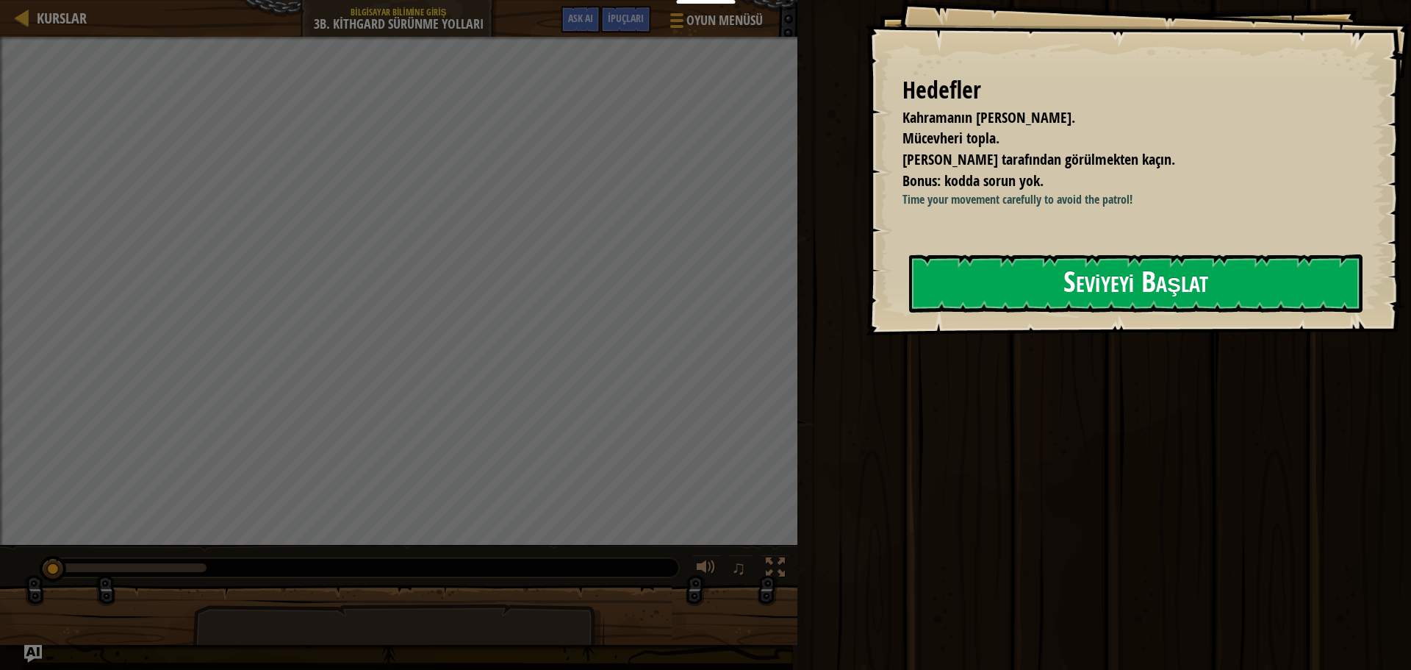
click at [1150, 298] on button "Seviyeyi Başlat" at bounding box center [1135, 283] width 453 height 58
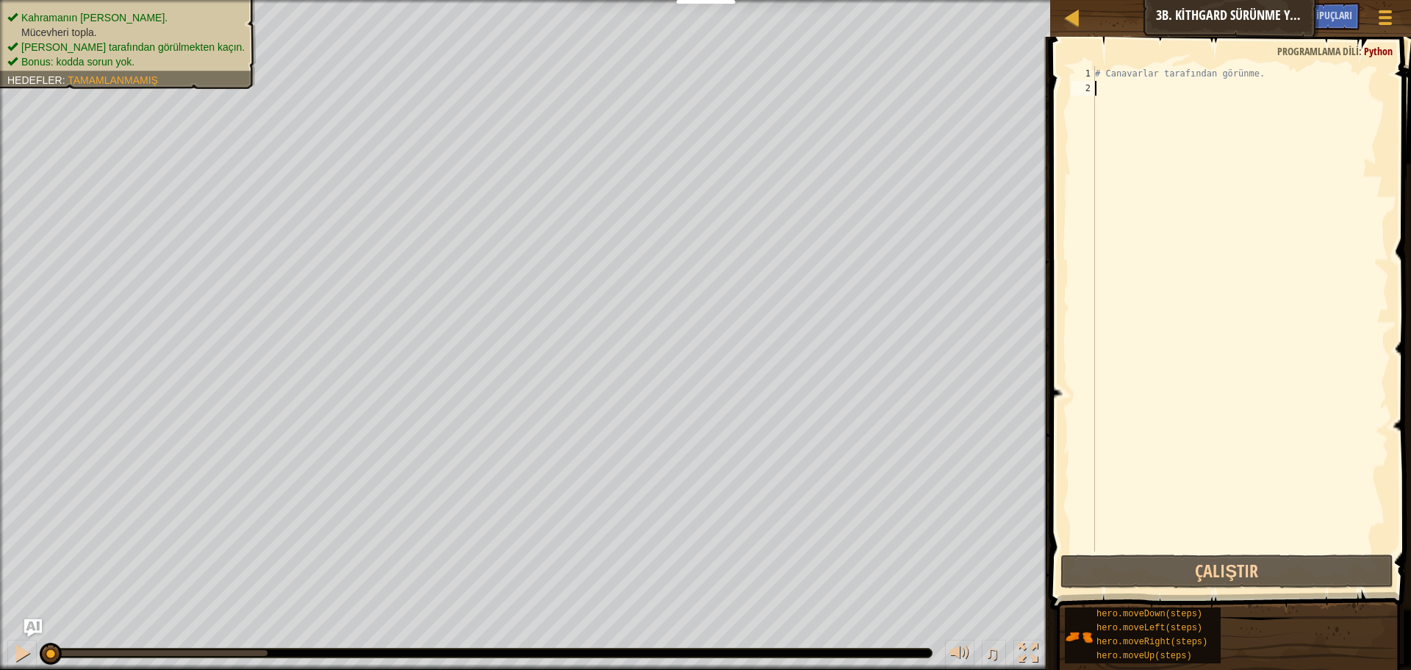
type textarea "h"
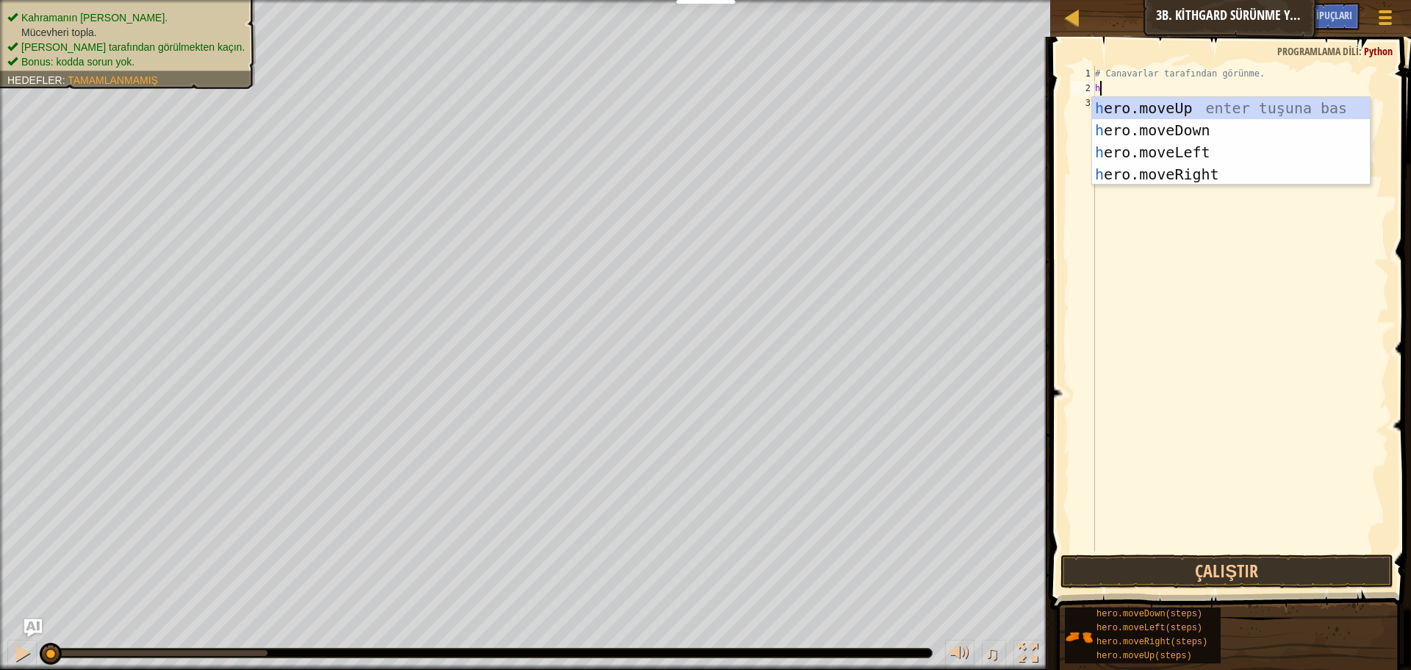
scroll to position [7, 0]
click at [1205, 181] on div "h ero.moveUp enter tuşuna bas h ero.moveDown enter tuşuna bas h ero.moveLeft en…" at bounding box center [1231, 163] width 278 height 132
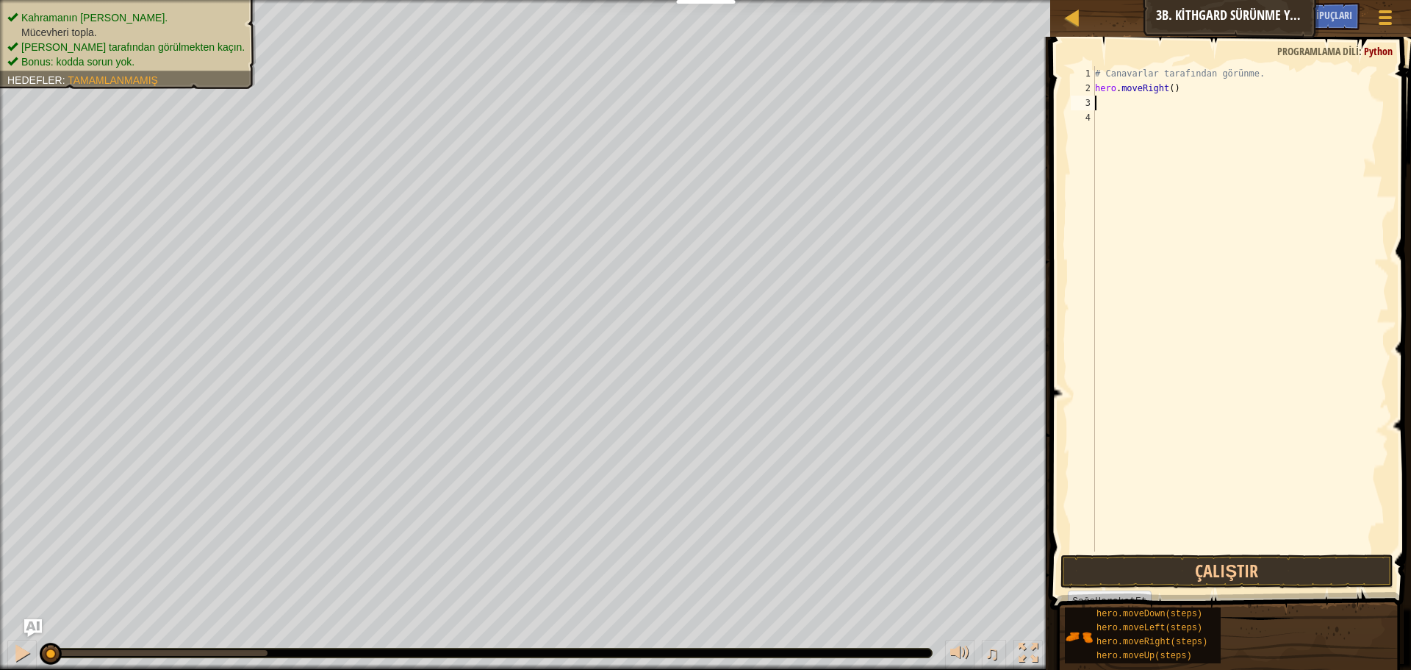
type textarea "h"
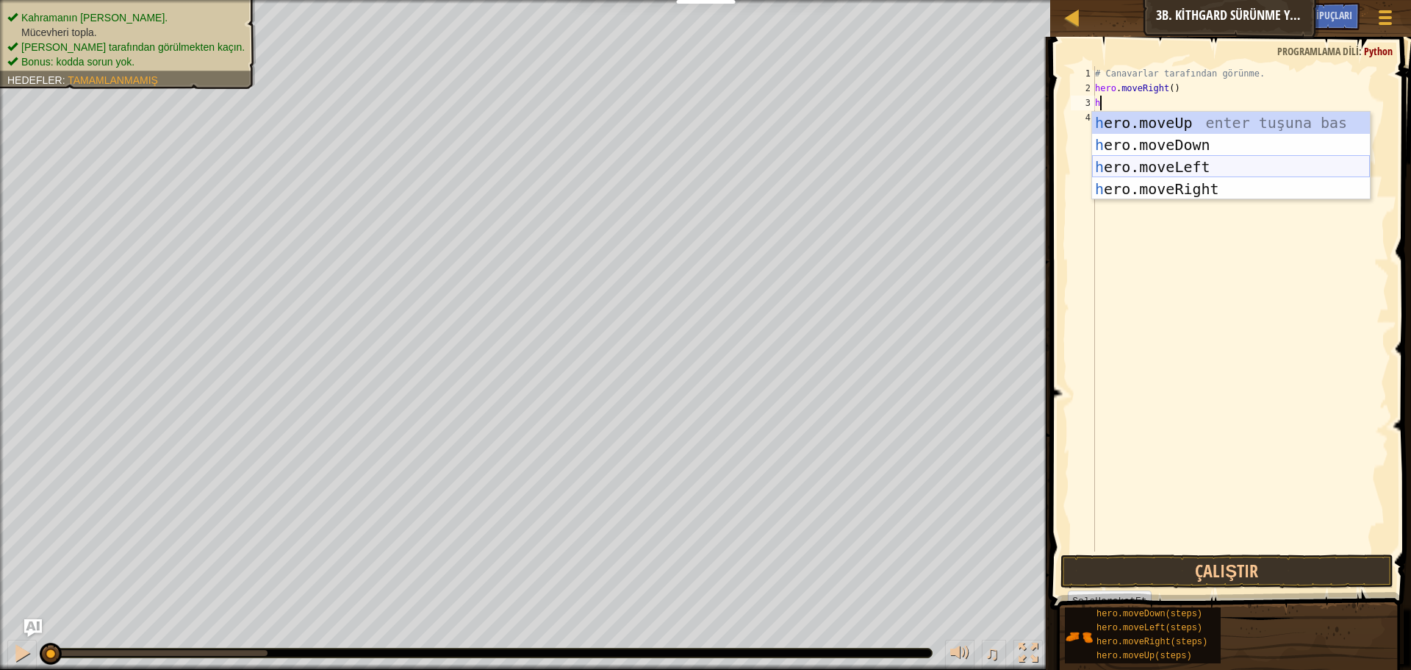
click at [1194, 171] on div "h ero.moveUp enter tuşuna bas h ero.moveDown enter tuşuna bas h ero.moveLeft en…" at bounding box center [1231, 178] width 278 height 132
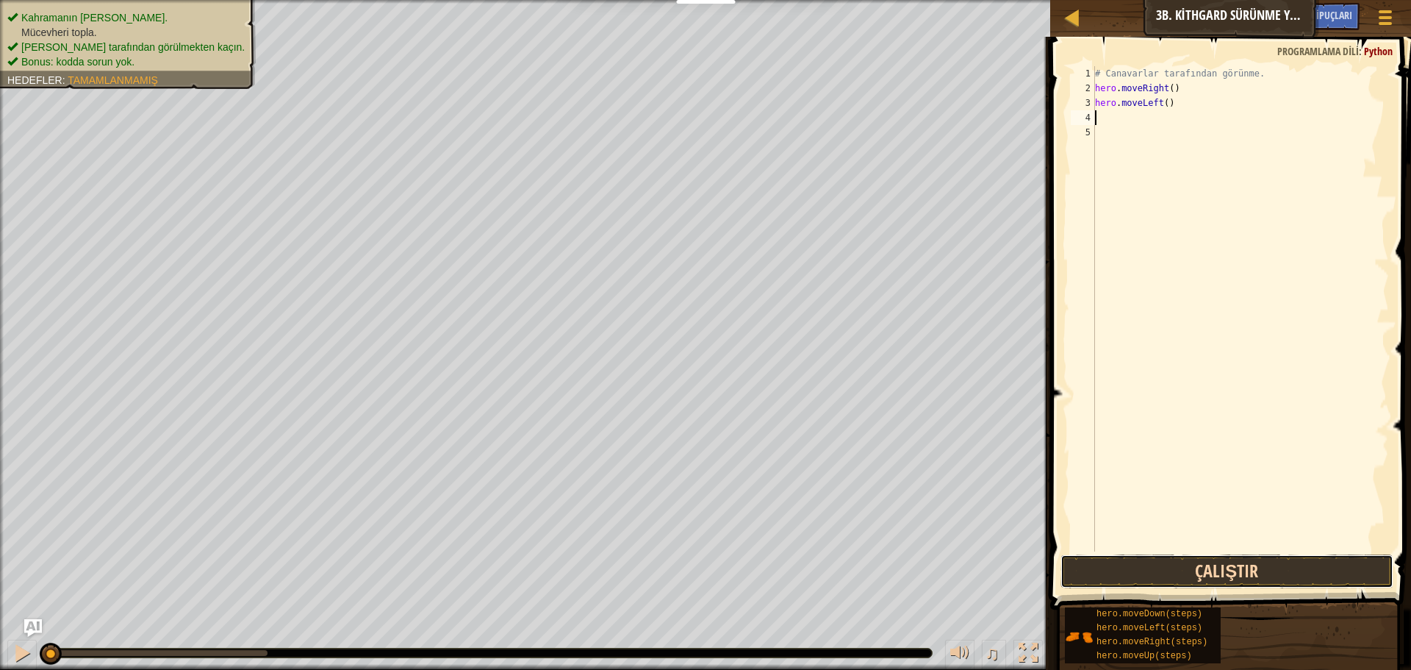
click at [1276, 567] on button "Çalıştır" at bounding box center [1227, 571] width 333 height 34
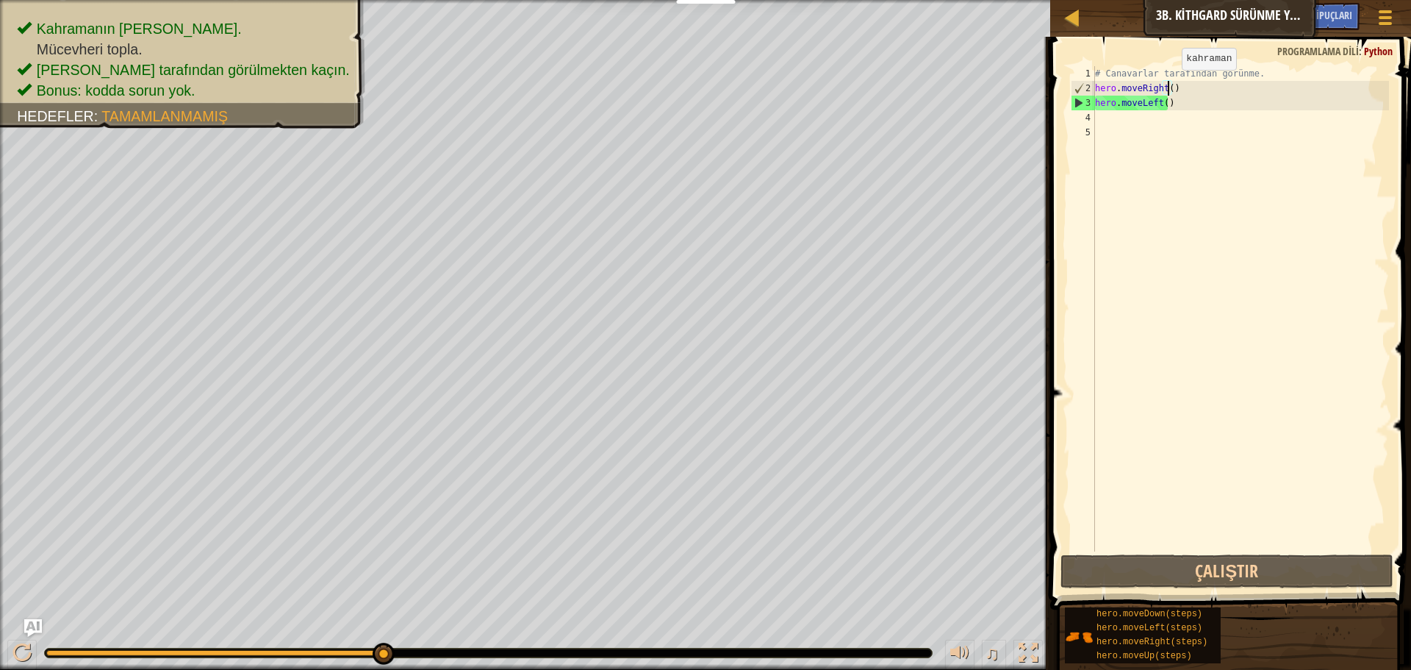
click at [1169, 85] on div "# Canavarlar tarafından görünme. hero . moveRight ( ) hero . moveLeft ( )" at bounding box center [1240, 323] width 297 height 514
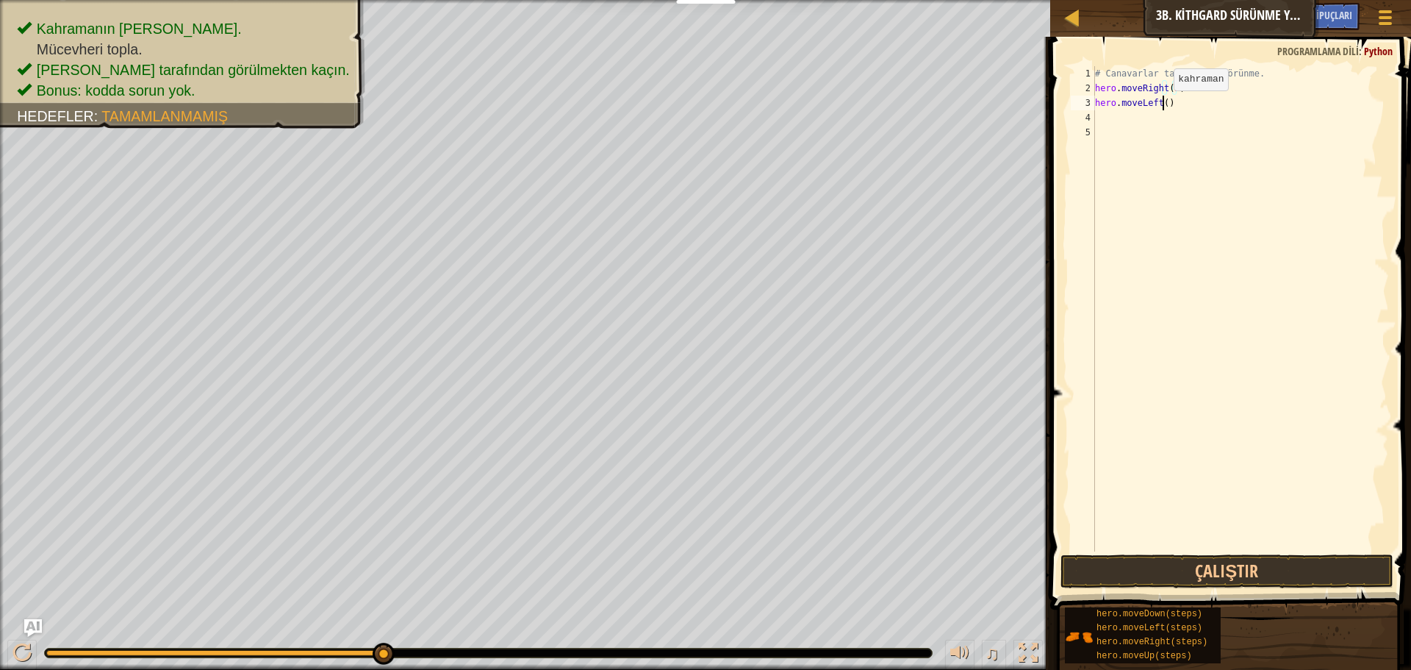
click at [1161, 105] on div "# Canavarlar tarafından görünme. hero . moveRight ( 2 ) hero . moveLeft ( )" at bounding box center [1240, 323] width 297 height 514
click at [1285, 571] on button "Çalıştır" at bounding box center [1227, 571] width 333 height 34
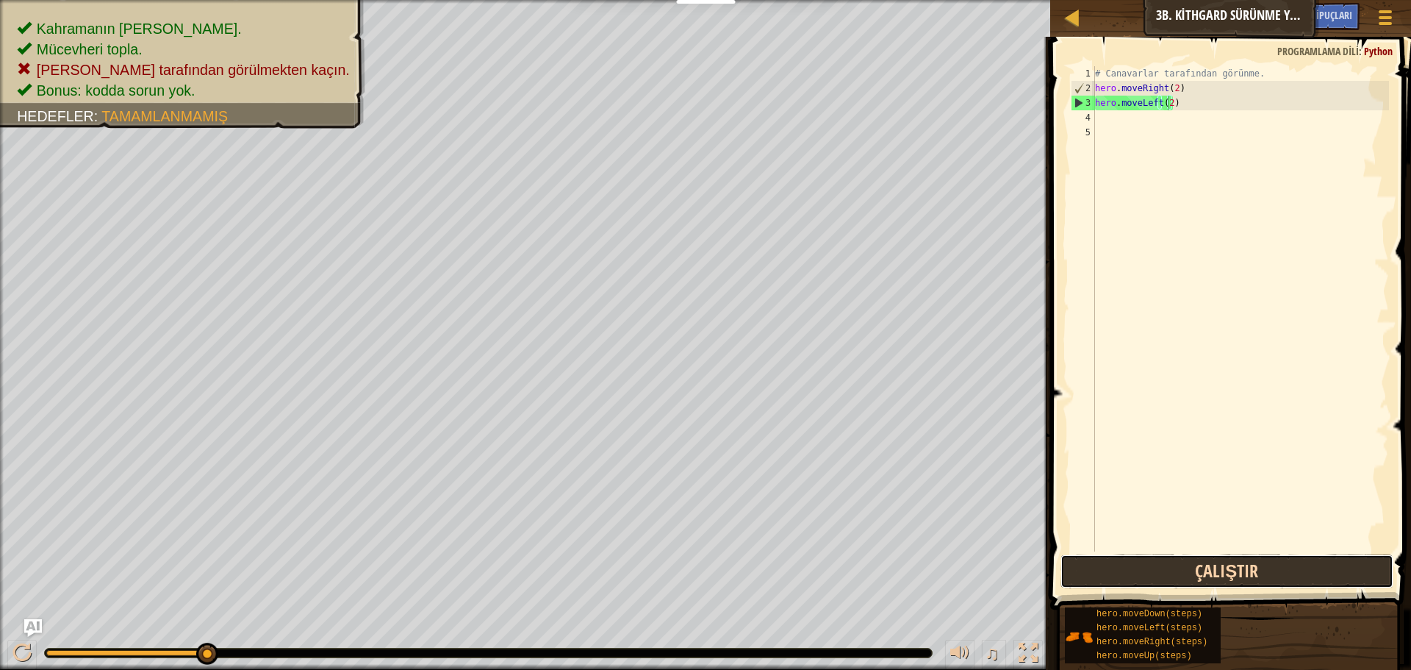
click at [1241, 575] on button "Çalıştır" at bounding box center [1227, 571] width 333 height 34
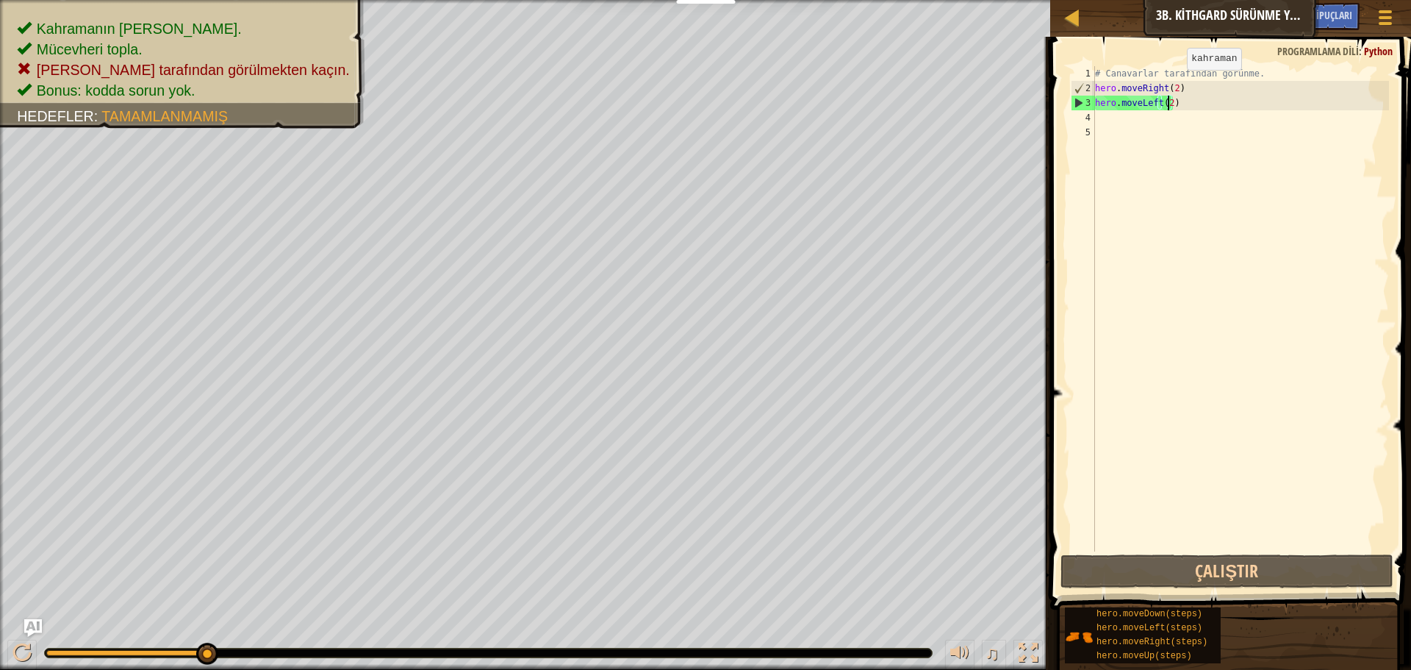
click at [1174, 83] on div "# Canavarlar tarafından görünme. hero . moveRight ( 2 ) hero . moveLeft ( 2 )" at bounding box center [1240, 323] width 297 height 514
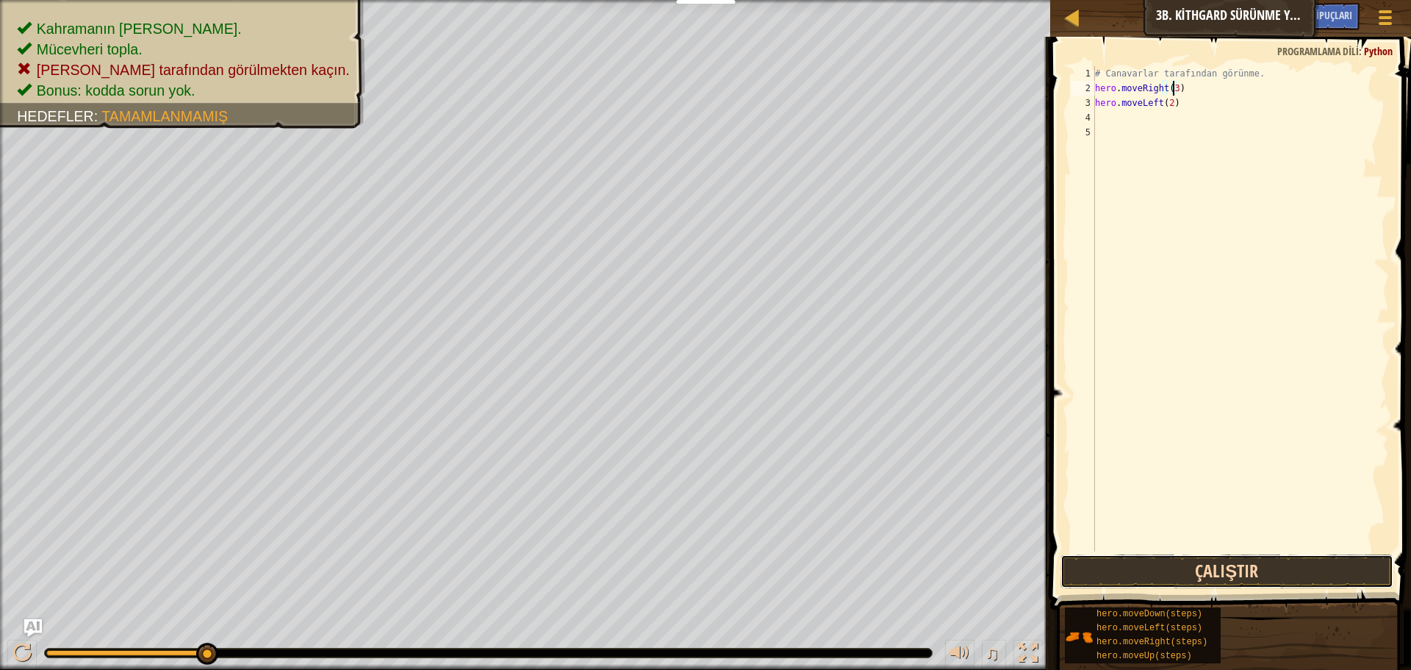
click at [1262, 566] on button "Çalıştır" at bounding box center [1227, 571] width 333 height 34
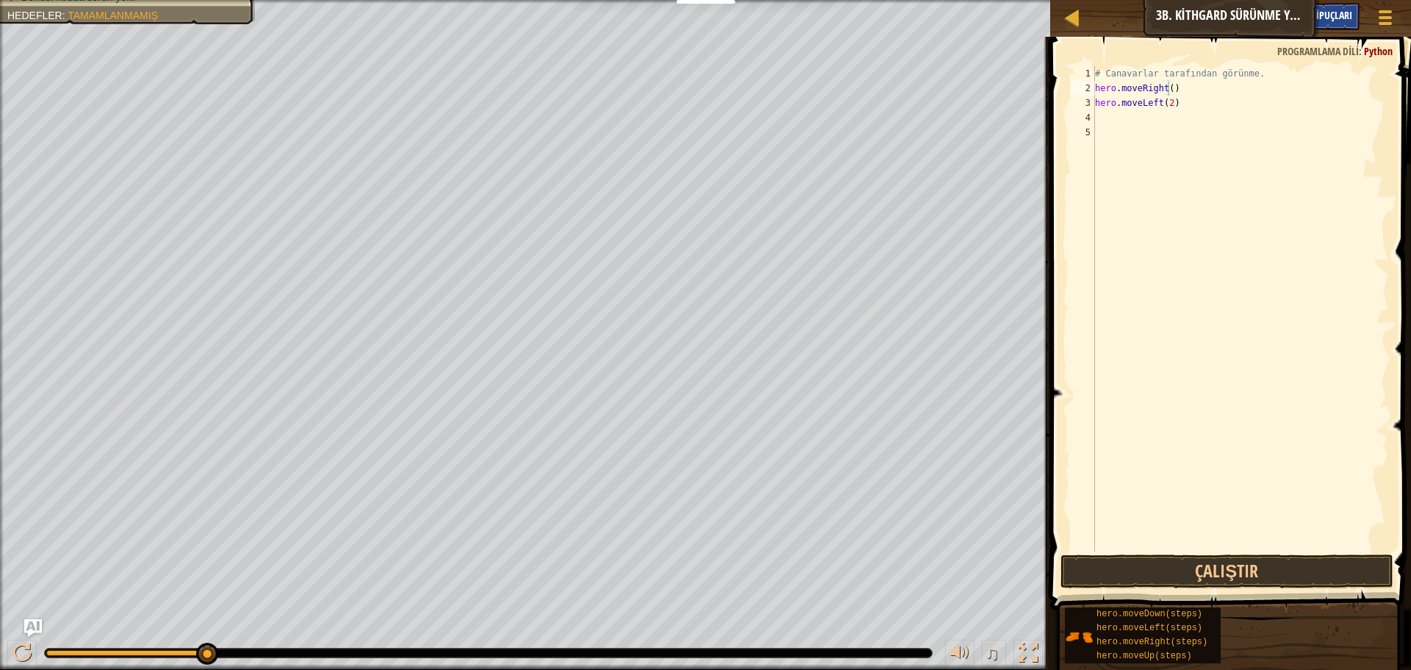
click at [1344, 22] on div "İpuçları" at bounding box center [1334, 16] width 51 height 27
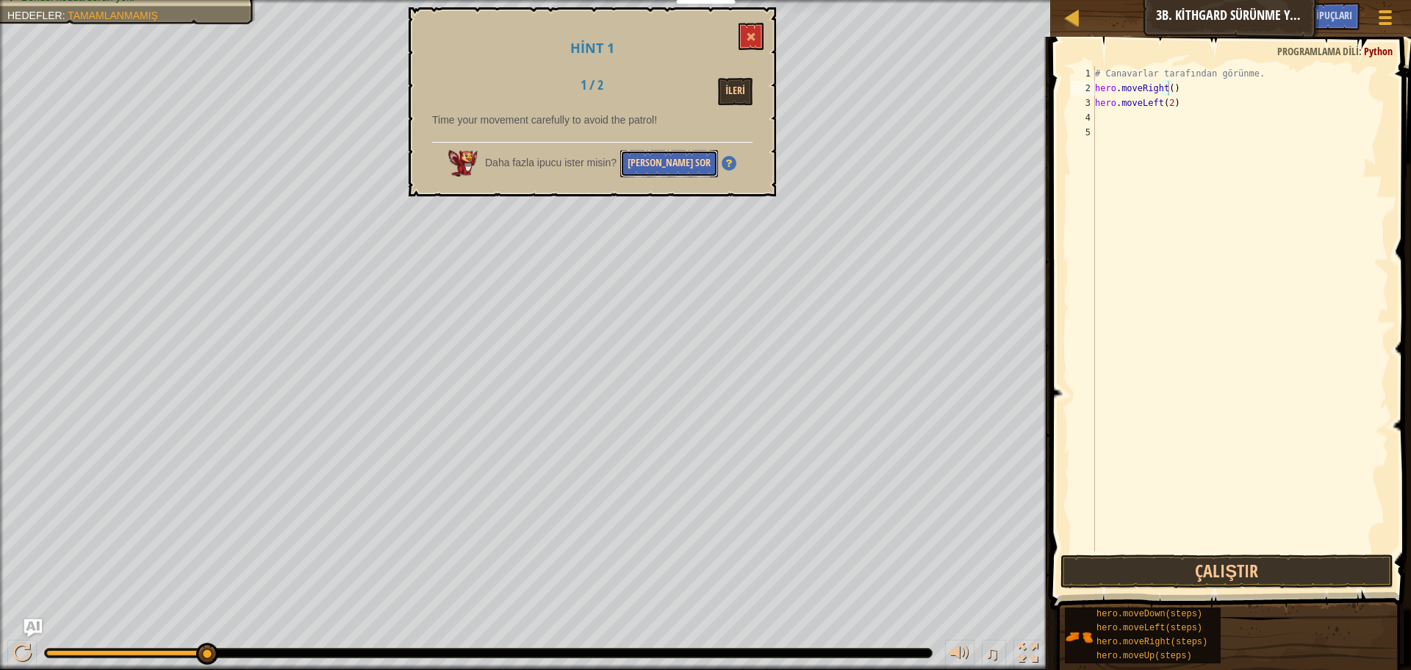
click at [671, 160] on button "[PERSON_NAME] Sor" at bounding box center [669, 163] width 98 height 27
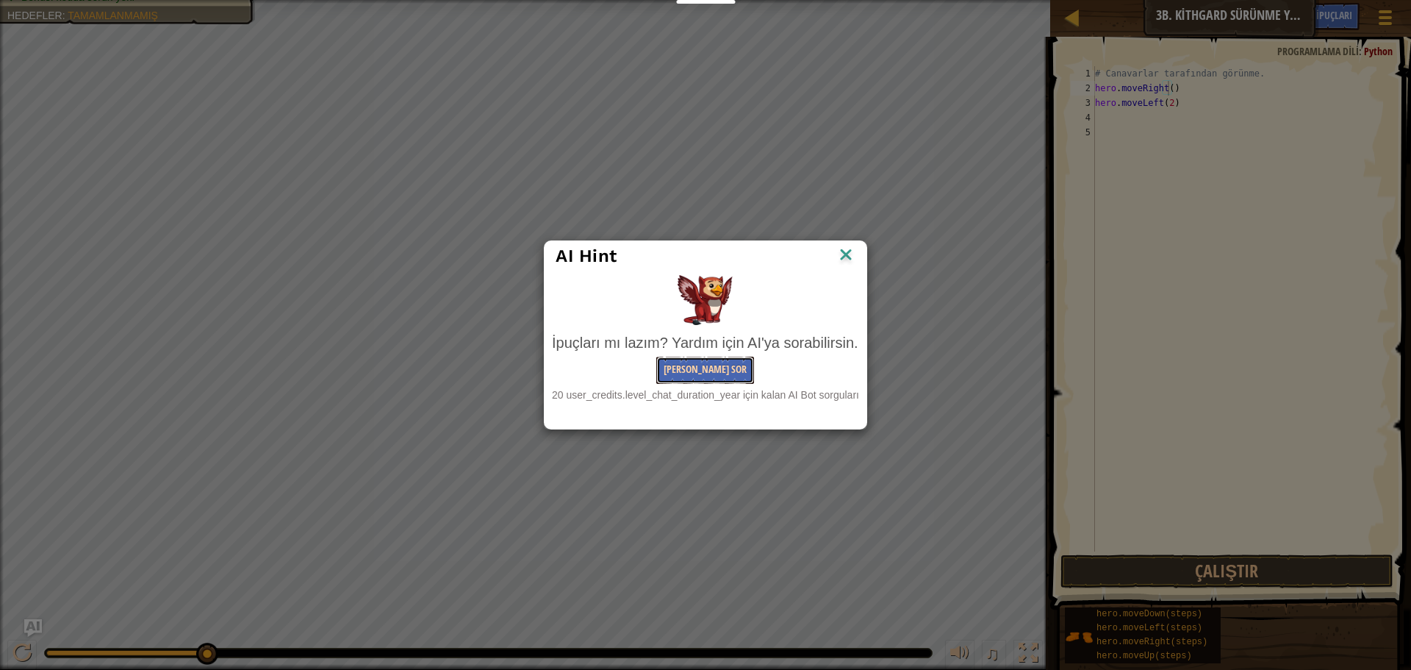
click at [709, 373] on button "[PERSON_NAME] Sor" at bounding box center [705, 369] width 98 height 27
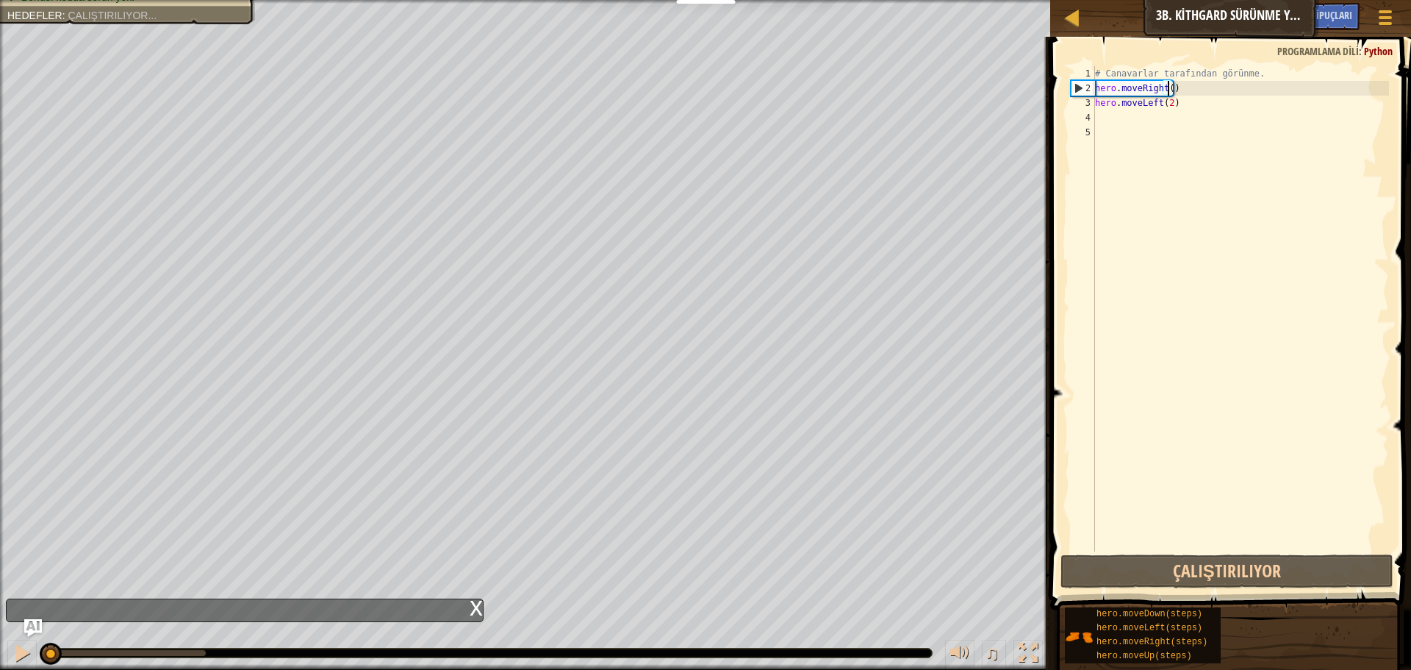
click at [476, 604] on div "x" at bounding box center [476, 606] width 13 height 15
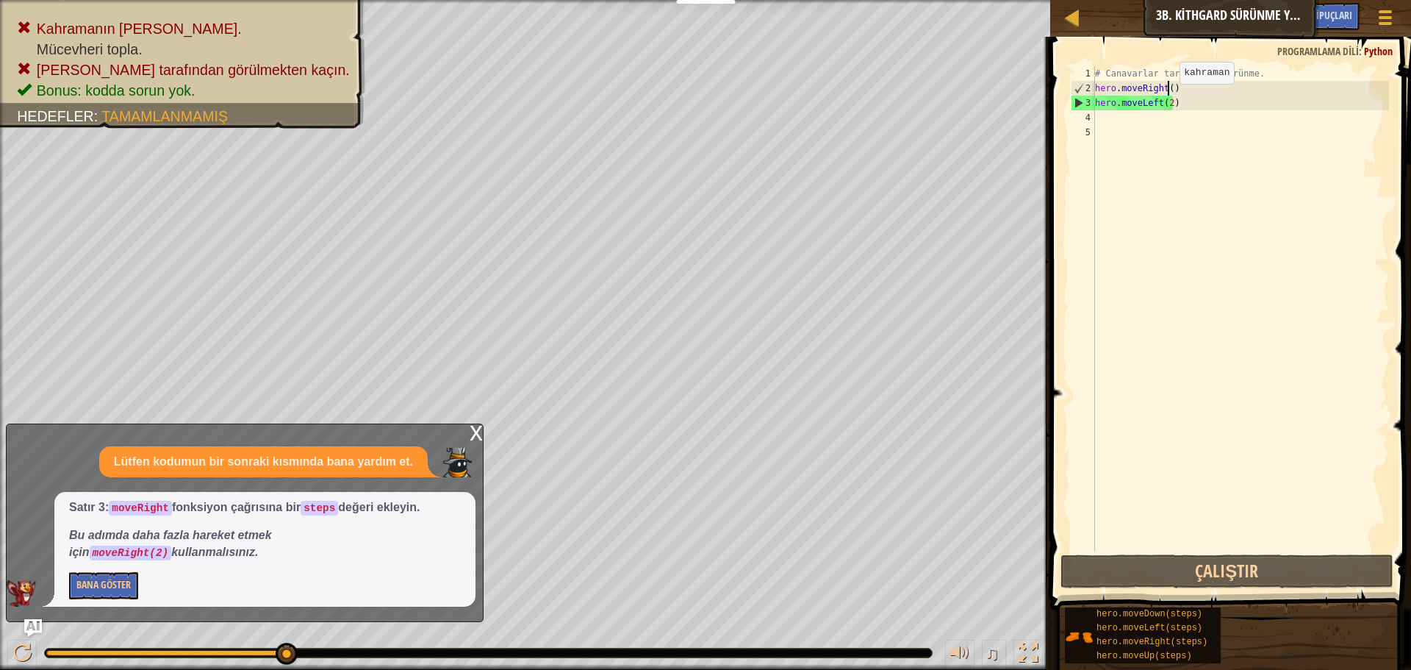
click at [1167, 98] on div "# Canavarlar tarafından görünme. hero . moveRight ( ) hero . moveLeft ( 2 )" at bounding box center [1240, 323] width 297 height 514
type textarea "hero.moveLeft()"
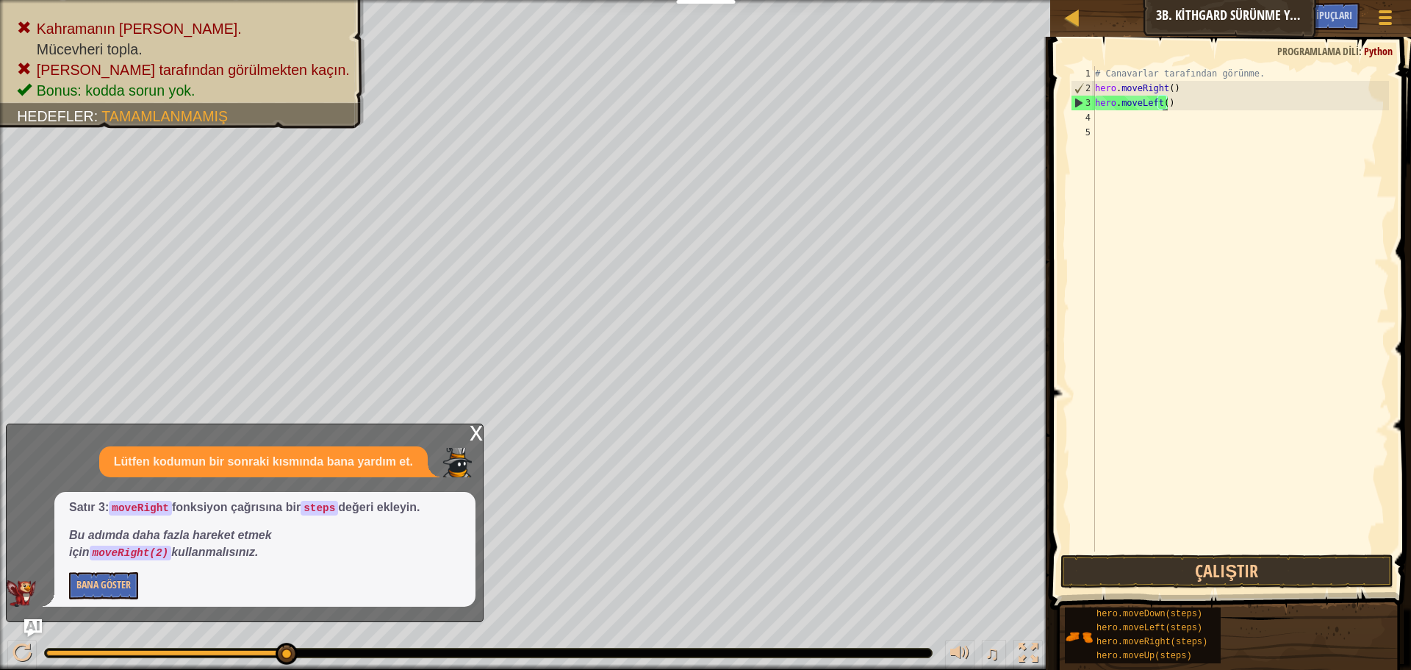
scroll to position [7, 5]
click at [1185, 573] on button "Çalıştır" at bounding box center [1227, 571] width 333 height 34
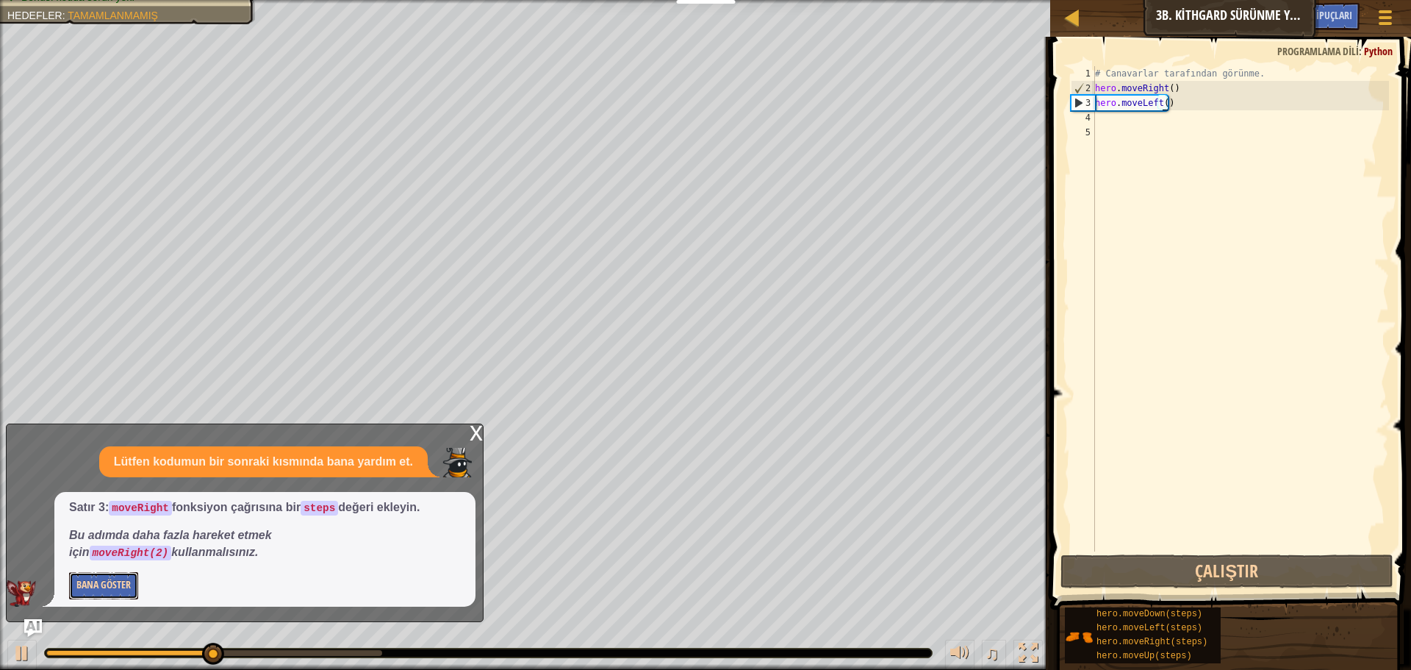
click at [114, 584] on button "Bana Göster" at bounding box center [103, 585] width 69 height 27
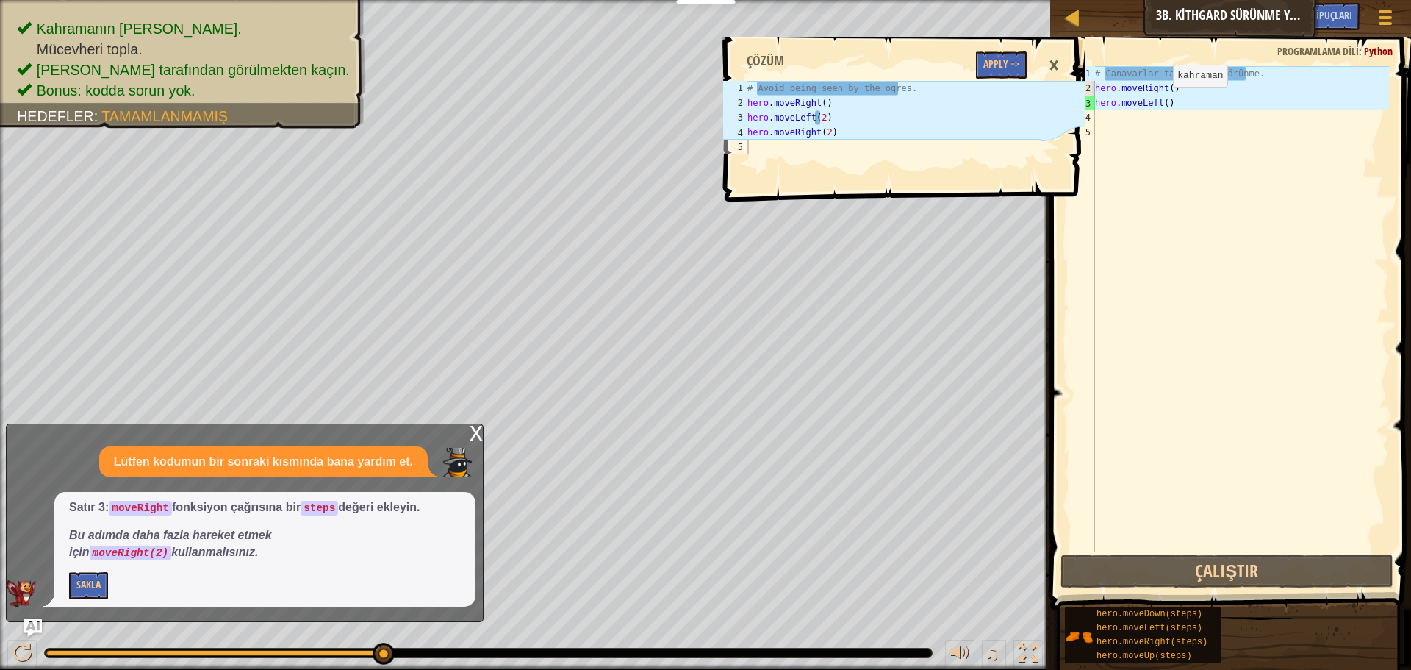
click at [1161, 101] on div "# Canavarlar tarafından görünme. hero . moveRight ( ) hero . moveLeft ( )" at bounding box center [1240, 323] width 297 height 514
click at [1162, 107] on div "# Canavarlar tarafından görünme. hero . moveRight ( ) hero . moveLeft ( )" at bounding box center [1240, 323] width 297 height 514
click at [1162, 101] on div "# Canavarlar tarafından görünme. hero . moveRight ( ) hero . moveLeft ( )" at bounding box center [1240, 323] width 297 height 514
click at [1186, 113] on div "# Canavarlar tarafından görünme. hero . moveRight ( ) hero . moveLeft ( )" at bounding box center [1240, 323] width 297 height 514
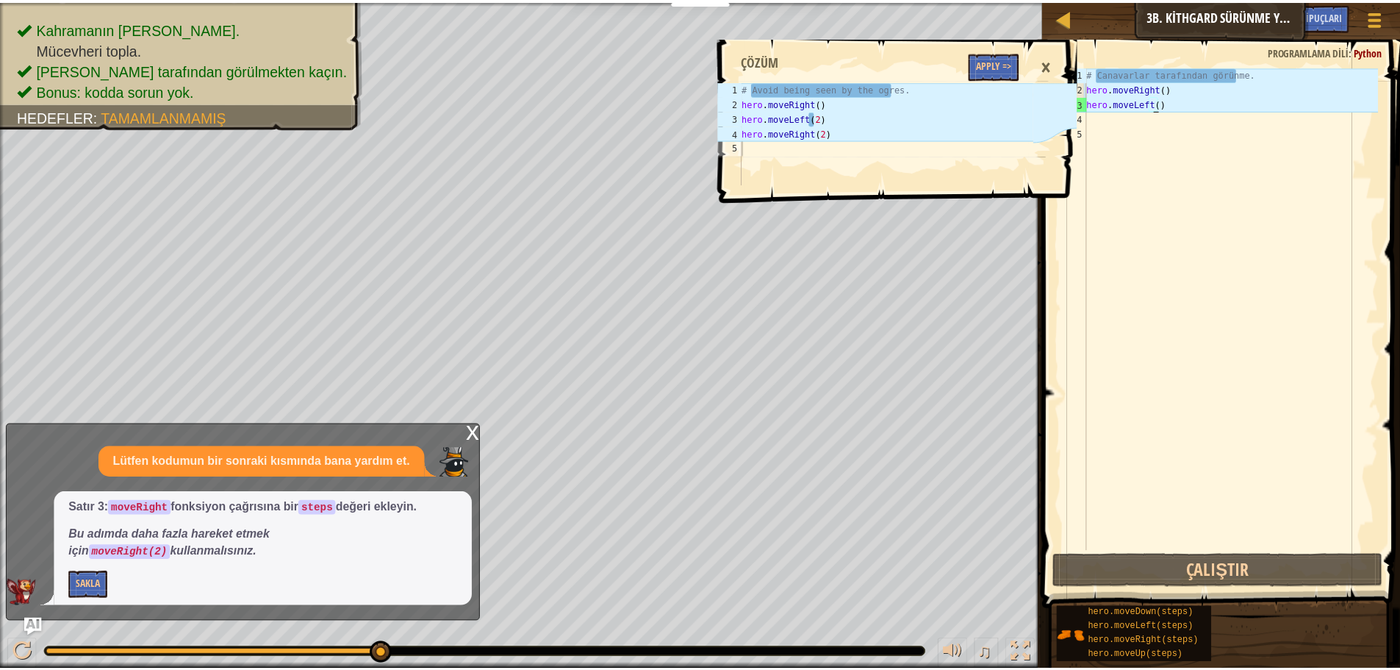
scroll to position [7, 0]
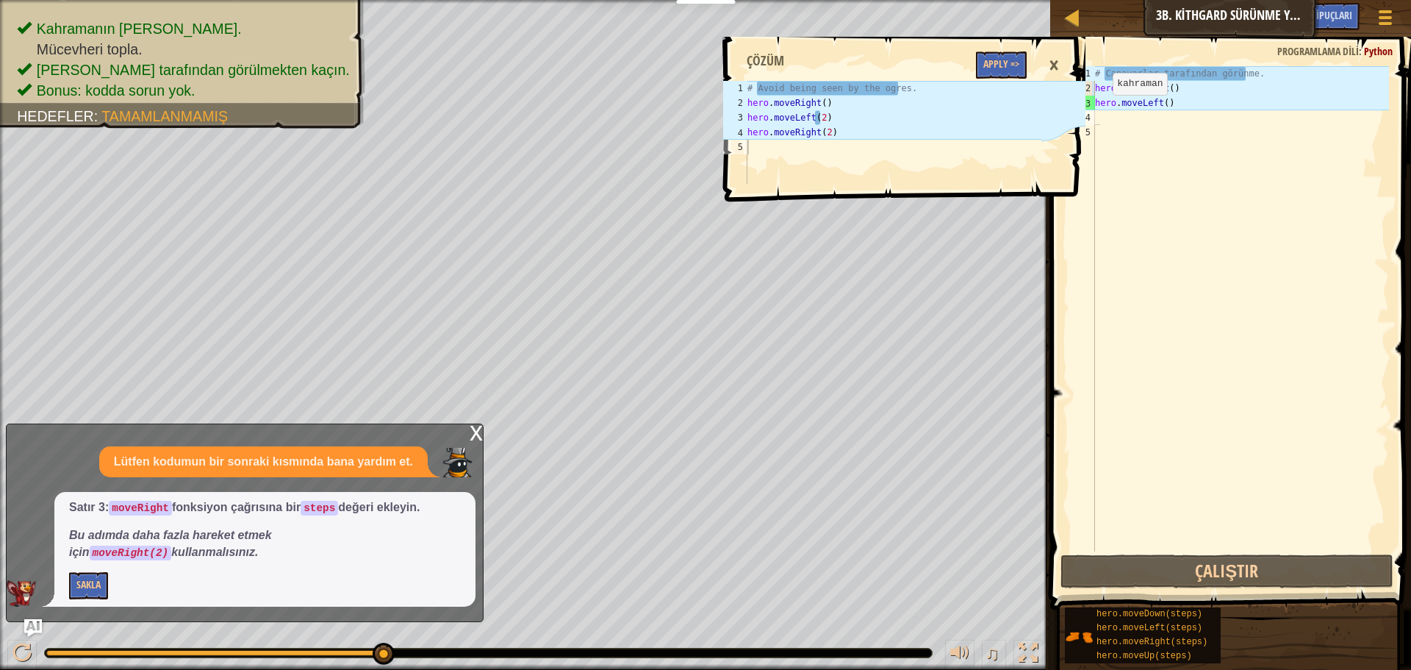
click at [1050, 61] on div "×" at bounding box center [1053, 66] width 25 height 34
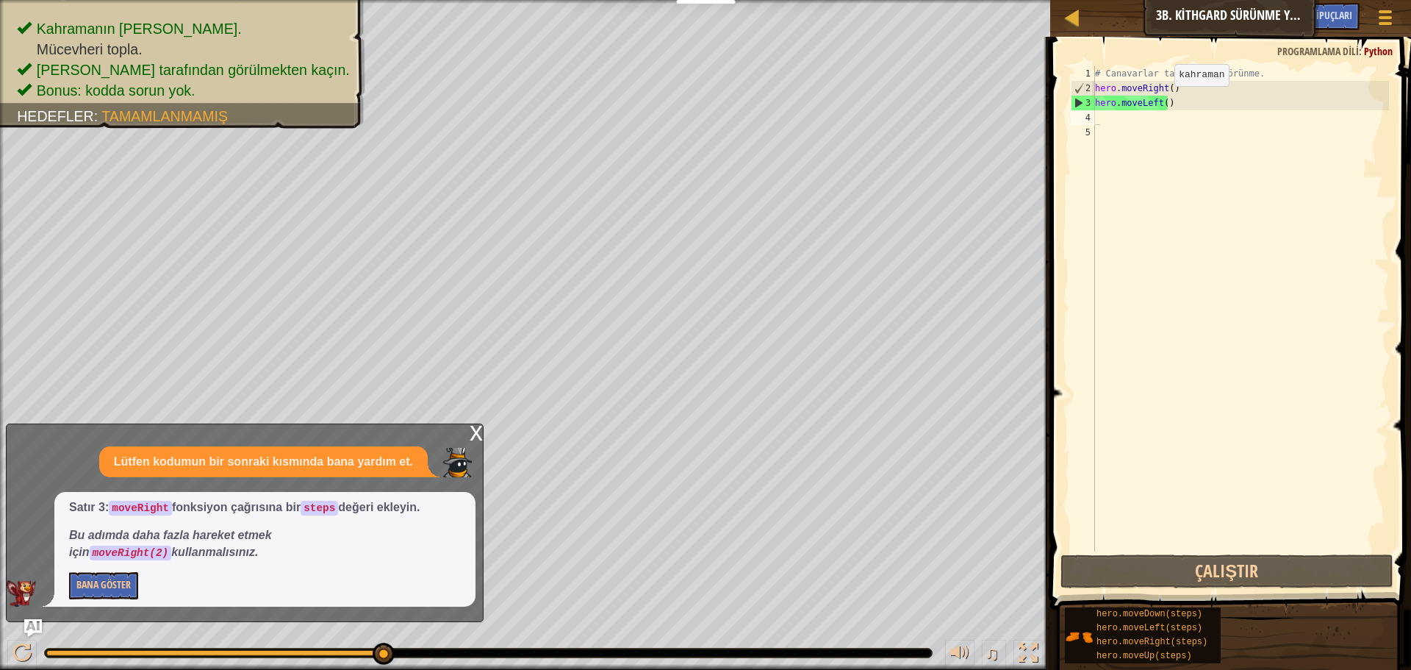
click at [1162, 101] on div "# Canavarlar tarafından görünme. hero . moveRight ( ) hero . moveLeft ( )" at bounding box center [1240, 323] width 297 height 514
click at [1216, 101] on div "# Canavarlar tarafından görünme. hero . moveRight ( ) hero . moveLeft ( )" at bounding box center [1240, 323] width 297 height 514
click at [1076, 95] on div "2" at bounding box center [1084, 88] width 24 height 15
type textarea "hero.moveRight()"
click at [1080, 110] on div "4" at bounding box center [1083, 117] width 24 height 15
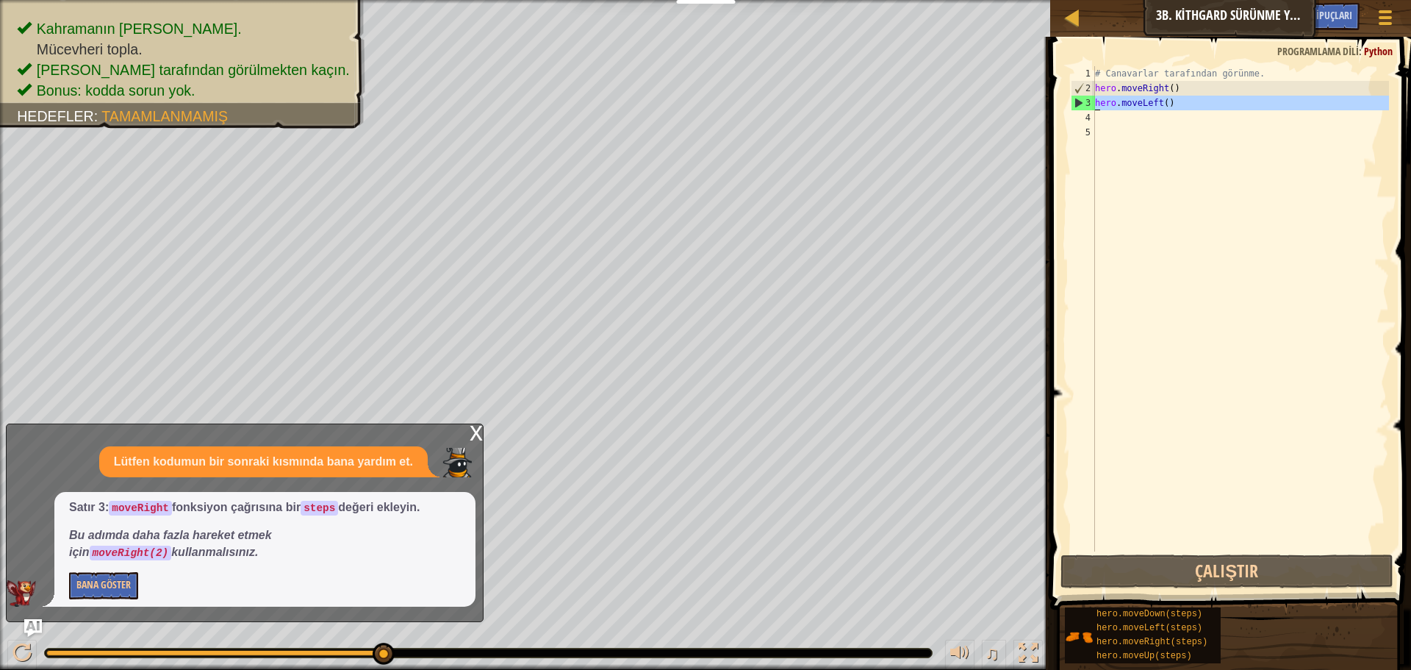
click at [1081, 99] on div "3" at bounding box center [1084, 103] width 24 height 15
type textarea "hero.moveLeft()"
click at [1247, 553] on span at bounding box center [1232, 302] width 373 height 616
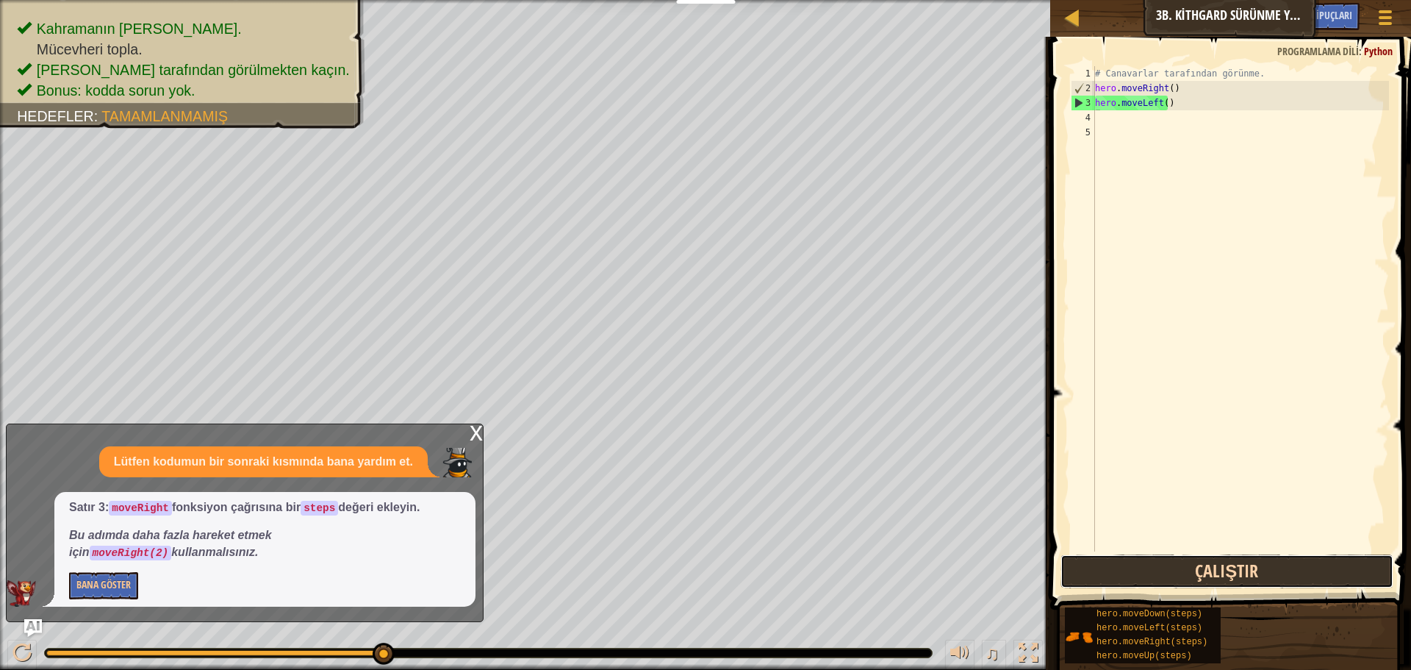
click at [1246, 573] on button "Çalıştır" at bounding box center [1227, 571] width 333 height 34
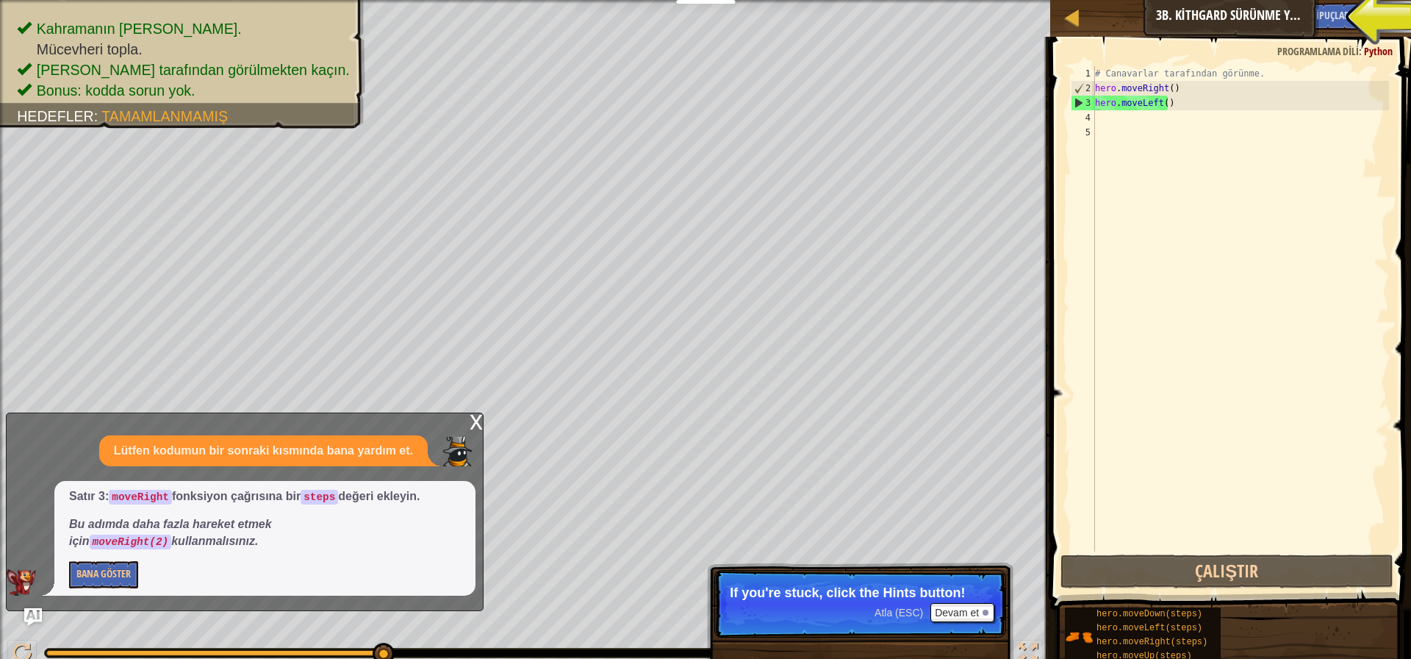
drag, startPoint x: 472, startPoint y: 438, endPoint x: 473, endPoint y: 430, distance: 8.2
click at [472, 438] on div at bounding box center [458, 451] width 33 height 29
click at [481, 424] on div "x" at bounding box center [476, 420] width 13 height 15
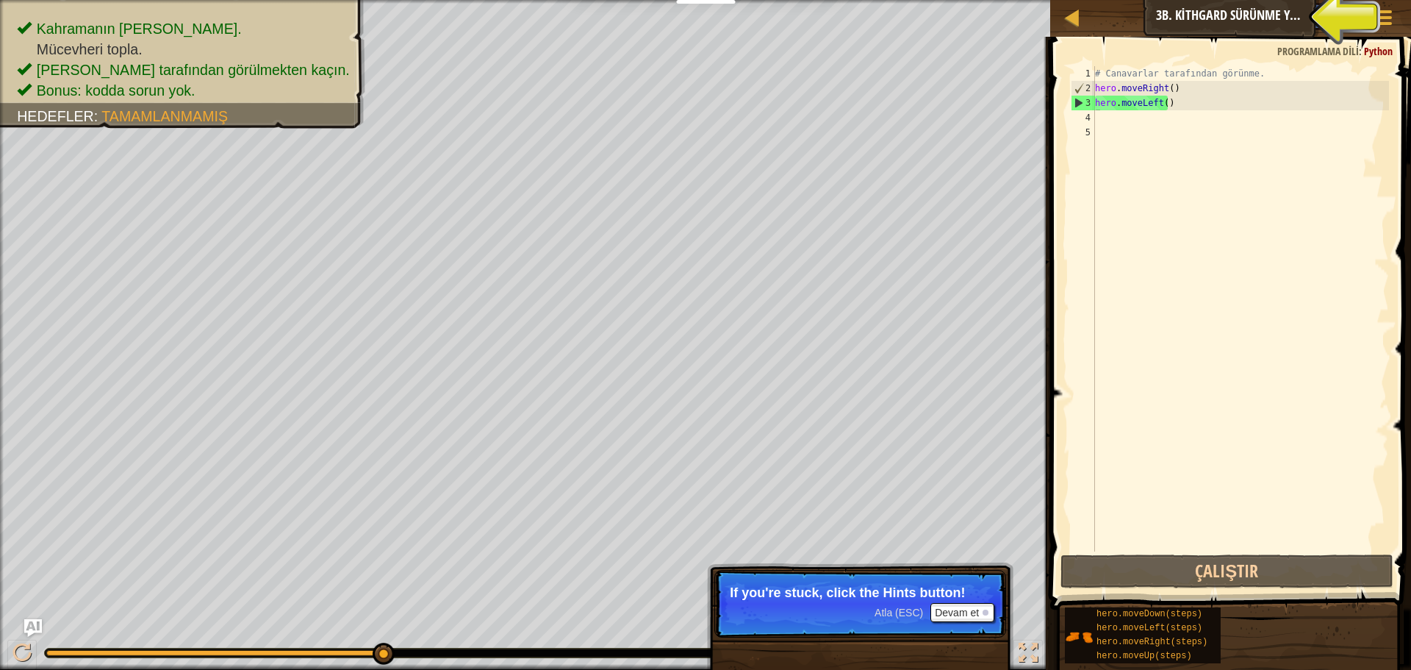
click at [1206, 33] on div "Kurslar Bilgisayar Bilimine Giriş 3b. Kithgard Sürünme Yolları Oyun Menüsü Bitt…" at bounding box center [1230, 18] width 361 height 37
click at [1210, 29] on div "Kurslar Bilgisayar Bilimine Giriş 3b. Kithgard Sürünme Yolları Oyun Menüsü Bitt…" at bounding box center [1230, 18] width 361 height 37
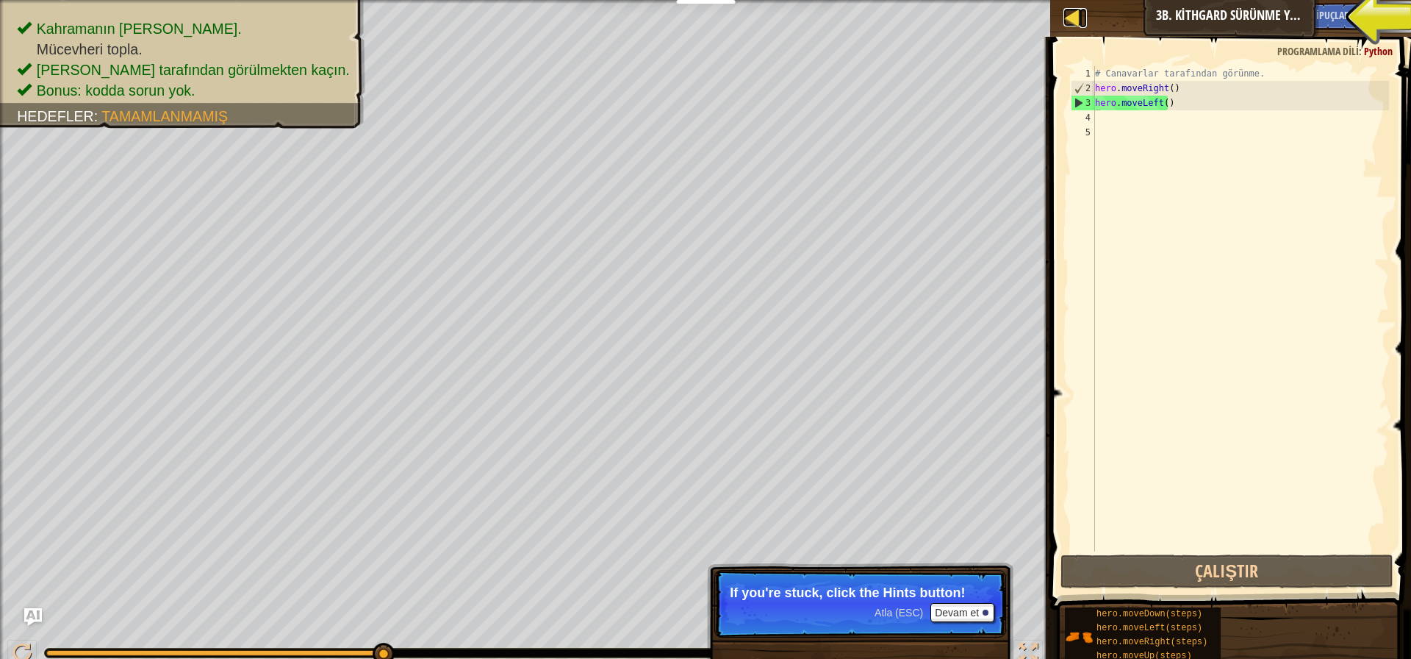
click at [1085, 15] on link "Kurslar" at bounding box center [1083, 18] width 7 height 20
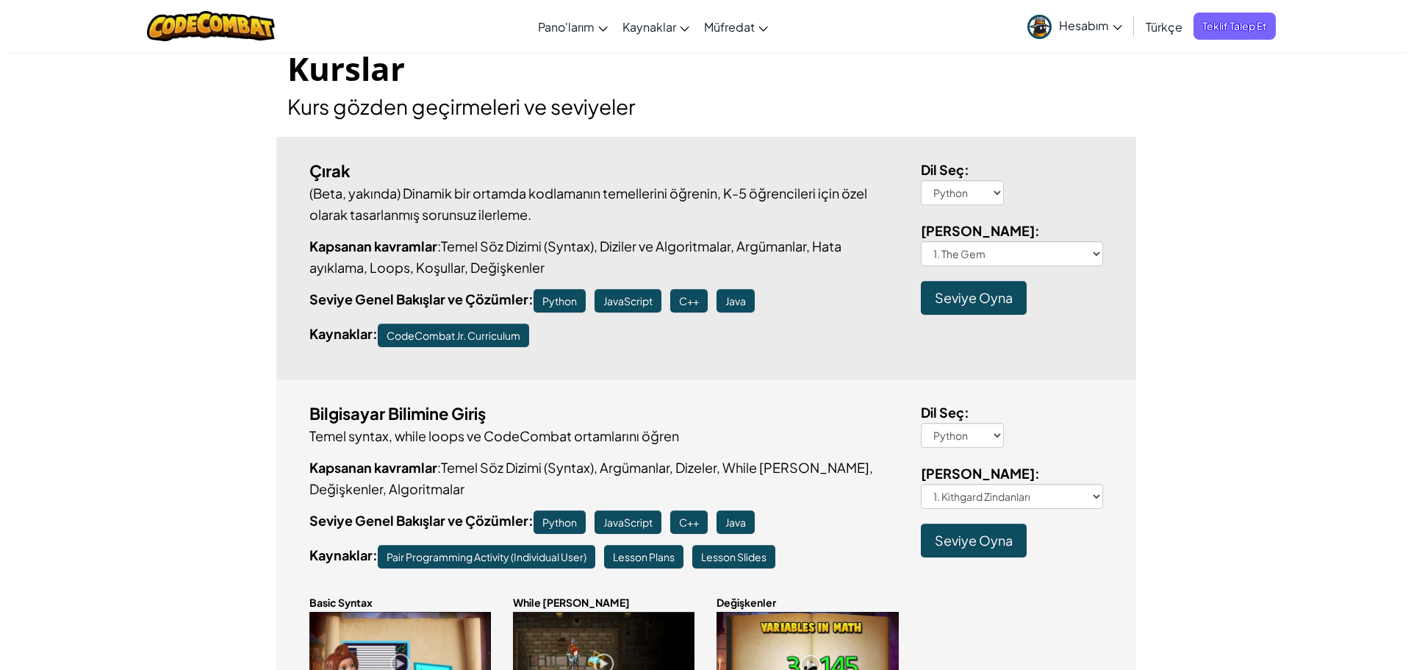
scroll to position [98, 0]
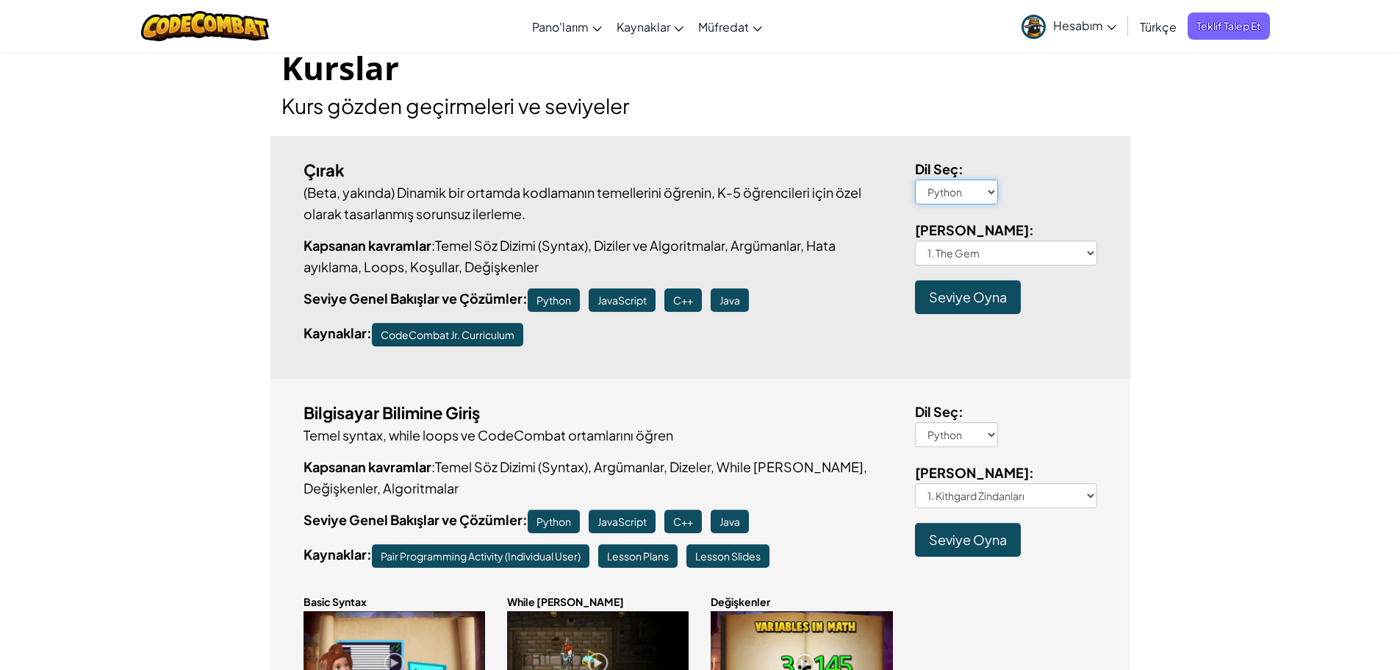
click at [993, 190] on select "Python JavaScript C++ Java" at bounding box center [956, 191] width 83 height 25
click at [915, 179] on select "Python JavaScript C++ Java" at bounding box center [956, 191] width 83 height 25
click at [1030, 252] on select "1. The Gem 1a. The Gem A 1b. The Gem B 1c. The Gem C 1d. The Gem D 1e. The Gem …" at bounding box center [1006, 252] width 182 height 25
click at [915, 240] on select "1. The Gem 1a. The Gem A 1b. The Gem B 1c. The Gem C 1d. The Gem D 1e. The Gem …" at bounding box center [1006, 252] width 182 height 25
click at [805, 325] on p "Kaynaklar : [PERSON_NAME] Curriculum" at bounding box center [599, 334] width 590 height 24
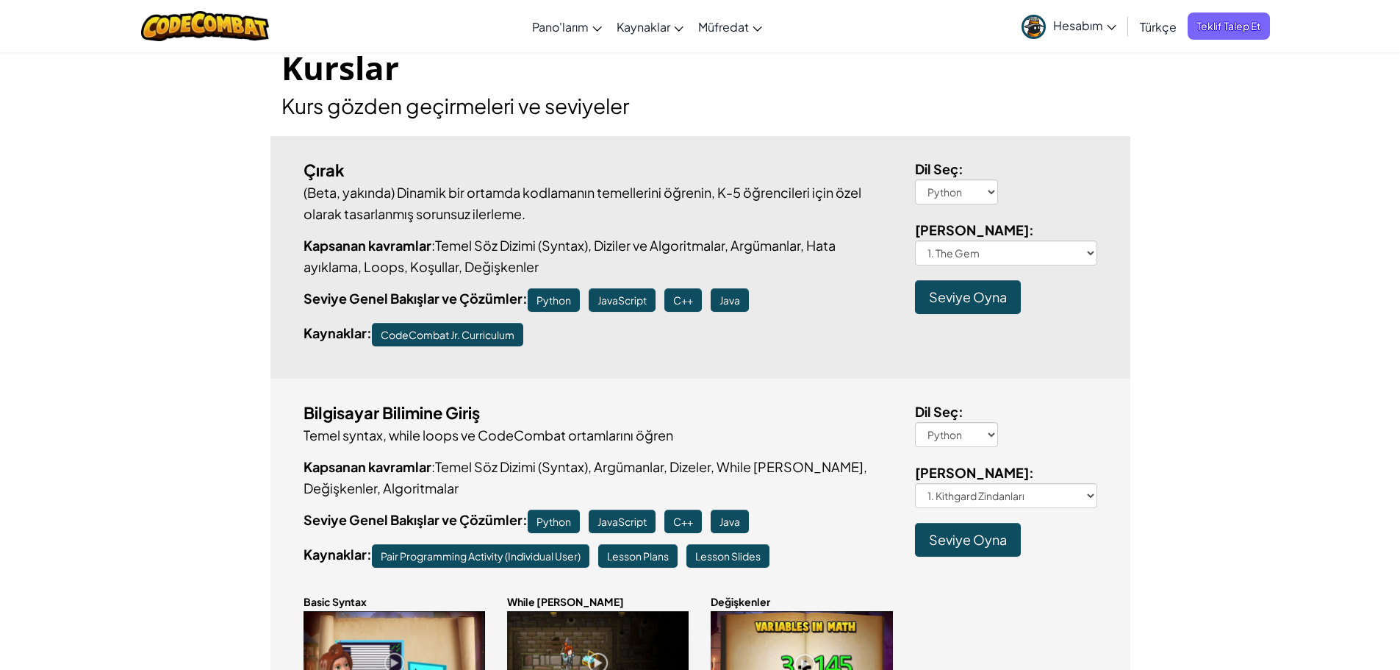
click at [969, 299] on span "Seviye Oyna" at bounding box center [968, 296] width 78 height 17
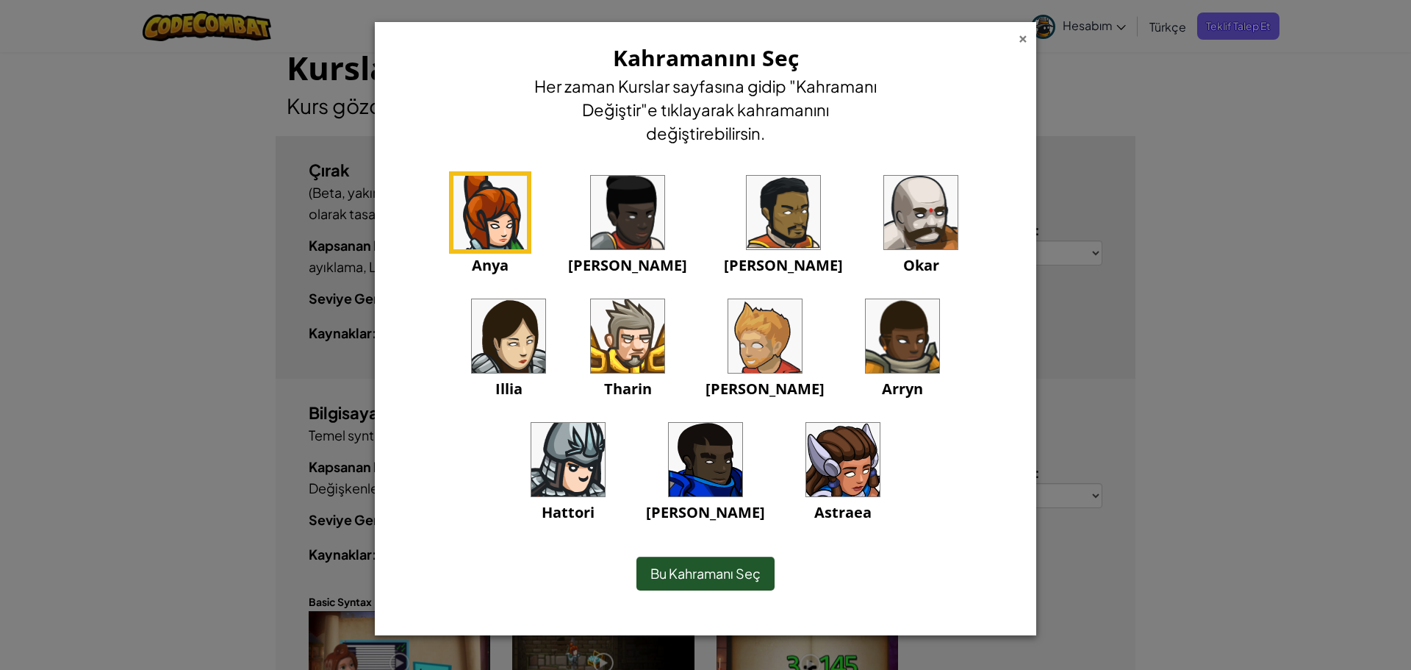
click at [1021, 40] on div "×" at bounding box center [1023, 36] width 10 height 15
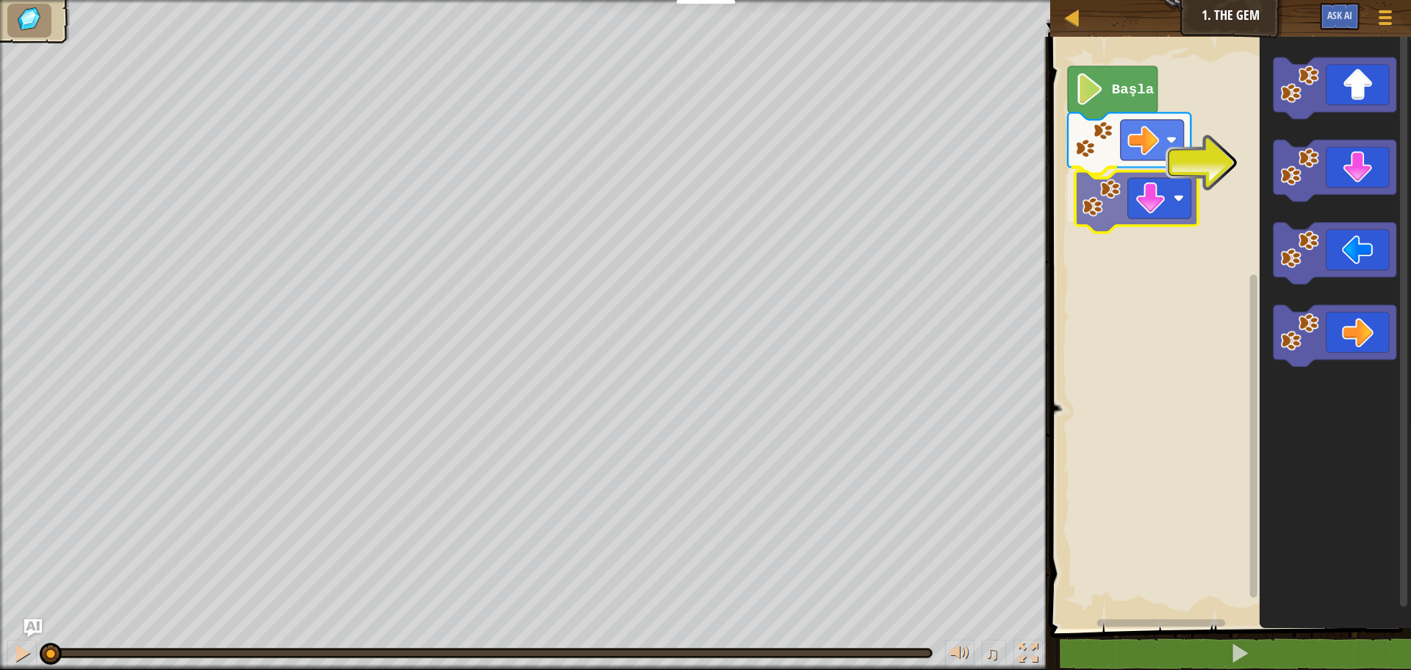
click at [1147, 209] on div "Başla" at bounding box center [1228, 328] width 365 height 599
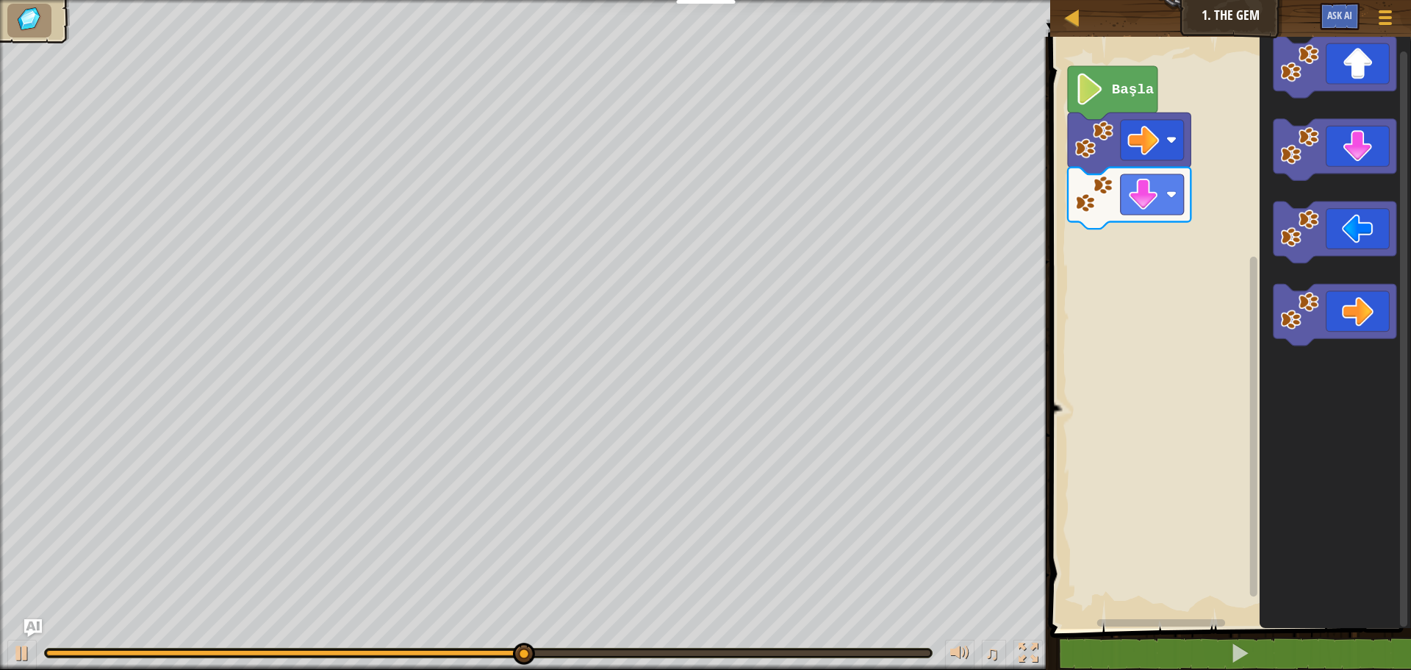
click at [1125, 240] on div "Başla" at bounding box center [1228, 328] width 365 height 599
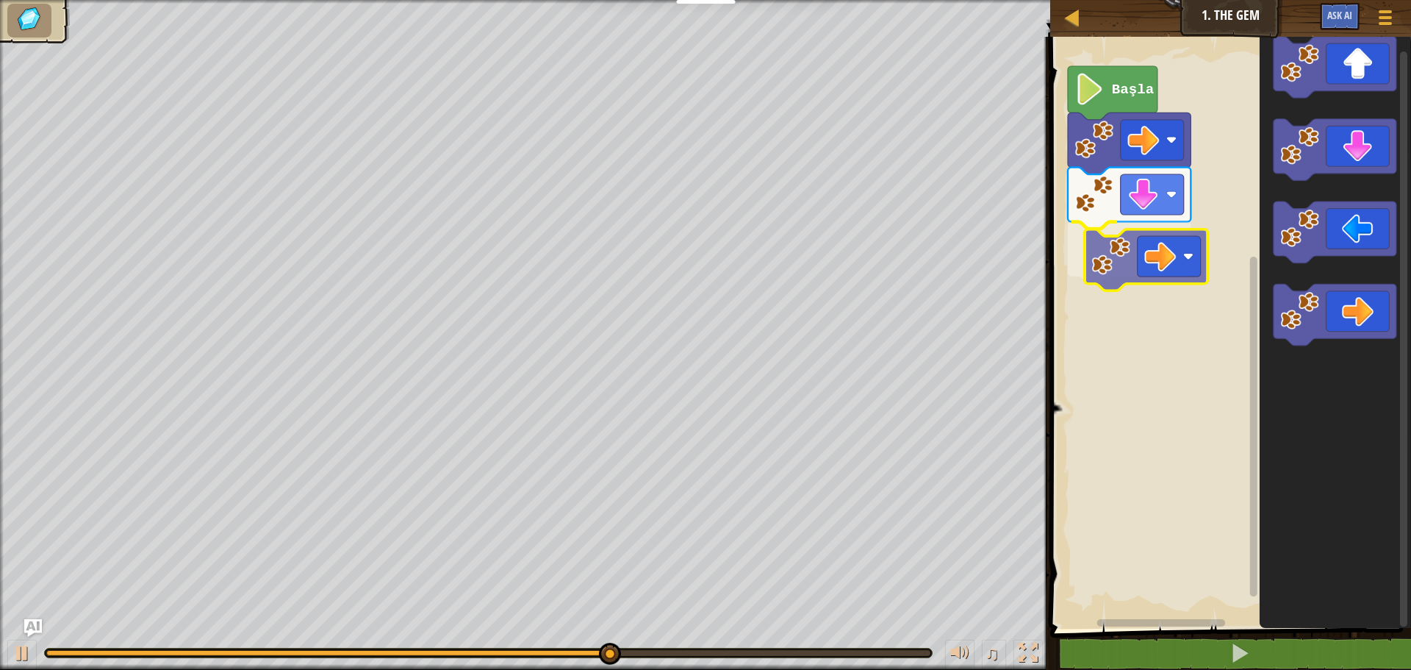
click at [1113, 235] on div "Başla" at bounding box center [1228, 328] width 365 height 599
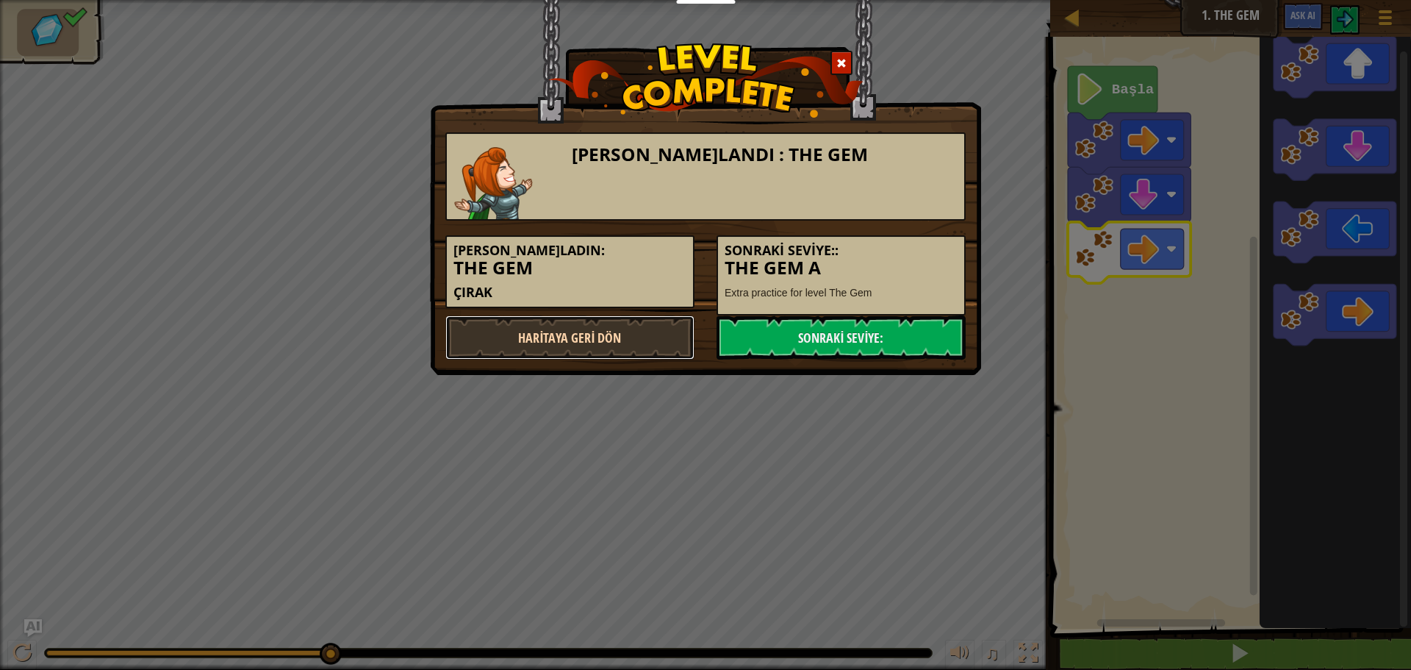
click at [624, 338] on link "Haritaya Geri Dön" at bounding box center [569, 337] width 249 height 44
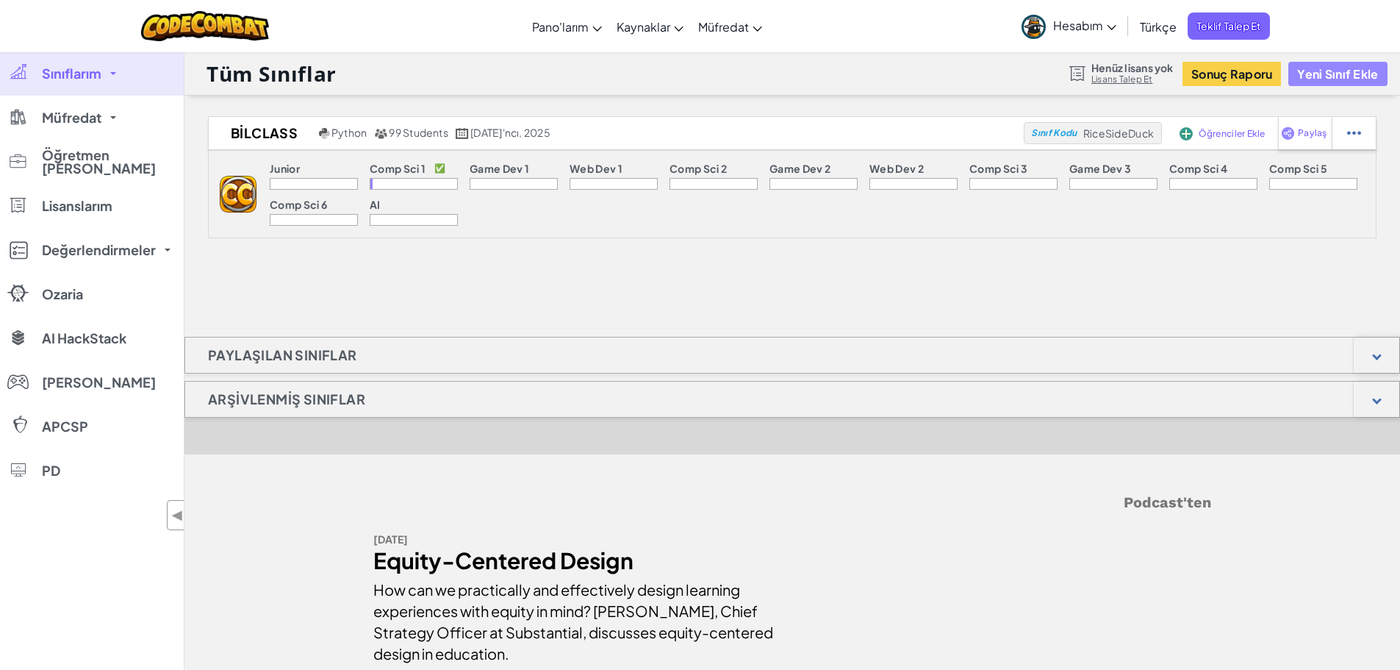
click at [1353, 77] on button "Yeni Sınıf Ekle" at bounding box center [1337, 74] width 98 height 24
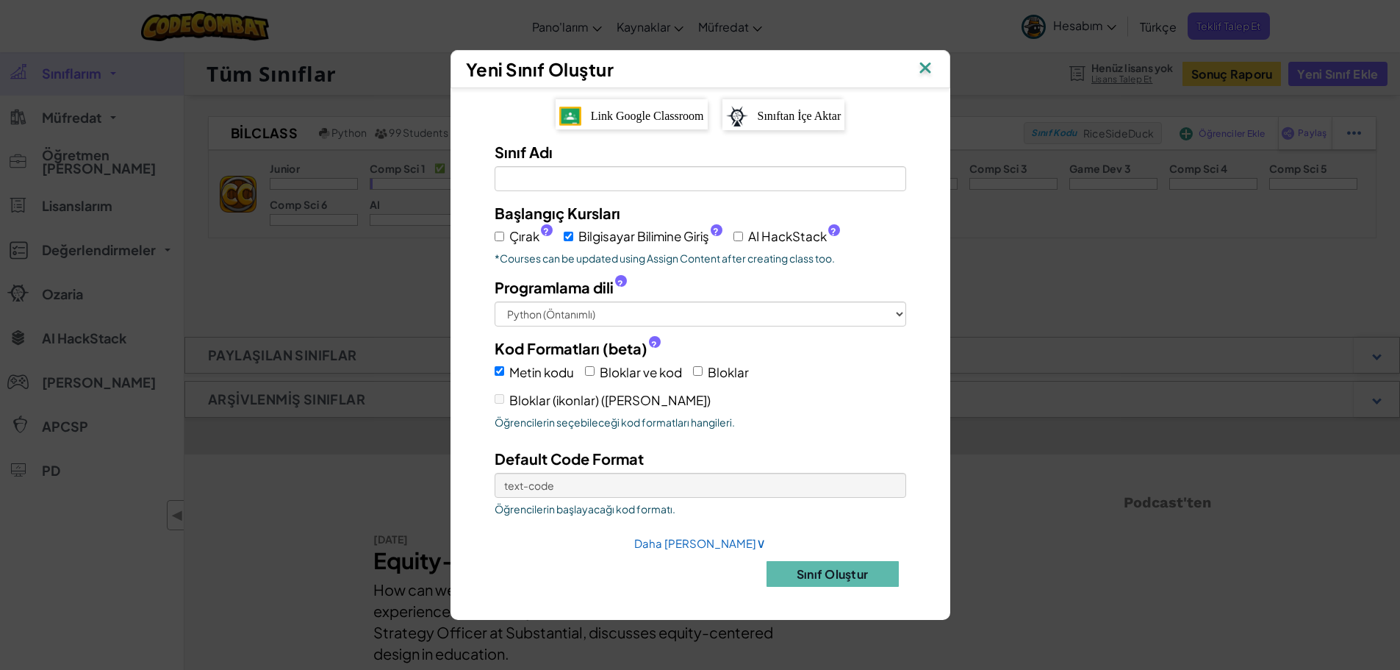
click at [501, 242] on label "Çırak ?" at bounding box center [524, 236] width 58 height 21
click at [501, 241] on input "Çırak ?" at bounding box center [500, 237] width 10 height 10
checkbox input "true"
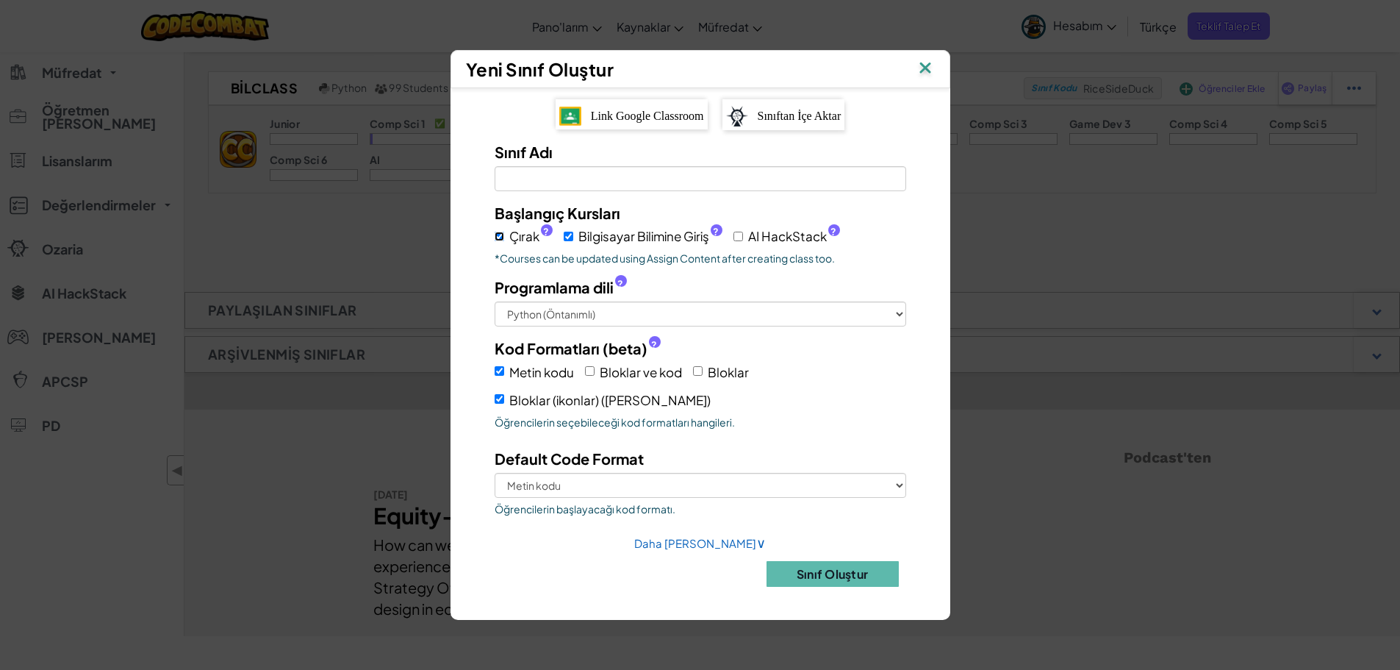
scroll to position [49, 0]
click at [636, 375] on span "Bloklar ve kod" at bounding box center [641, 372] width 82 height 16
click at [595, 375] on input "Bloklar ve kod" at bounding box center [590, 371] width 10 height 10
click at [636, 375] on span "Bloklar ve kod" at bounding box center [641, 372] width 82 height 16
click at [595, 375] on input "Bloklar ve kod" at bounding box center [590, 371] width 10 height 10
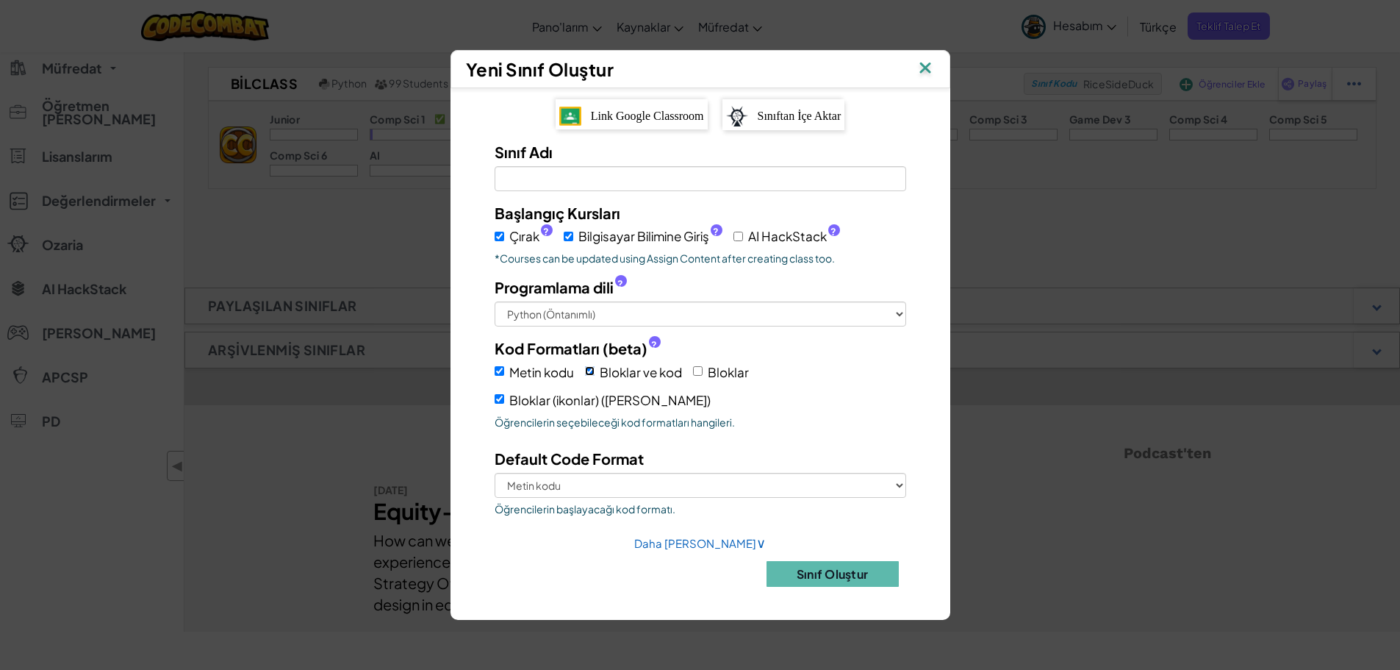
checkbox input "false"
click at [570, 234] on input "Bilgisayar Bilimine Giriş ?" at bounding box center [569, 237] width 10 height 10
checkbox input "false"
click at [852, 580] on button "Sınıf Oluştur" at bounding box center [833, 574] width 132 height 26
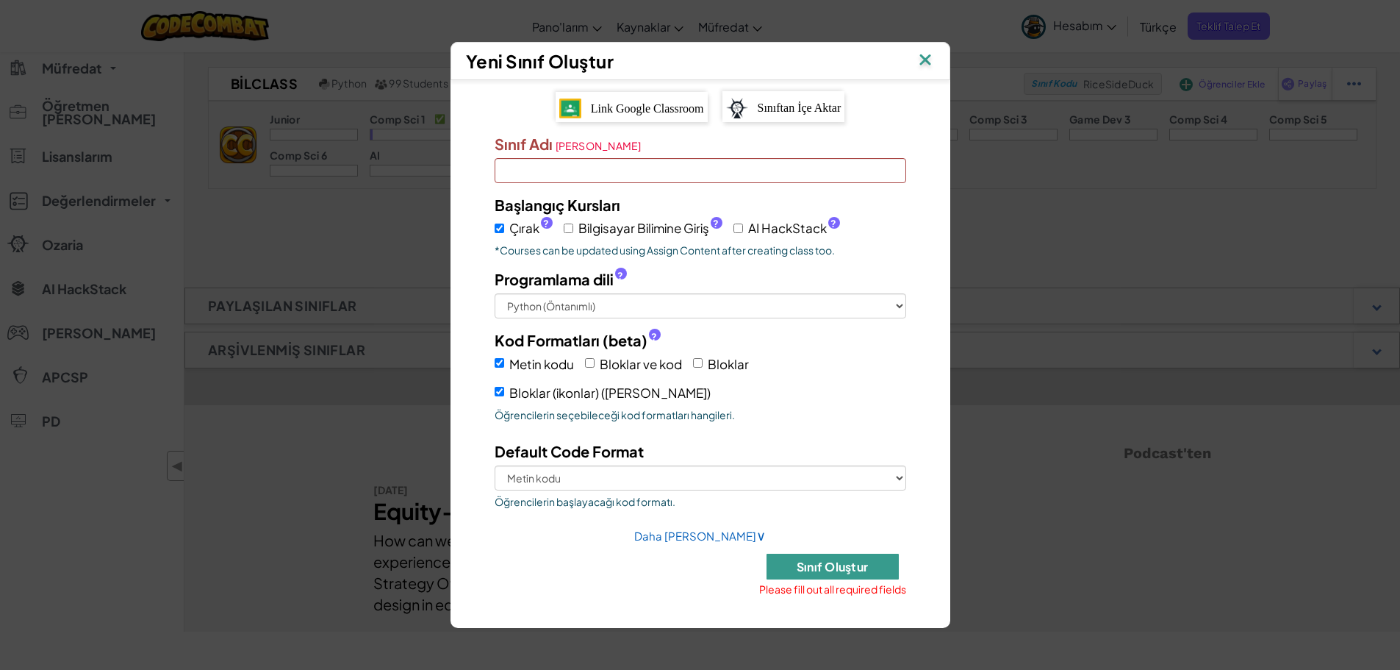
click at [853, 567] on button "Sınıf Oluştur" at bounding box center [833, 566] width 132 height 26
click at [625, 478] on select "Metin kodu Bloklar (ikonlar) ([PERSON_NAME])" at bounding box center [701, 477] width 412 height 25
select select "blocks-icons"
click at [495, 465] on select "Metin kodu Bloklar (ikonlar) ([PERSON_NAME])" at bounding box center [701, 477] width 412 height 25
click at [853, 575] on button "Sınıf Oluştur" at bounding box center [833, 566] width 132 height 26
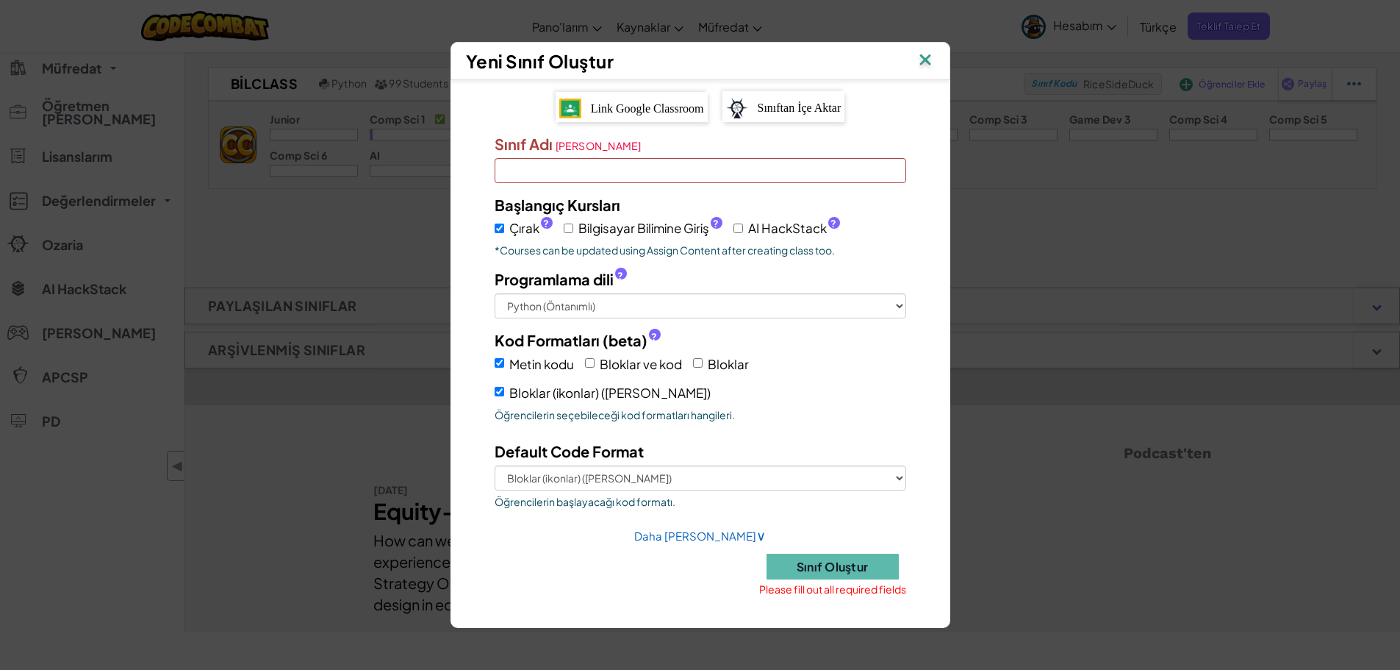
click at [647, 165] on input "Sınıf Adı [PERSON_NAME]" at bounding box center [701, 170] width 412 height 25
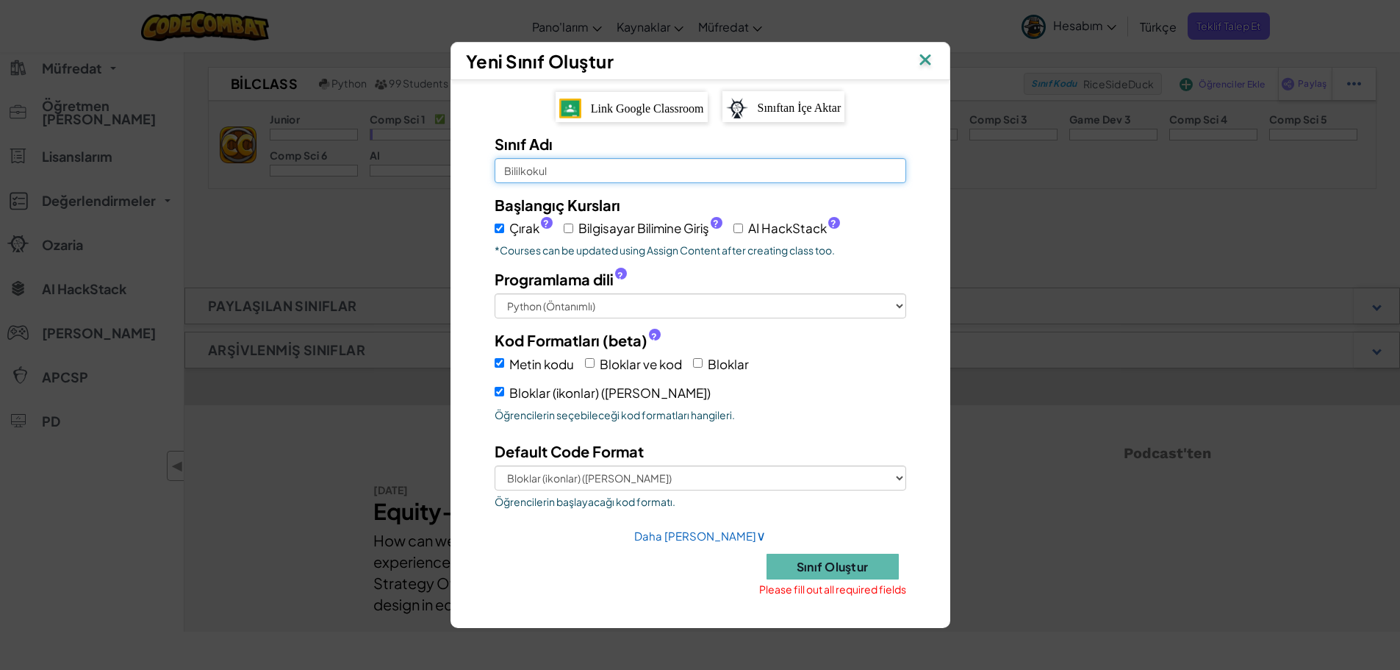
type input "Bililkokul"
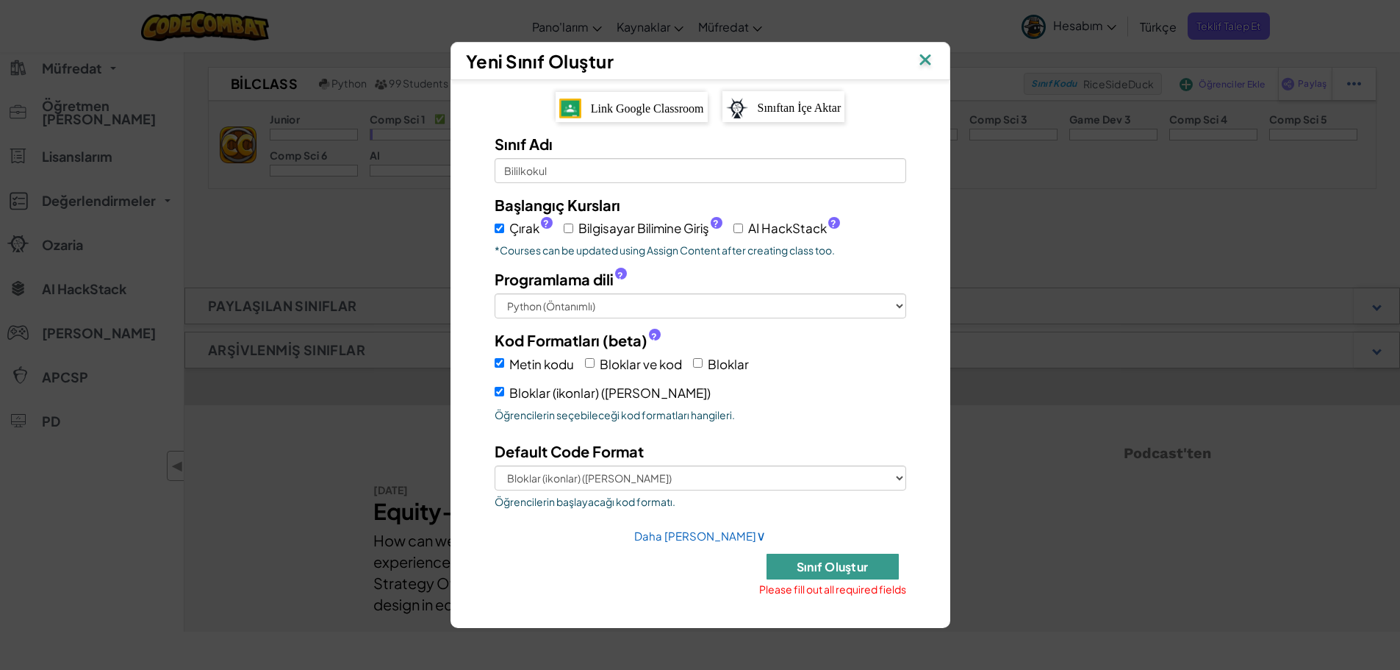
drag, startPoint x: 863, startPoint y: 579, endPoint x: 864, endPoint y: 560, distance: 19.1
click at [864, 575] on div "Sınıf Oluştur Please fill out all required fields" at bounding box center [832, 573] width 147 height 41
click at [864, 560] on button "Sınıf Oluştur" at bounding box center [833, 566] width 132 height 26
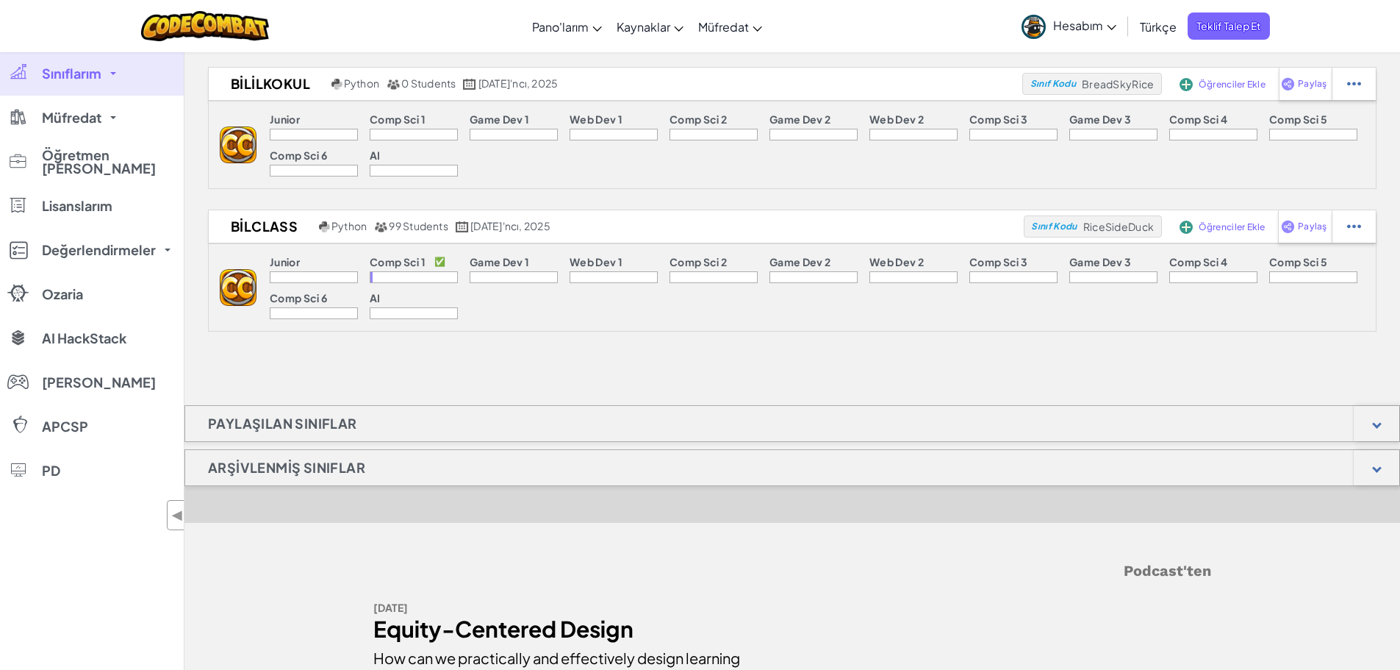
click at [293, 265] on p "Junior" at bounding box center [285, 262] width 30 height 12
click at [1368, 223] on div at bounding box center [1354, 226] width 44 height 32
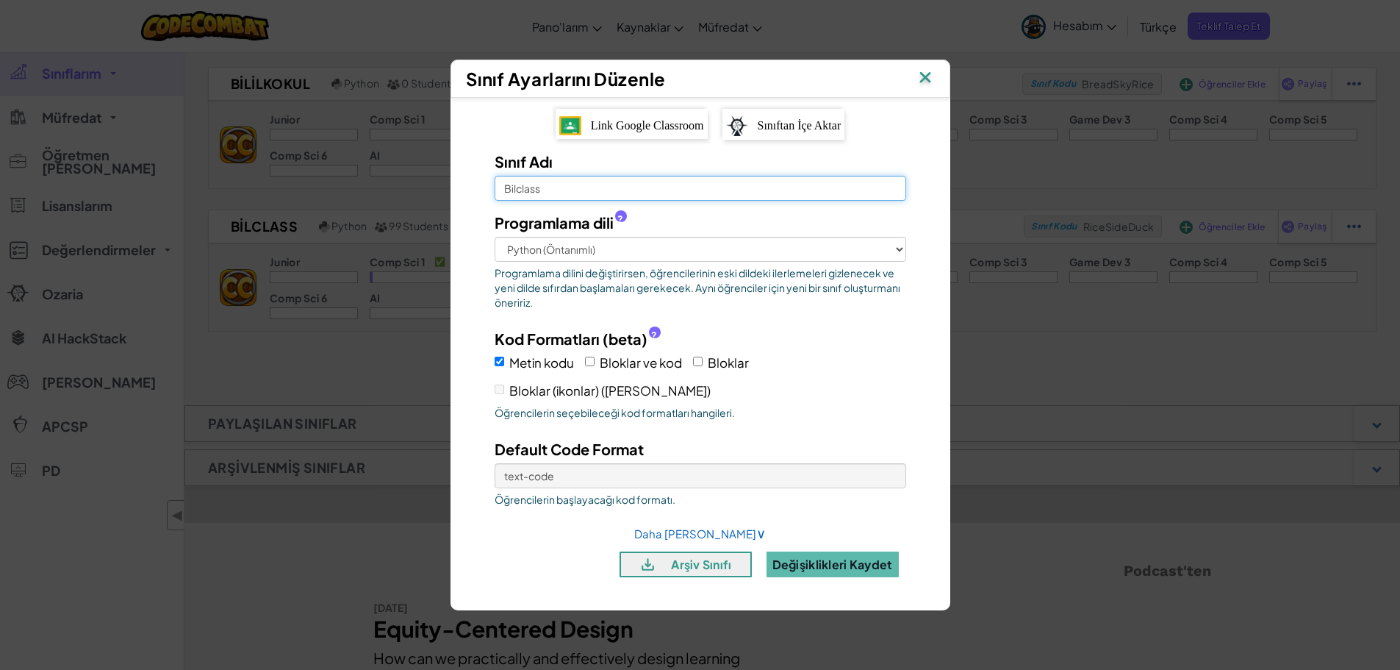
click at [551, 189] on input "Bilclass" at bounding box center [701, 188] width 412 height 25
type input "BilOrtaokul"
click at [847, 570] on button "Değişiklikleri Kaydet" at bounding box center [833, 564] width 132 height 26
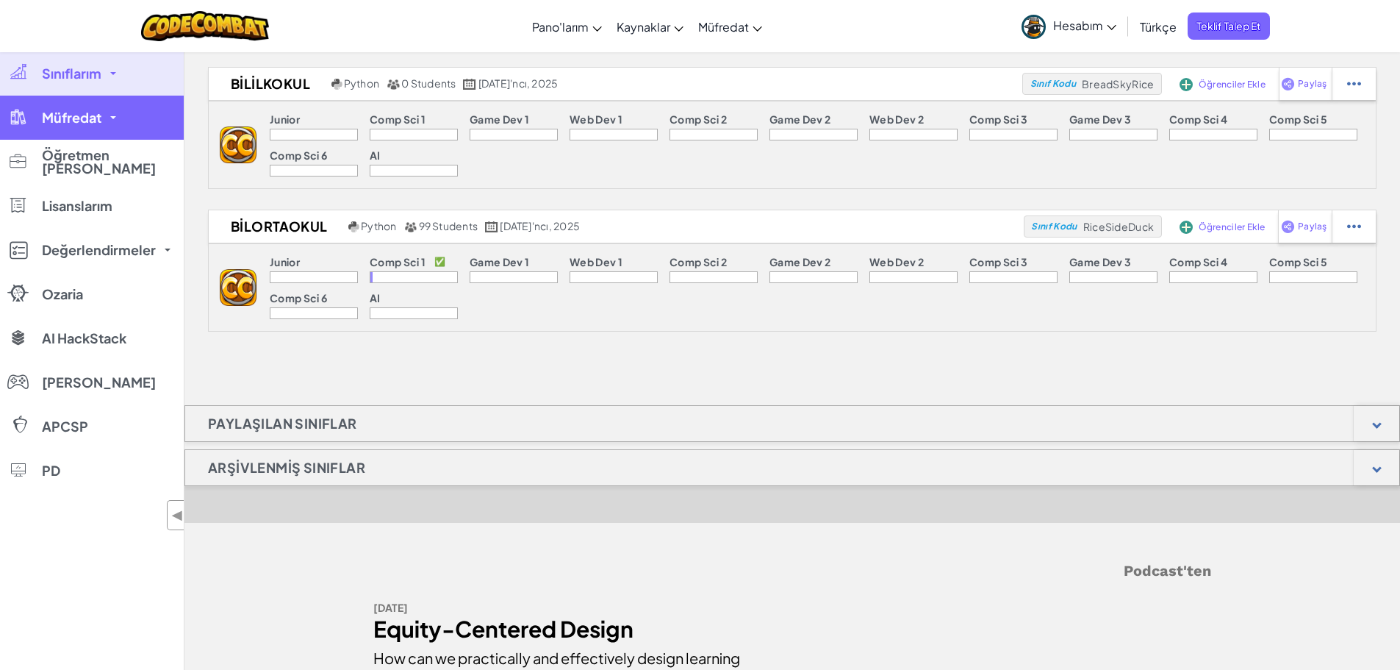
click at [68, 115] on span "Müfredat" at bounding box center [72, 117] width 60 height 13
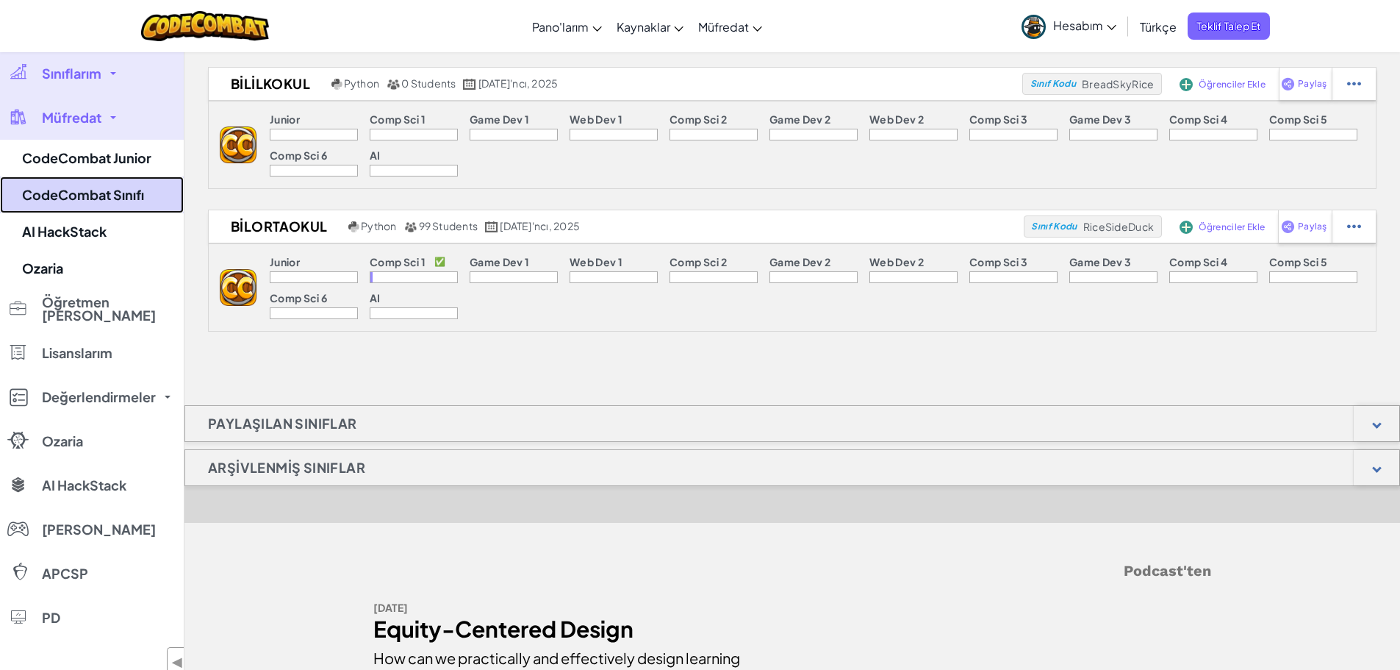
click at [78, 195] on link "CodeCombat Sınıfı" at bounding box center [92, 194] width 184 height 37
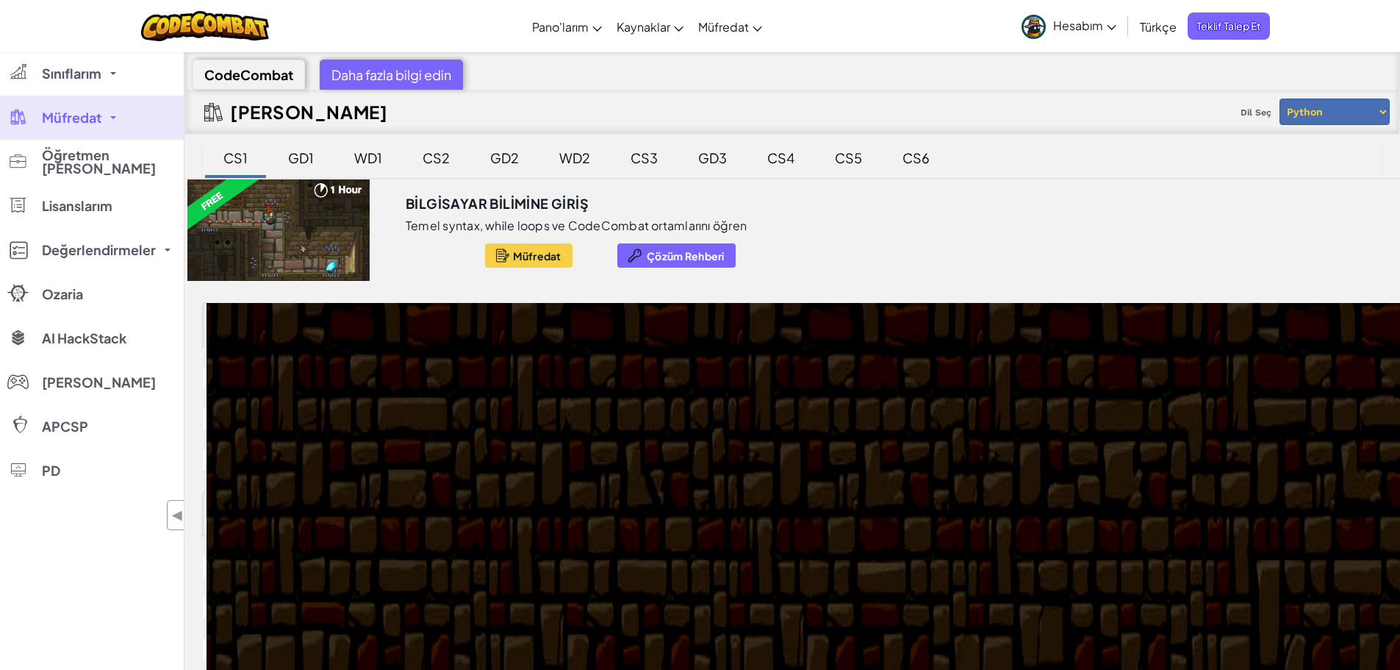
click at [279, 154] on div "GD1" at bounding box center [300, 157] width 55 height 35
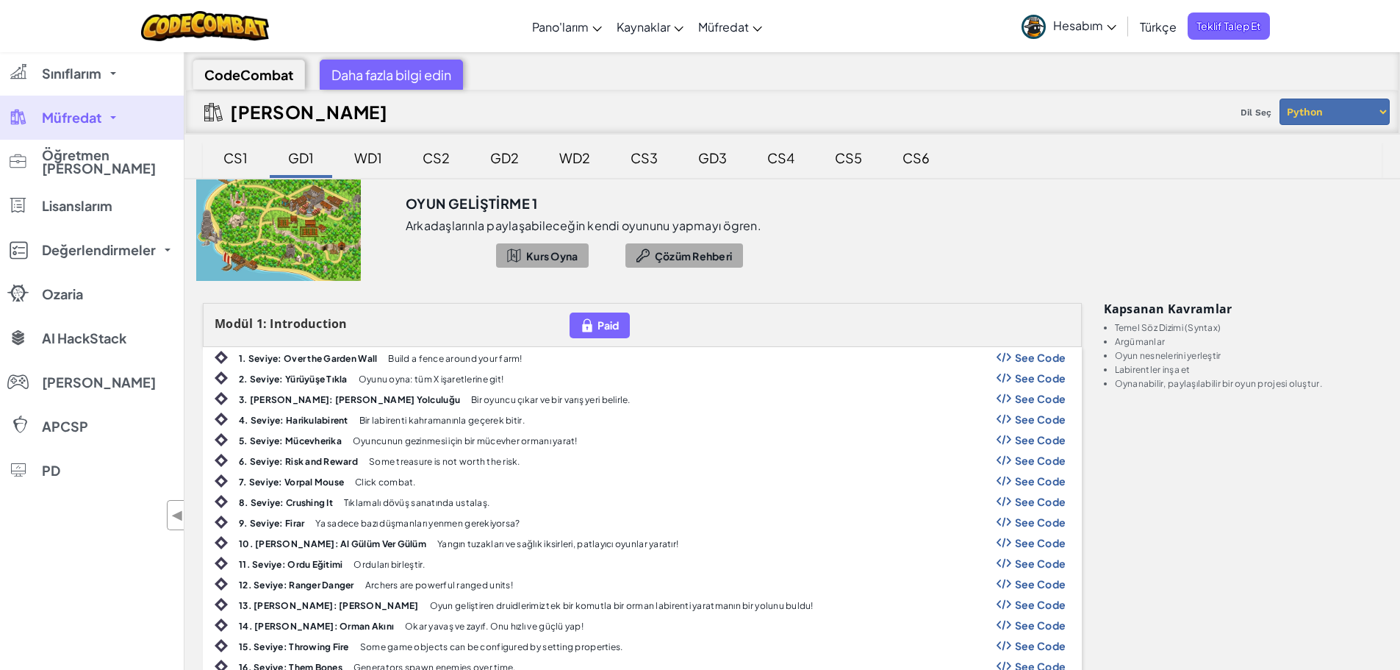
click at [232, 149] on div "CS1" at bounding box center [236, 157] width 54 height 35
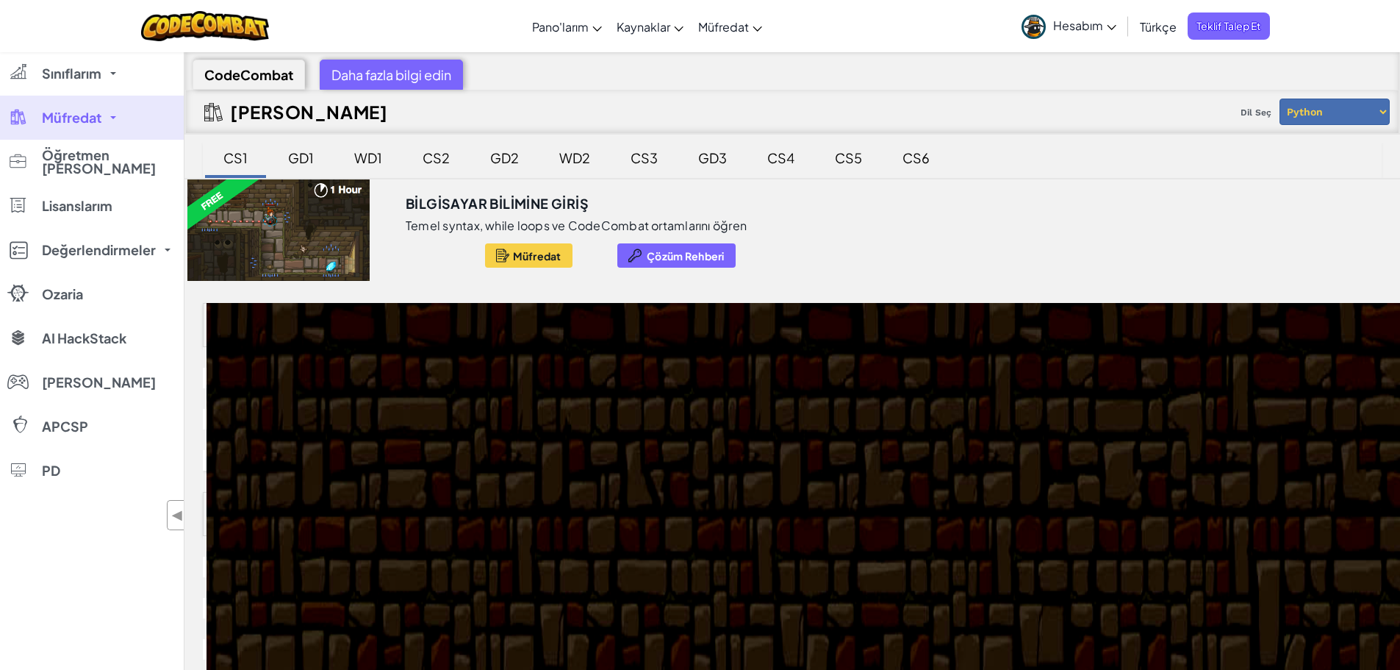
click at [129, 112] on link "Müfredat" at bounding box center [92, 118] width 184 height 44
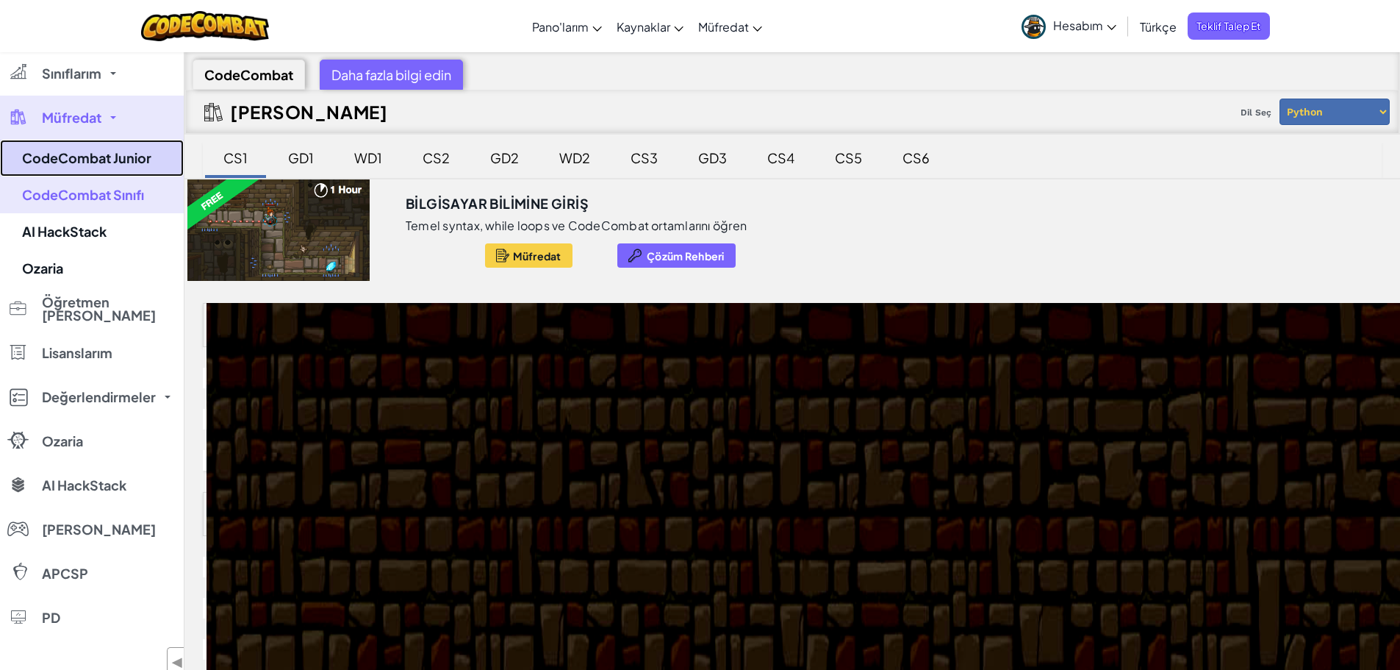
click at [131, 154] on link "CodeCombat Junior" at bounding box center [92, 158] width 184 height 37
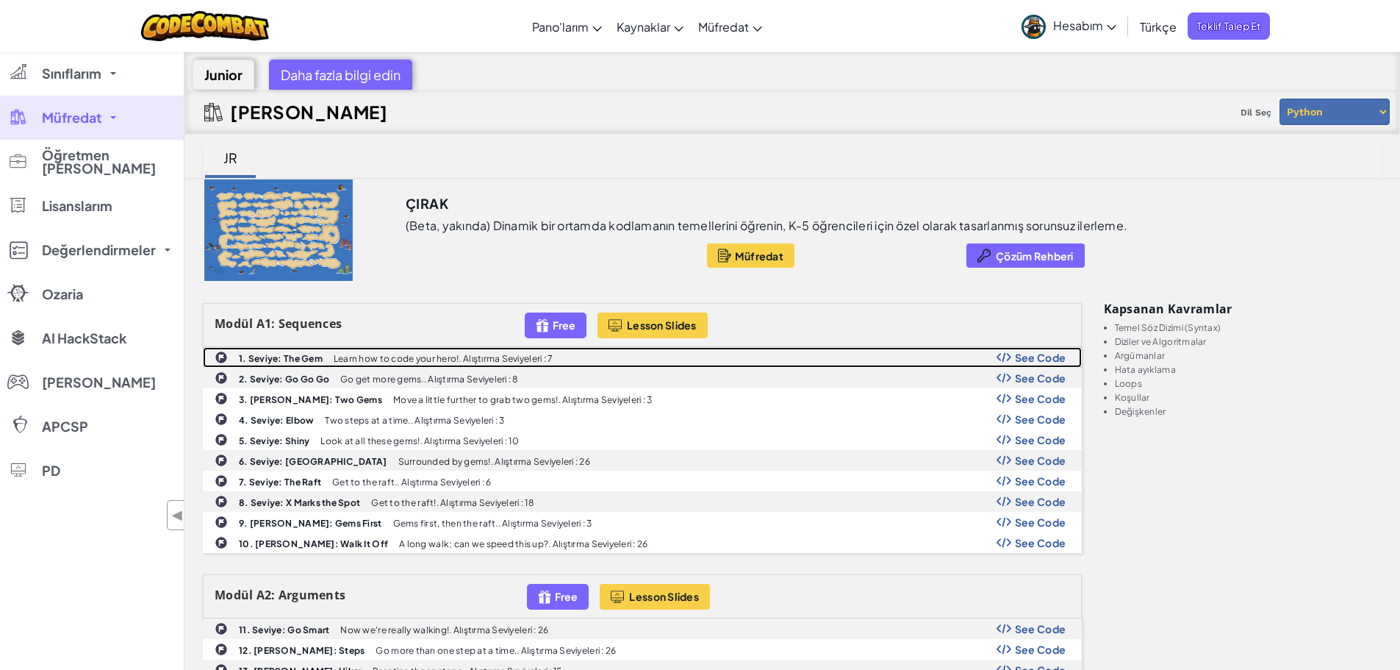
click at [1048, 359] on span "See Code" at bounding box center [1040, 357] width 51 height 12
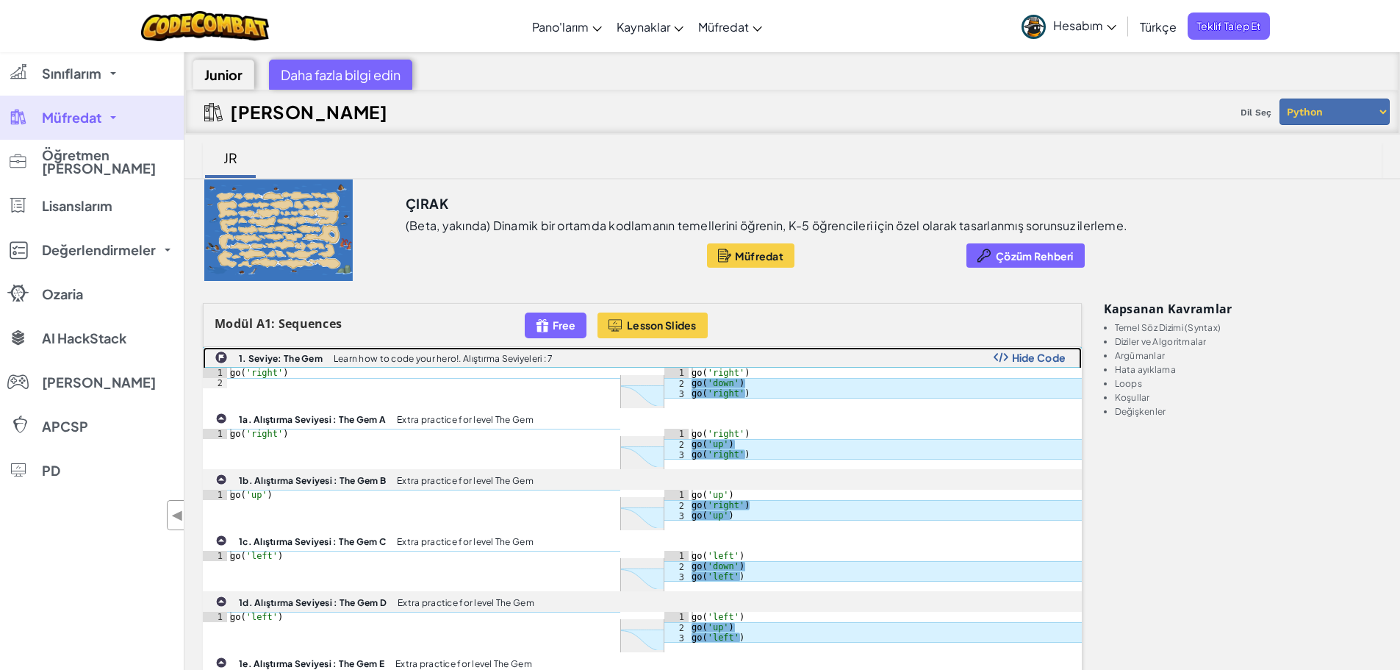
click at [1049, 359] on span "Hide Code" at bounding box center [1039, 357] width 54 height 12
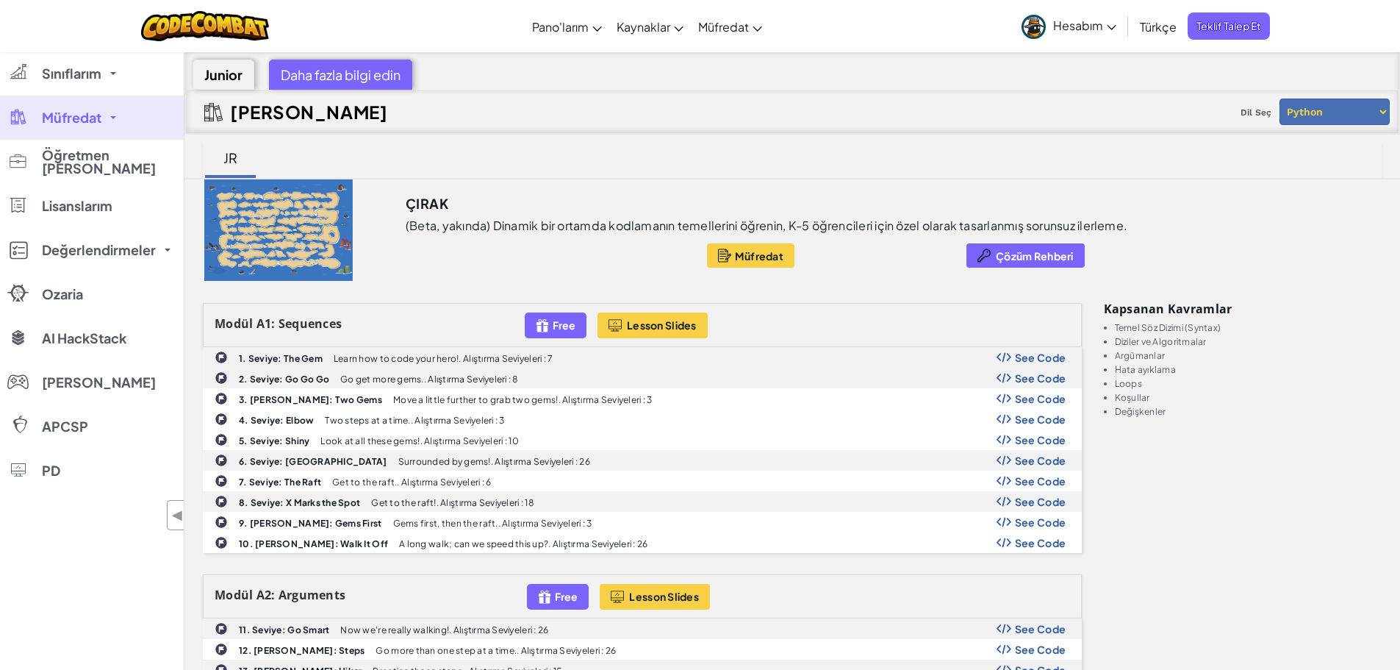
drag, startPoint x: 1197, startPoint y: 276, endPoint x: 1308, endPoint y: 442, distance: 200.8
click at [942, 172] on div "JR" at bounding box center [792, 158] width 1179 height 37
click at [678, 97] on div "Müfredat Rehberi Dil Seç Python JavaScript" at bounding box center [792, 112] width 1214 height 44
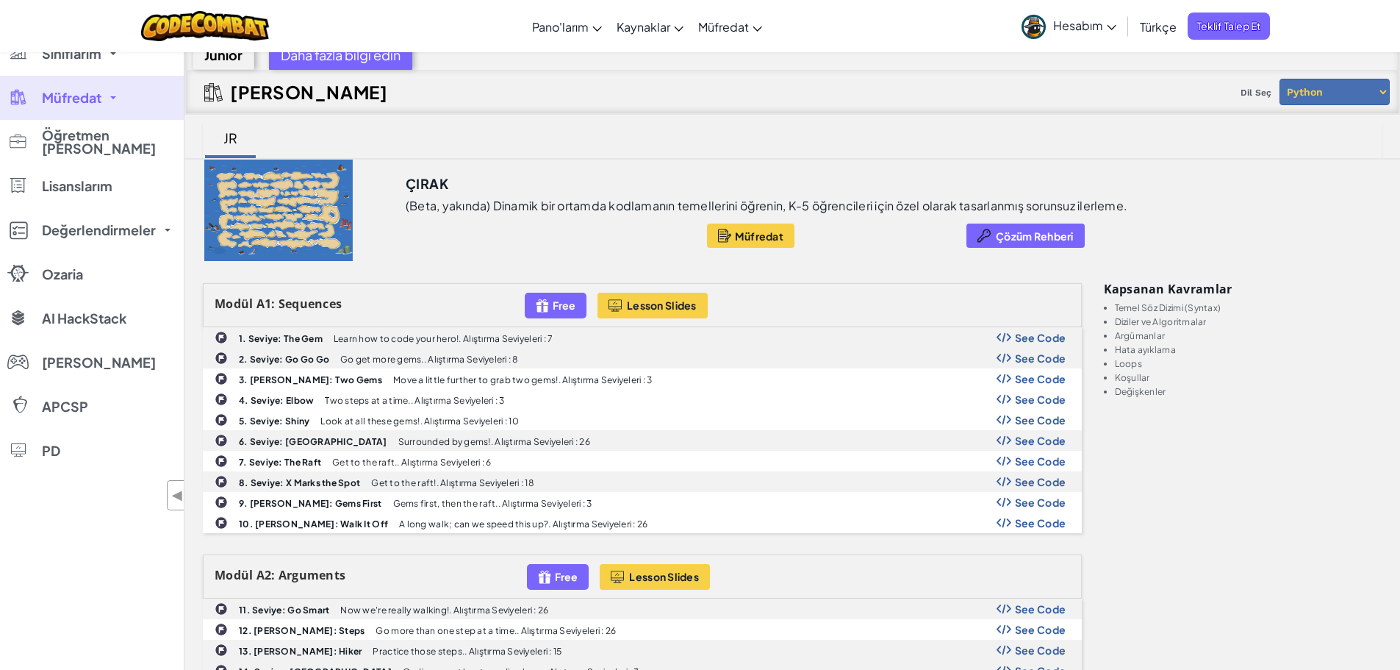
scroll to position [24, 0]
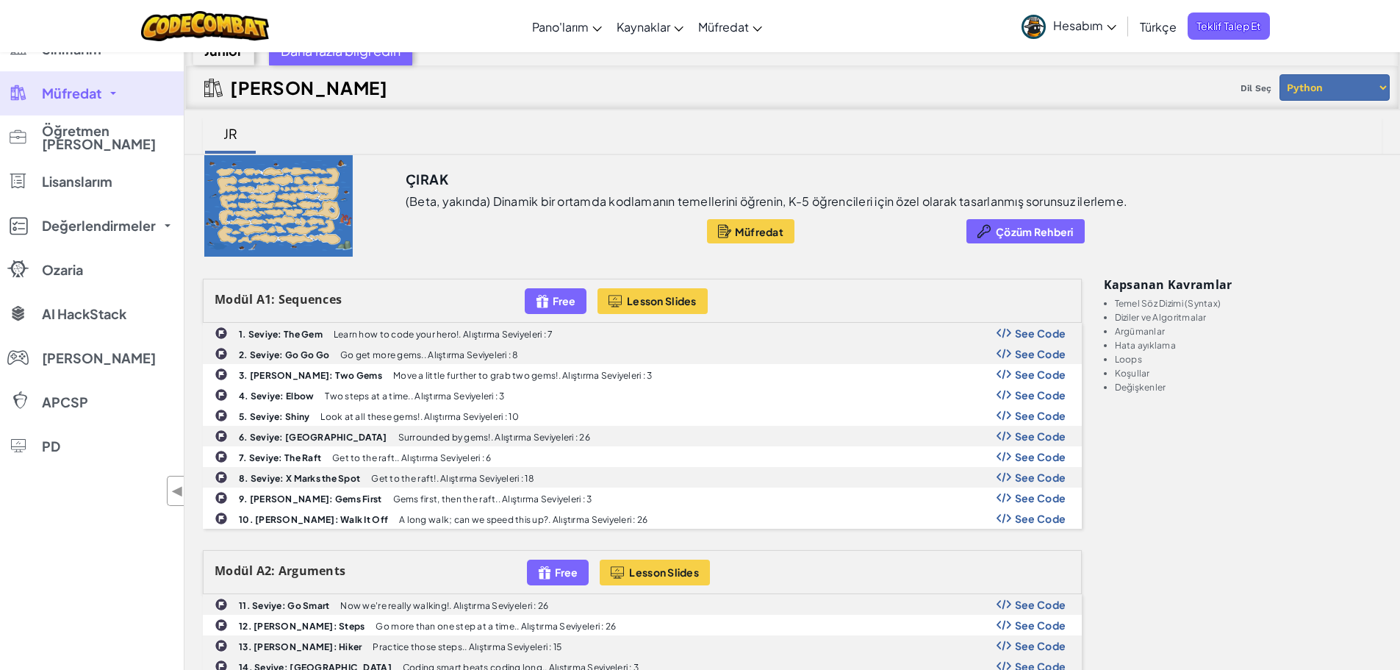
drag, startPoint x: 1086, startPoint y: 7, endPoint x: 1082, endPoint y: 13, distance: 7.9
click at [1085, 9] on link "Hesabım" at bounding box center [1069, 26] width 110 height 46
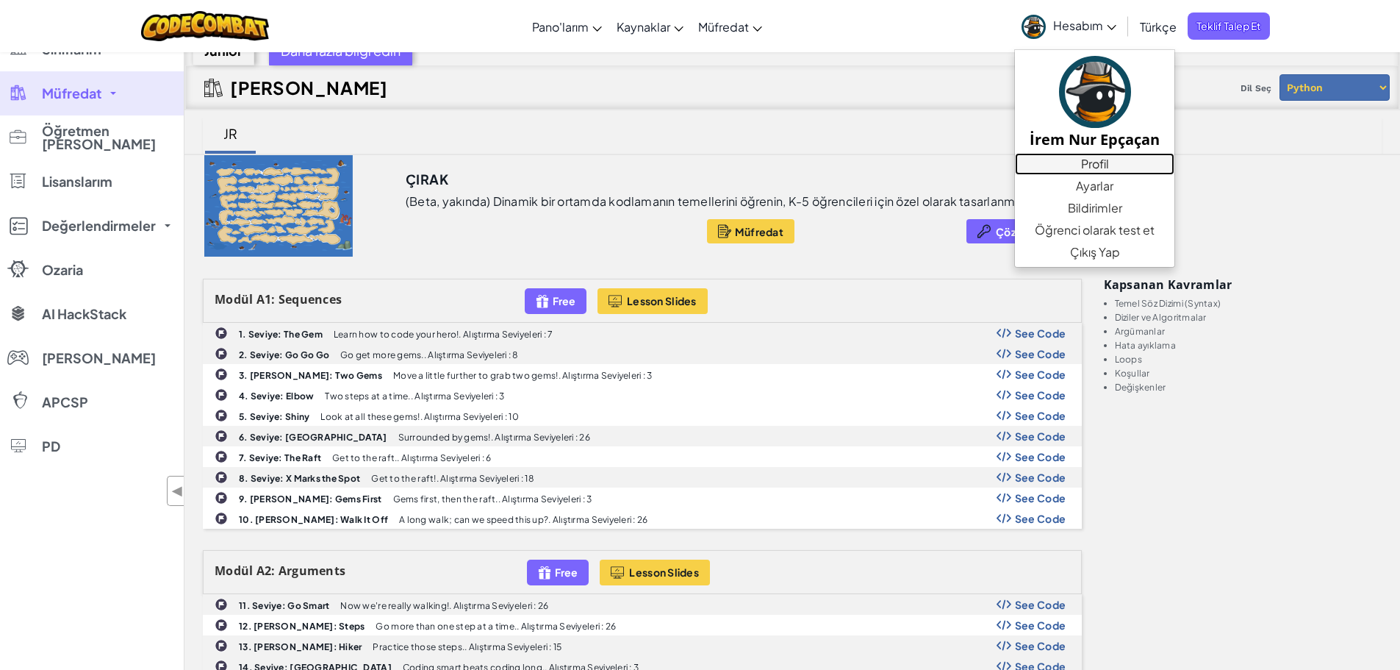
click at [1111, 161] on link "Profil" at bounding box center [1094, 164] width 159 height 22
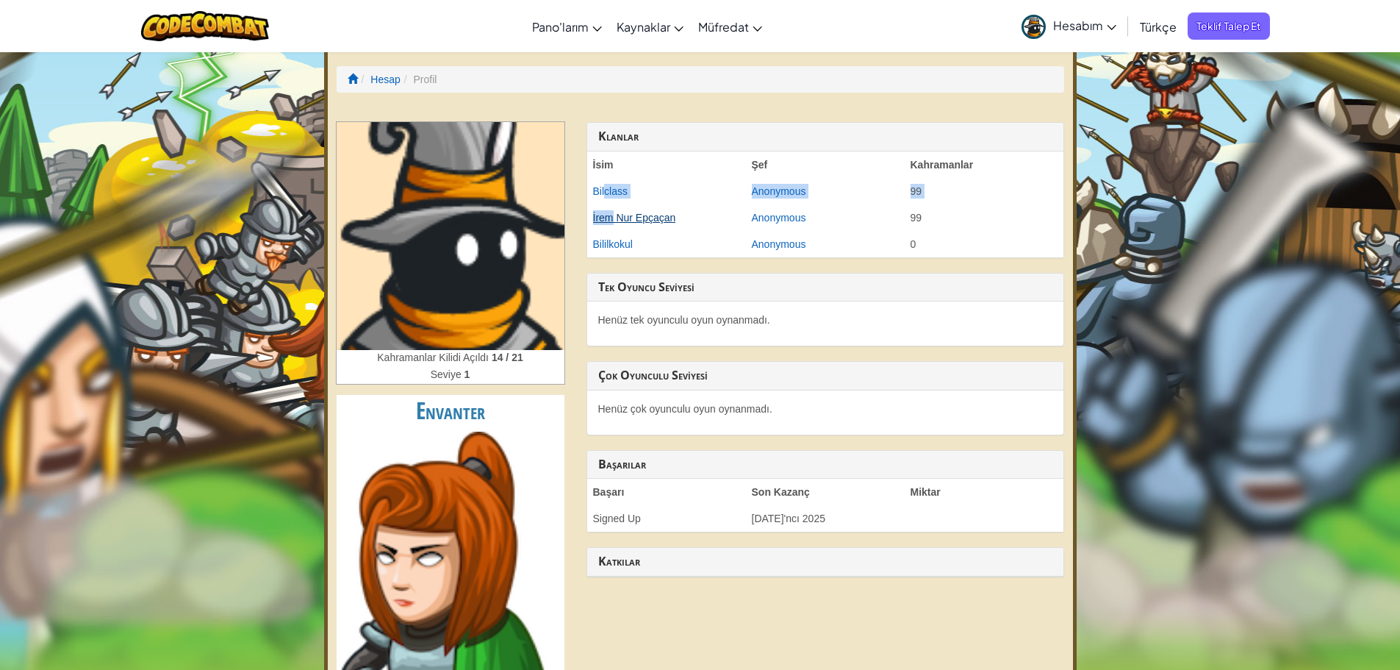
drag, startPoint x: 604, startPoint y: 198, endPoint x: 611, endPoint y: 211, distance: 14.8
click at [609, 212] on tbody "[PERSON_NAME] Bilclass Anonymous 99 İrem [PERSON_NAME] Anonymous 99 Bililkokul …" at bounding box center [825, 204] width 476 height 106
click at [602, 192] on link "Bilclass" at bounding box center [610, 191] width 35 height 12
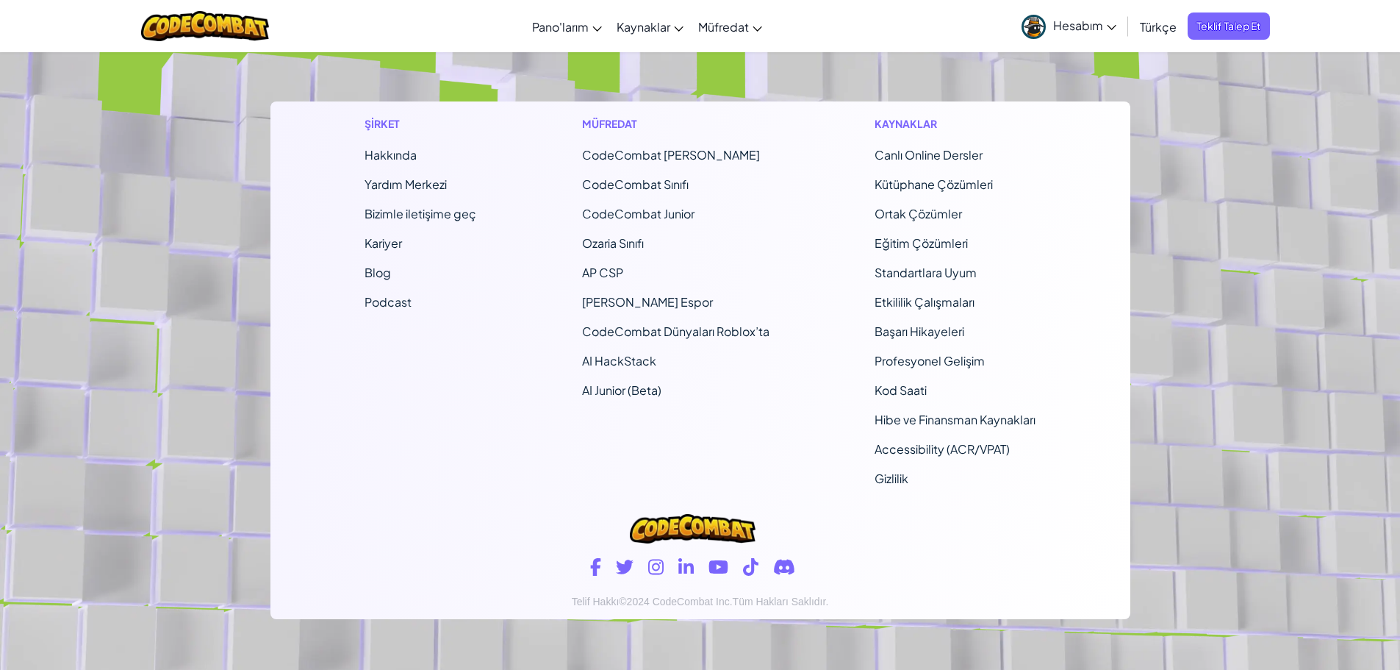
scroll to position [4196, 0]
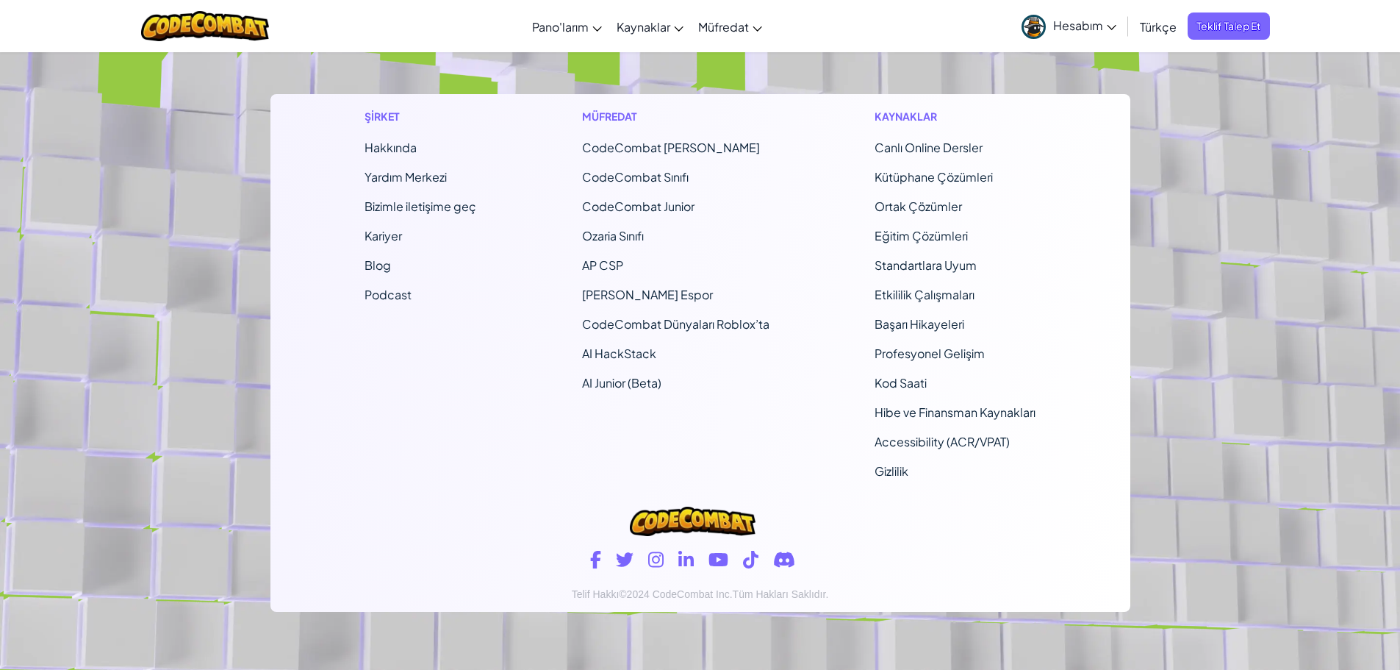
drag, startPoint x: 1204, startPoint y: 223, endPoint x: 1308, endPoint y: 145, distance: 130.7
click at [1308, 145] on footer "Şirket Hakkında Yardım Merkezi Bizimle iletişime geç Kariyer Blog Podcast Müfre…" at bounding box center [700, 272] width 1400 height 797
click at [1253, 187] on footer "Şirket Hakkında Yardım Merkezi Bizimle iletişime geç Kariyer Blog Podcast Müfre…" at bounding box center [700, 272] width 1400 height 797
click at [1255, 310] on footer "Şirket Hakkında Yardım Merkezi Bizimle iletişime geç Kariyer Blog Podcast Müfre…" at bounding box center [700, 272] width 1400 height 797
click at [1061, 26] on span "Hesabım" at bounding box center [1084, 25] width 63 height 15
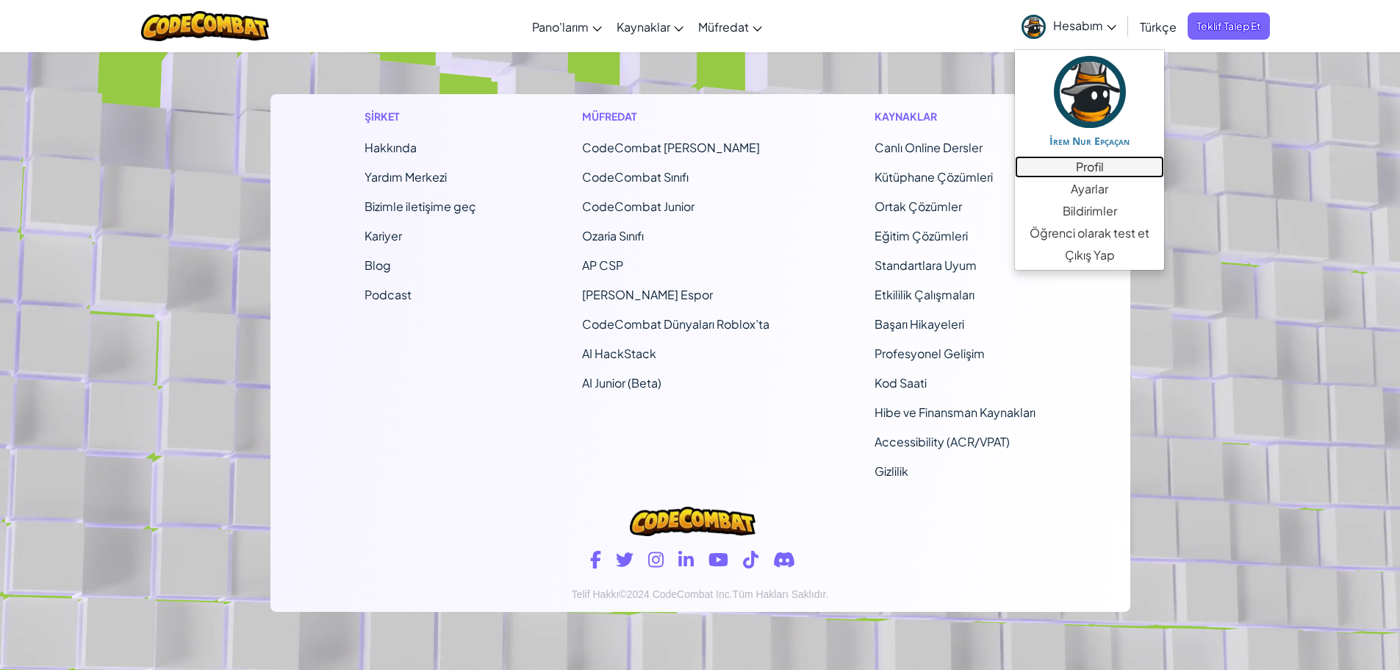
click at [1083, 165] on link "Profil" at bounding box center [1089, 167] width 149 height 22
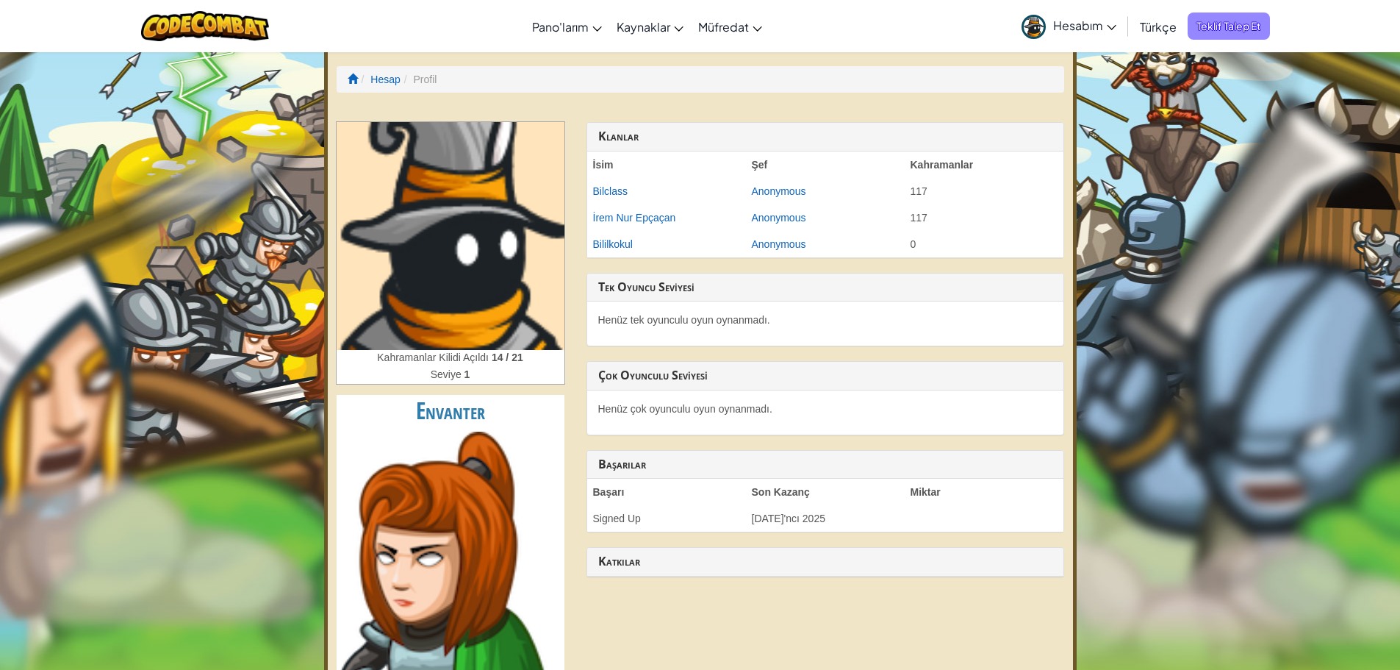
click at [1227, 26] on span "Teklif Talep Et" at bounding box center [1229, 25] width 82 height 27
